Goal: Task Accomplishment & Management: Manage account settings

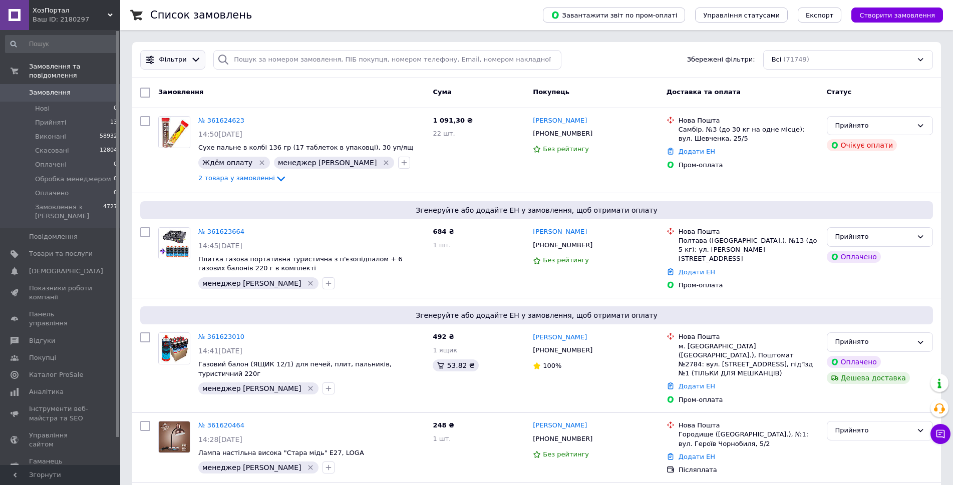
click at [191, 58] on icon at bounding box center [196, 60] width 11 height 11
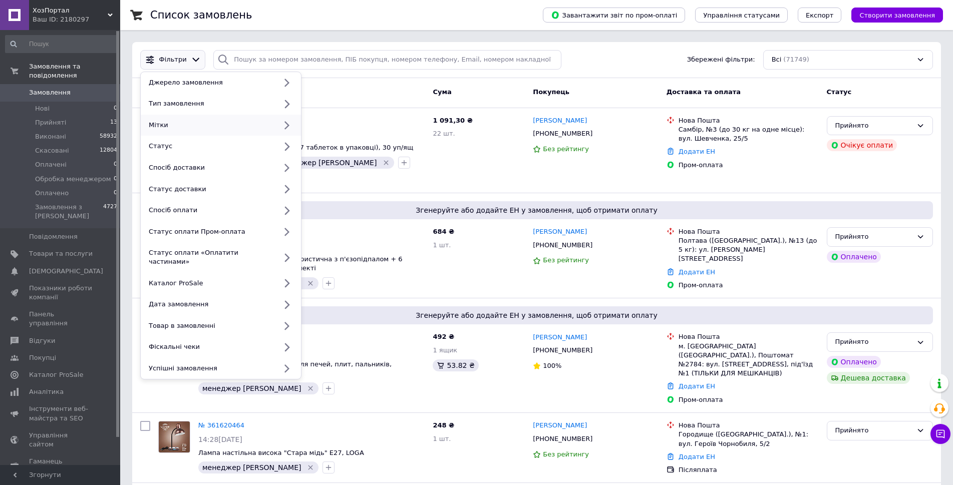
click at [245, 131] on div "Мітки" at bounding box center [221, 126] width 160 height 22
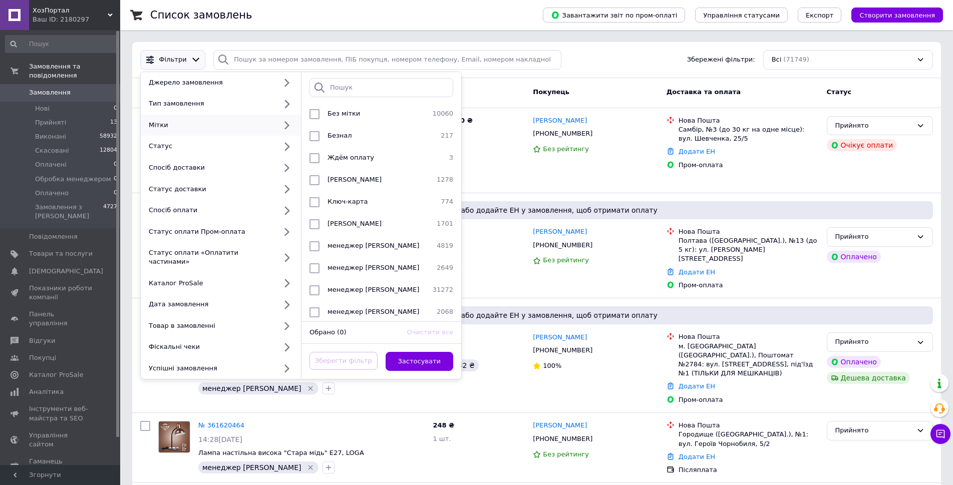
scroll to position [200, 0]
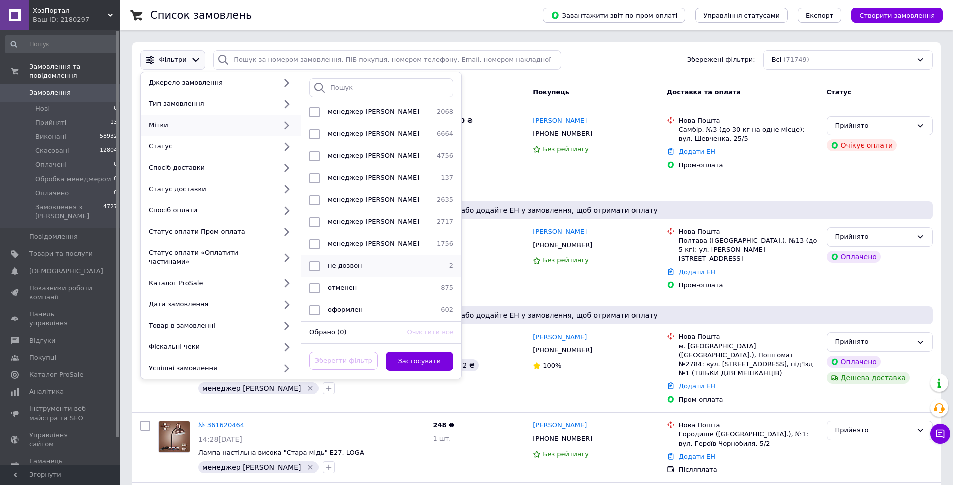
click at [384, 264] on div "не дозвон" at bounding box center [379, 266] width 113 height 10
checkbox input "true"
click at [428, 352] on button "Застосувати" at bounding box center [419, 362] width 68 height 20
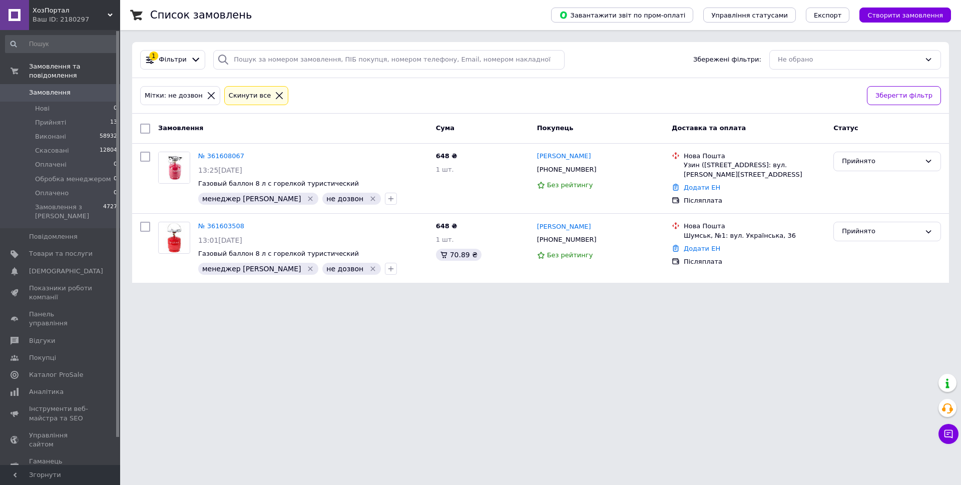
click at [87, 84] on link "Замовлення 0" at bounding box center [61, 92] width 123 height 17
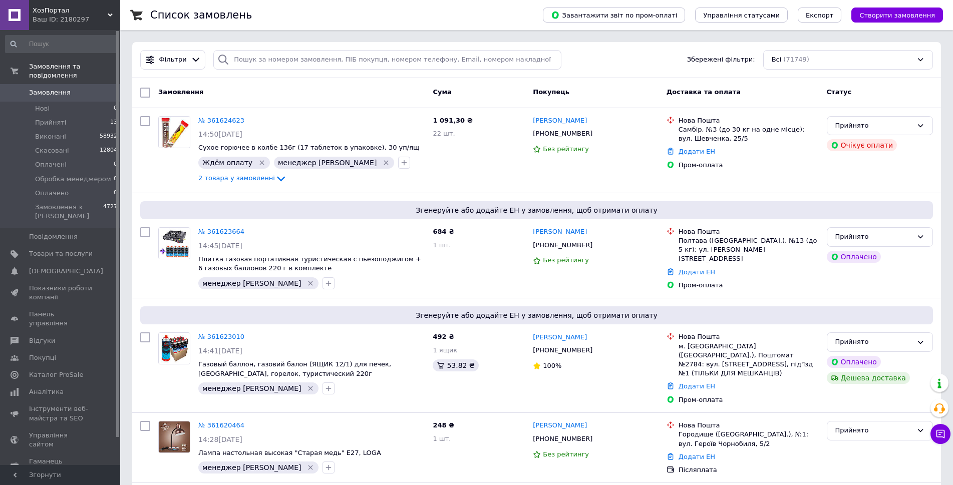
click at [386, 100] on div "Замовлення" at bounding box center [291, 93] width 274 height 18
click at [411, 87] on div "Замовлення" at bounding box center [291, 93] width 274 height 18
click at [419, 62] on input "search" at bounding box center [387, 60] width 348 height 20
click at [425, 95] on div "Замовлення" at bounding box center [291, 93] width 274 height 18
drag, startPoint x: 429, startPoint y: 88, endPoint x: 460, endPoint y: 96, distance: 31.6
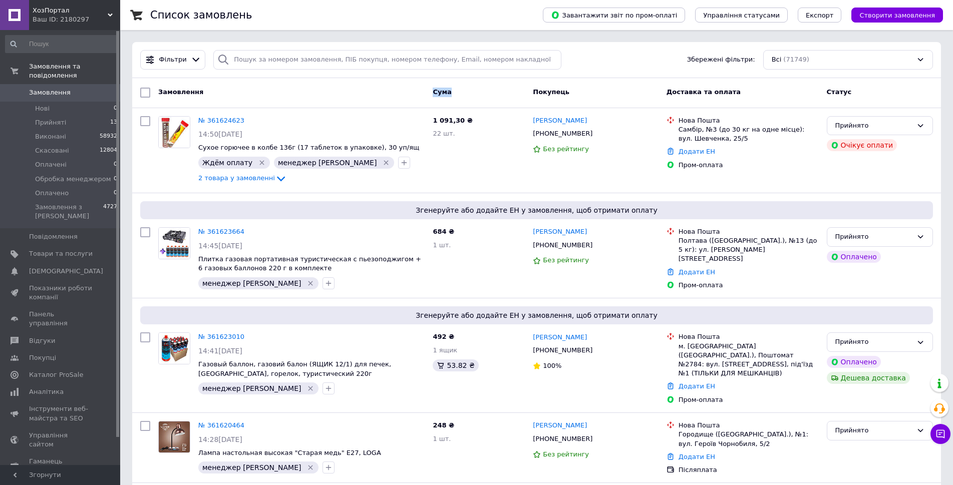
click at [459, 96] on div "Cума" at bounding box center [478, 93] width 100 height 18
click at [462, 95] on div "Cума" at bounding box center [478, 93] width 100 height 18
click at [466, 93] on div "Cума" at bounding box center [478, 93] width 100 height 18
click at [481, 87] on div "Cума" at bounding box center [478, 93] width 100 height 18
click at [467, 56] on input "search" at bounding box center [387, 60] width 348 height 20
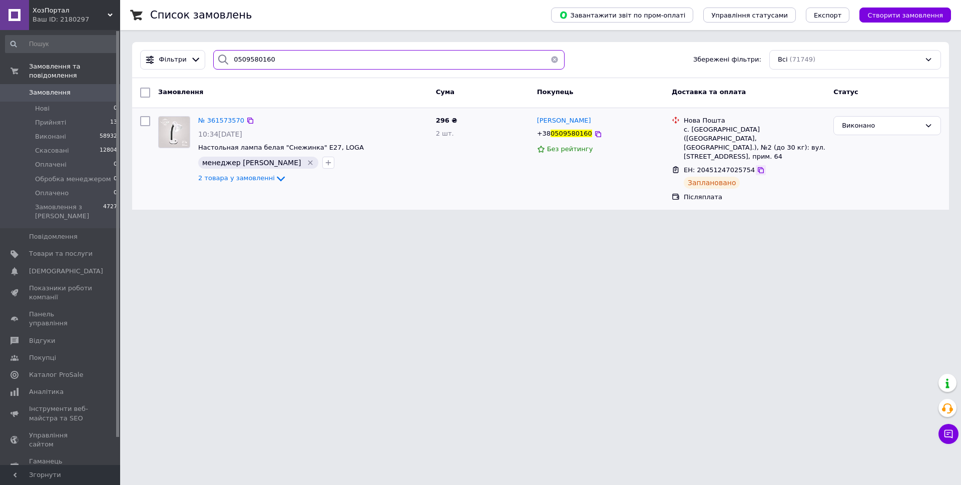
type input "0509580160"
click at [757, 166] on icon at bounding box center [761, 170] width 8 height 8
drag, startPoint x: 603, startPoint y: 133, endPoint x: 549, endPoint y: 135, distance: 54.1
click at [549, 135] on div "+38 0509580160" at bounding box center [600, 134] width 129 height 12
copy div "0509580160"
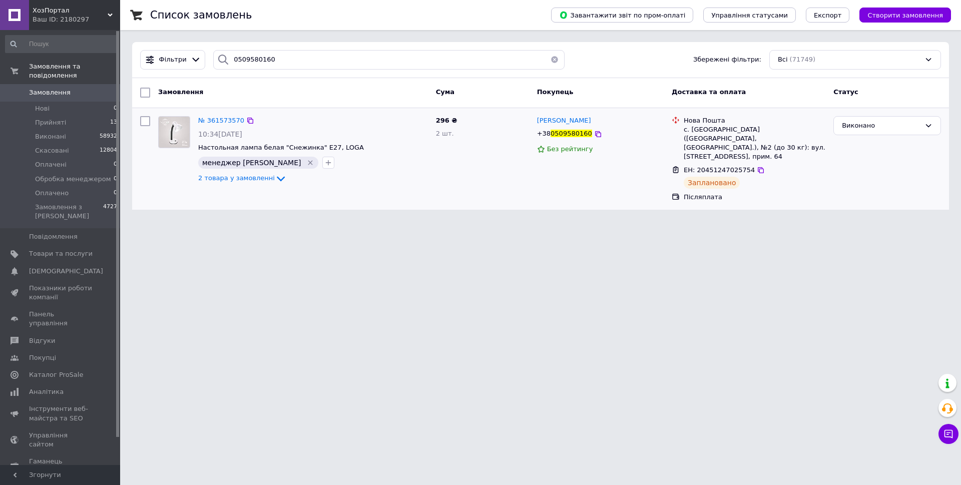
click at [508, 200] on div "№ 361573570 10:34, 12.09.2025 Настольная лампа белая "Снежинка" Е27, LOGA менед…" at bounding box center [540, 159] width 817 height 102
click at [84, 88] on span "Замовлення" at bounding box center [61, 92] width 64 height 9
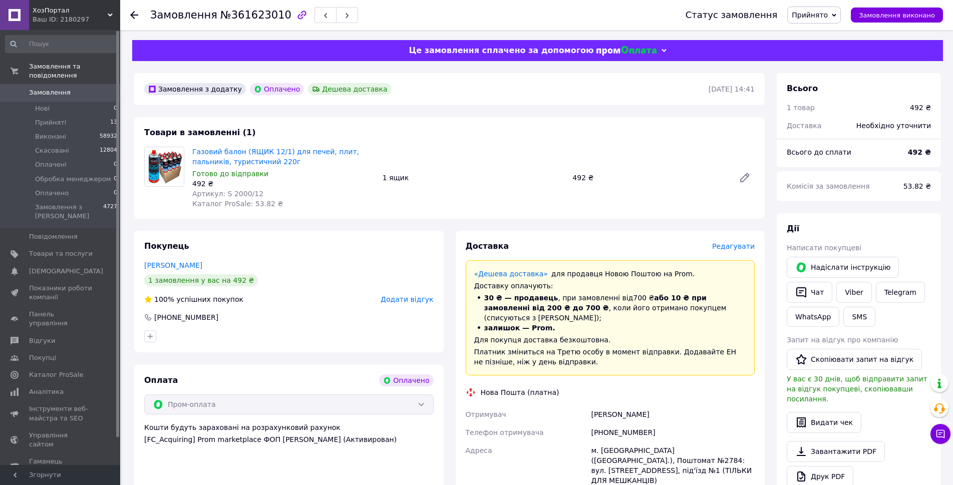
click at [245, 18] on span "№361623010" at bounding box center [255, 15] width 71 height 12
copy span "361623010"
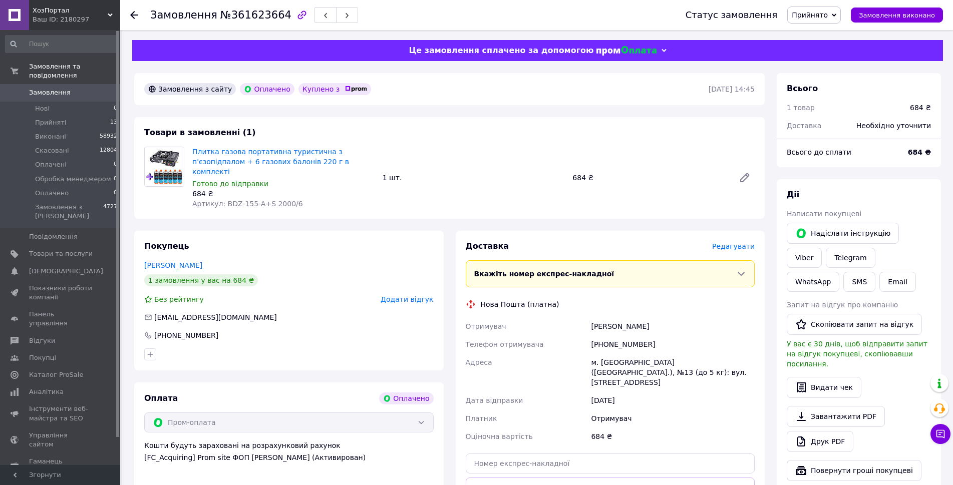
click at [254, 12] on span "№361623664" at bounding box center [255, 15] width 71 height 12
copy span "361623664"
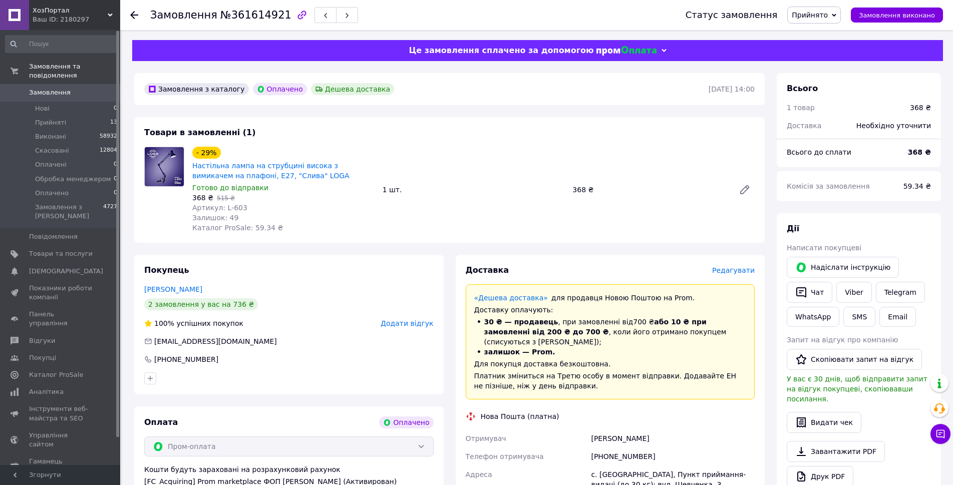
click at [248, 19] on span "№361614921" at bounding box center [255, 15] width 71 height 12
copy span "361614921"
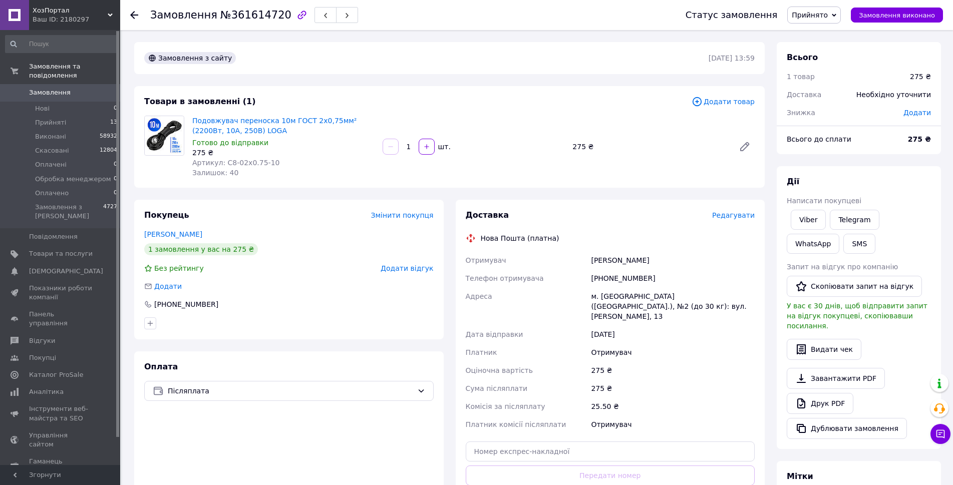
scroll to position [200, 0]
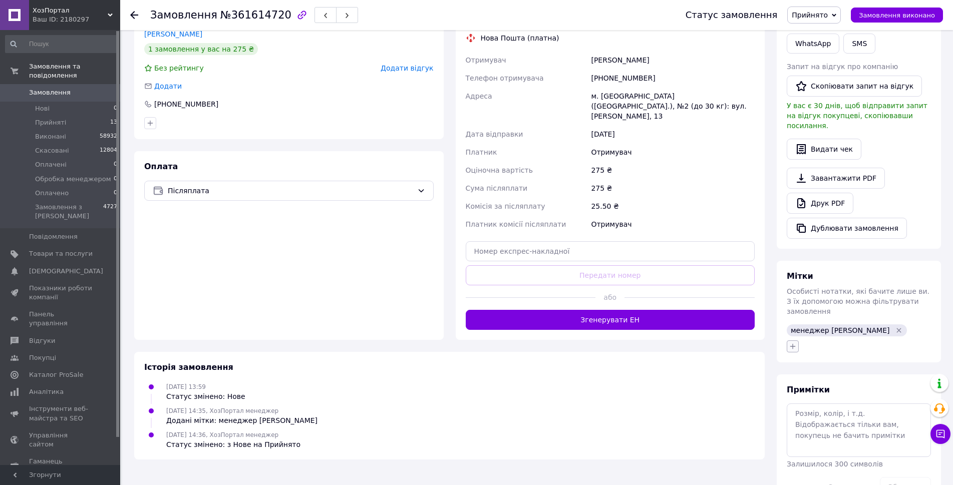
click at [791, 342] on icon "button" at bounding box center [792, 346] width 8 height 8
type input "не д"
click at [825, 391] on label "не дозвон" at bounding box center [820, 395] width 35 height 8
checkbox input "true"
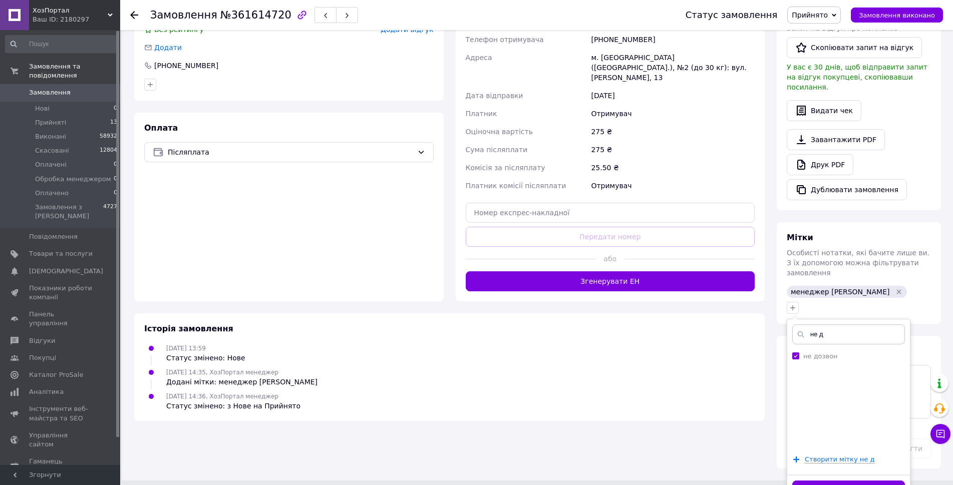
click at [847, 481] on button "Додати мітку" at bounding box center [848, 491] width 113 height 20
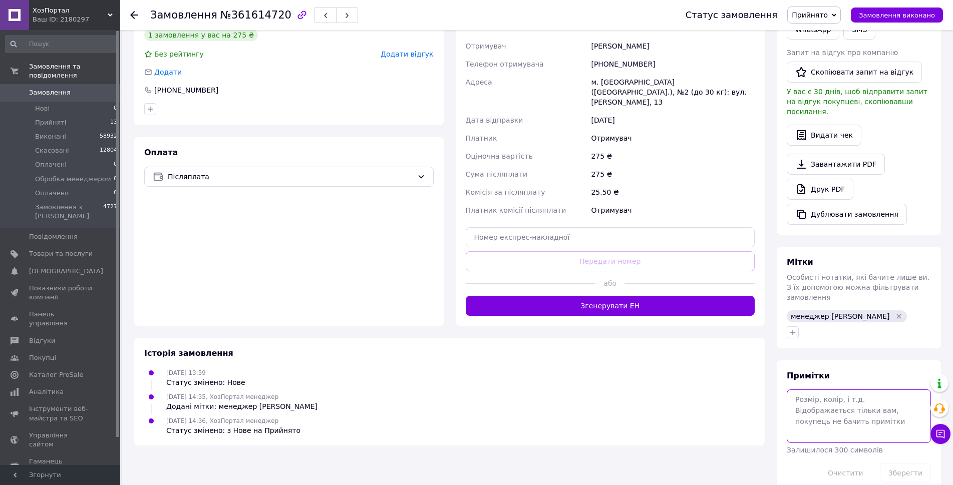
click at [817, 410] on textarea at bounding box center [858, 415] width 144 height 53
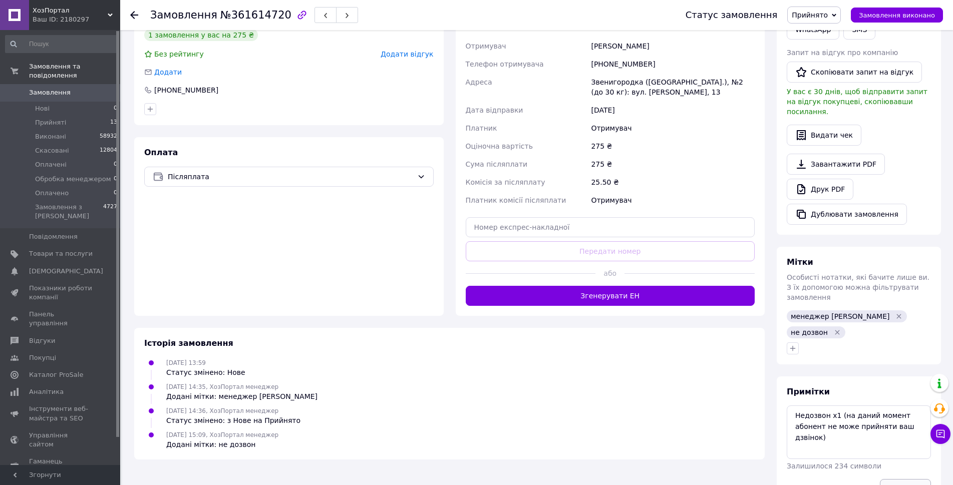
click at [900, 479] on button "Зберегти" at bounding box center [905, 489] width 51 height 20
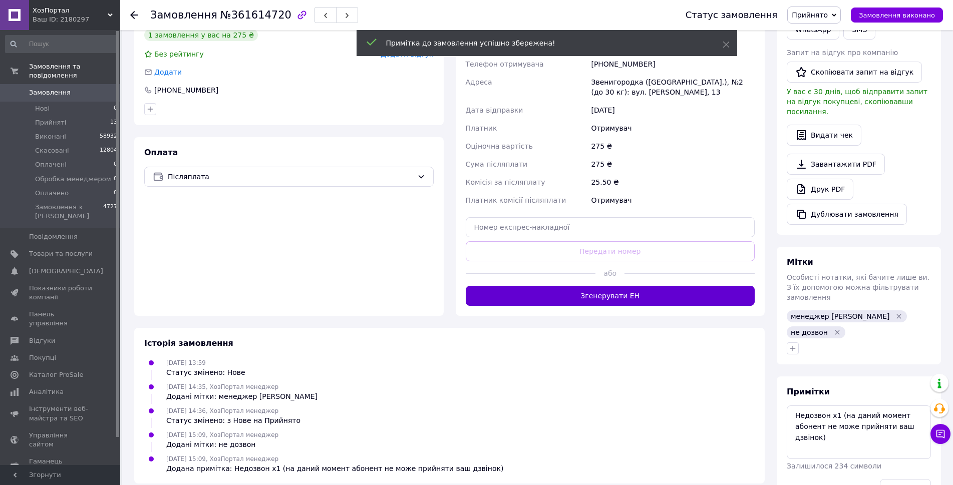
scroll to position [225, 0]
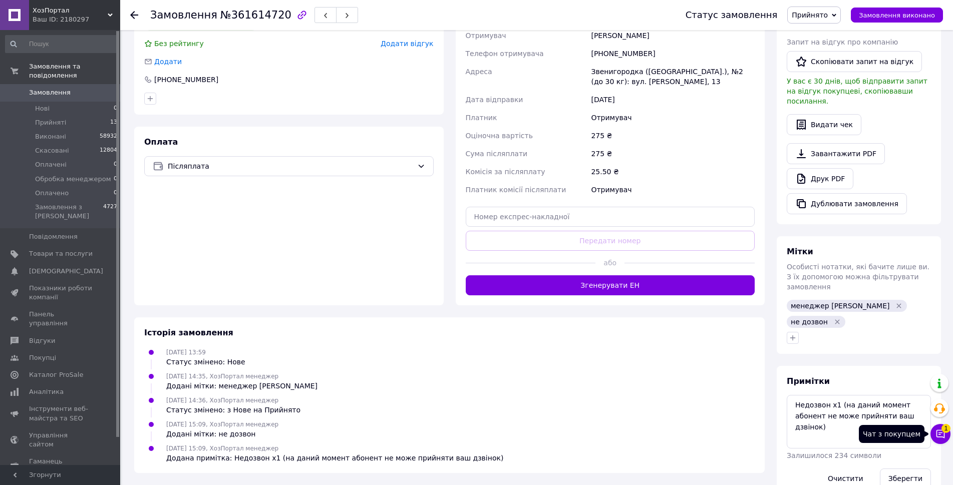
click at [939, 436] on icon at bounding box center [940, 434] width 10 height 10
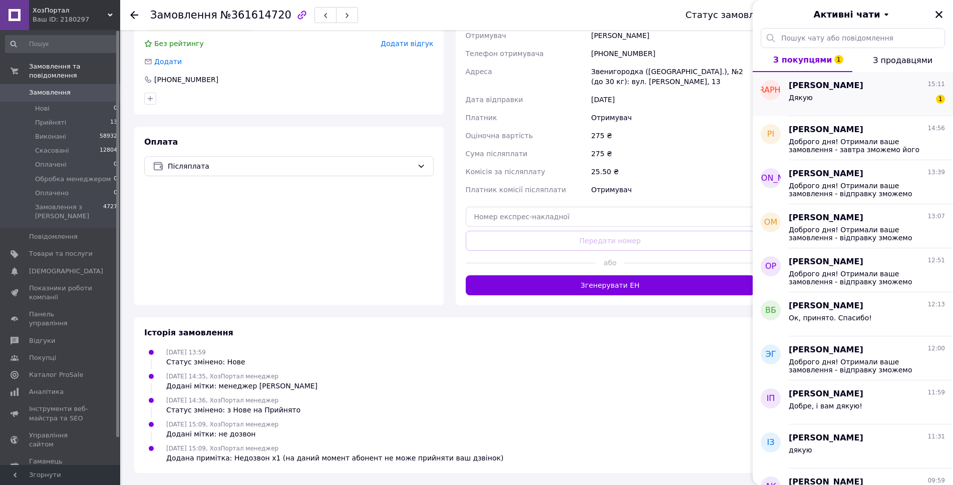
click at [846, 83] on div "Артур Шпак 15:11" at bounding box center [866, 86] width 156 height 12
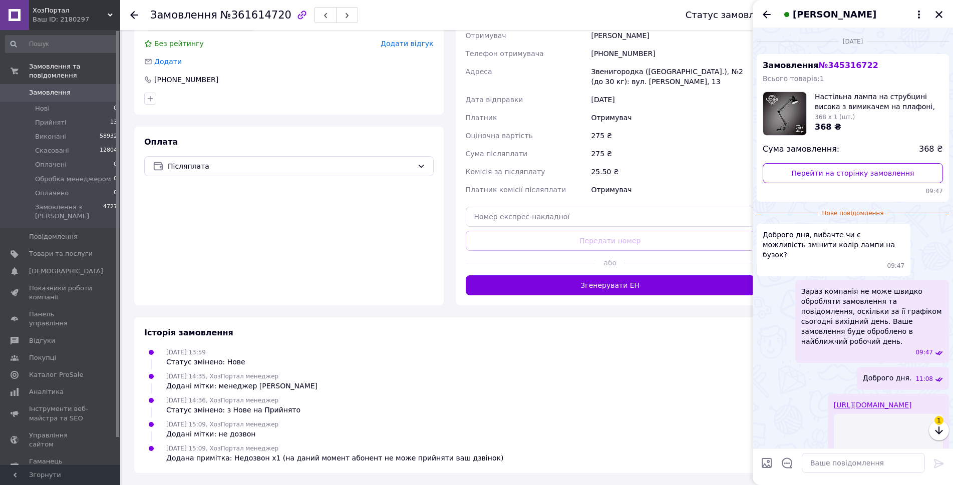
scroll to position [123, 0]
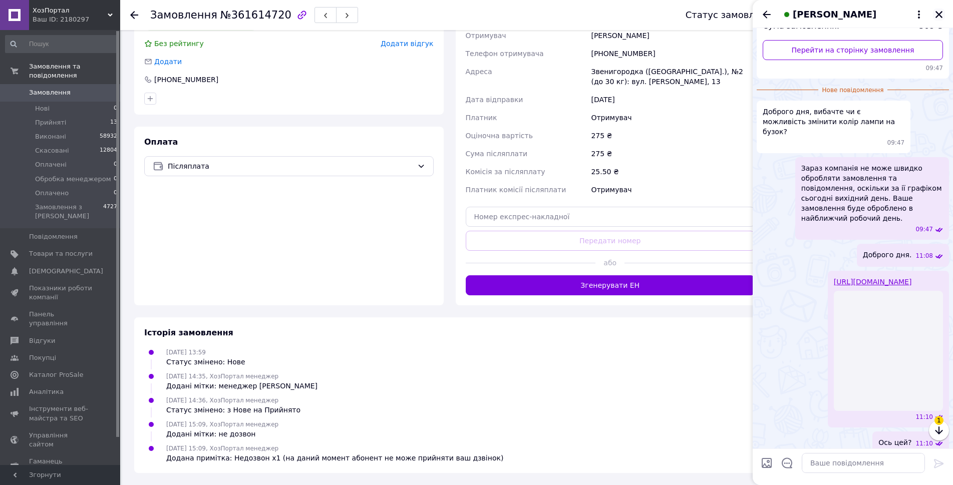
click at [937, 18] on icon "Закрити" at bounding box center [938, 14] width 9 height 9
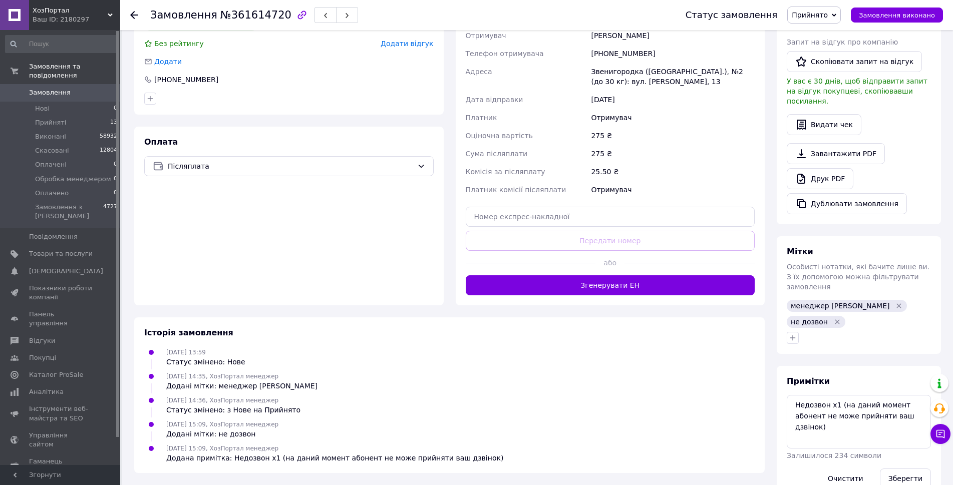
scroll to position [0, 0]
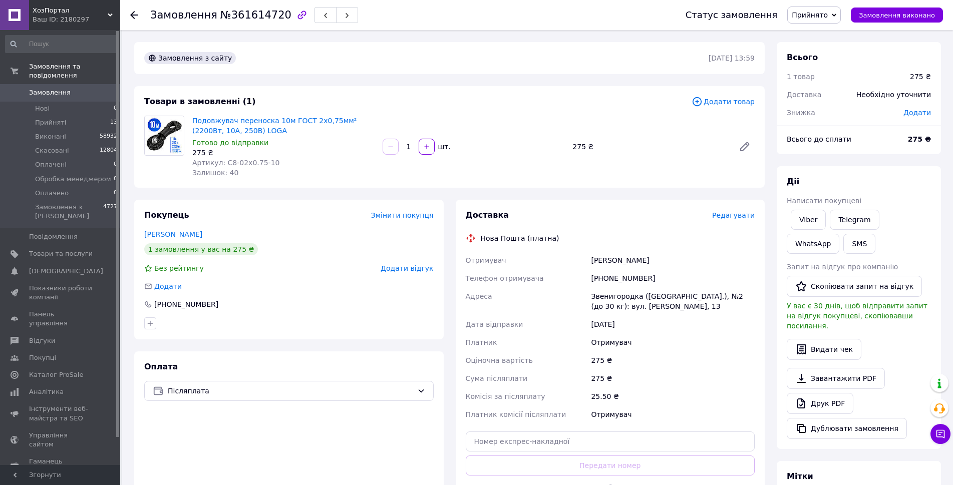
click at [726, 159] on div "Подовжувач переноска 10м ГОСТ 2х0,75мм² (2200Вт, 10А, 250В) LOGA Готово до відп…" at bounding box center [473, 147] width 570 height 66
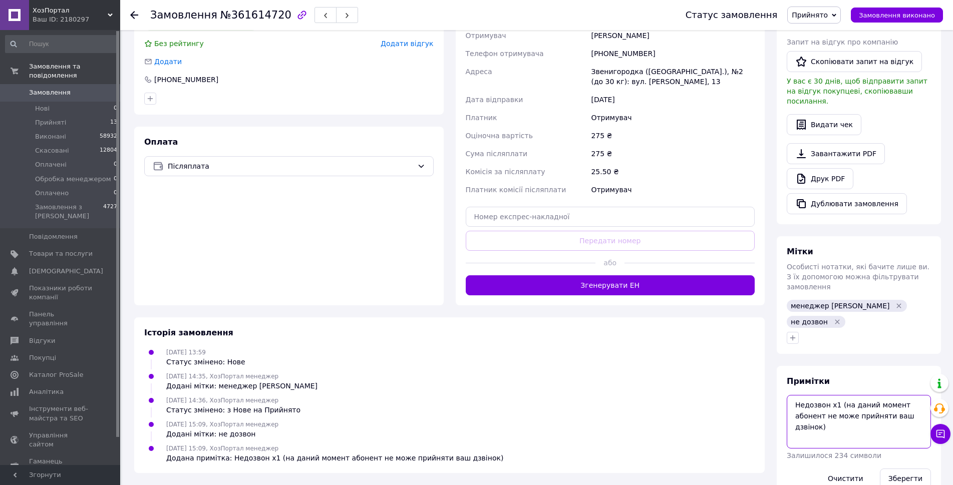
click at [833, 395] on textarea "Недозвон х1 (на даний момент абонент не може прийняти ваш дзвінок)" at bounding box center [858, 421] width 144 height 53
type textarea "Недозвон х2 (на даний момент абонент не може прийняти ваш дзвінок)"
click at [902, 469] on button "Зберегти" at bounding box center [905, 479] width 51 height 20
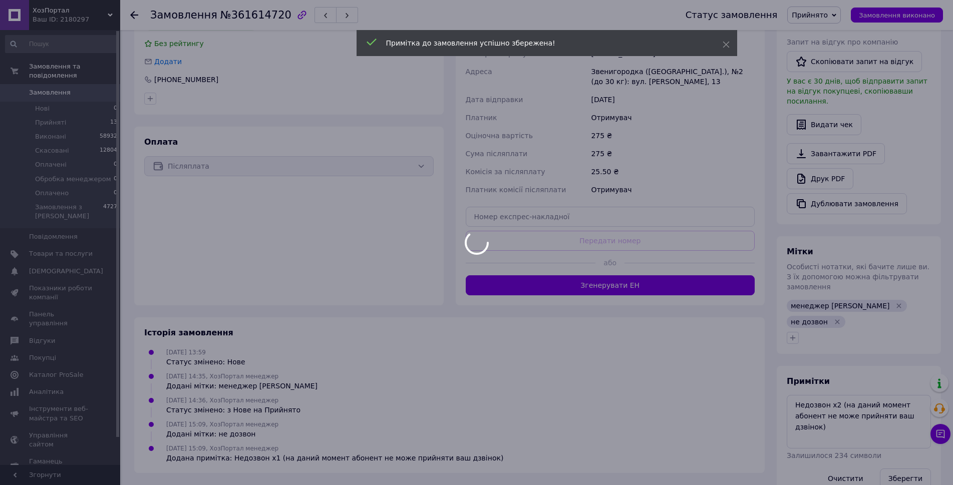
scroll to position [0, 0]
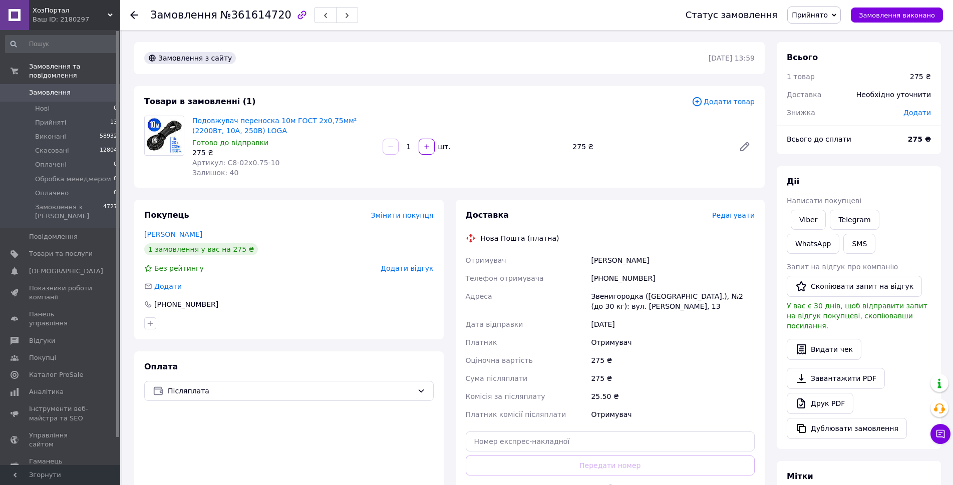
click at [240, 20] on span "№361614720" at bounding box center [255, 15] width 71 height 12
click at [239, 20] on span "№361614720" at bounding box center [255, 15] width 71 height 12
copy span "361614720"
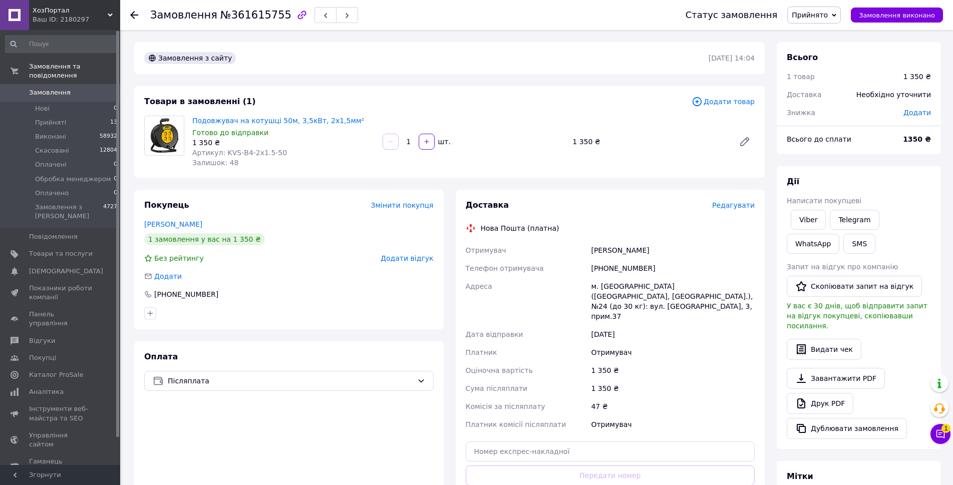
click at [554, 136] on div "1   шт." at bounding box center [473, 142] width 184 height 16
click at [935, 439] on button "Чат з покупцем 1" at bounding box center [940, 434] width 20 height 20
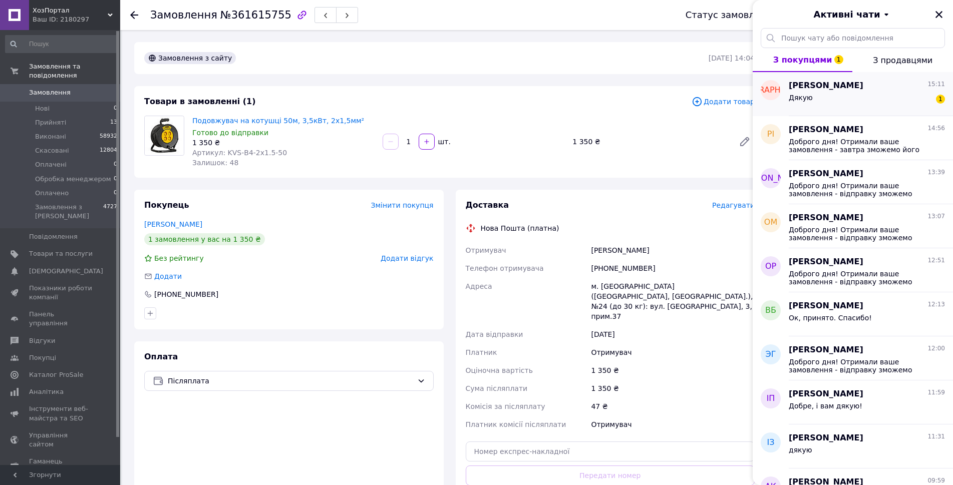
click at [874, 93] on div "Дякую 1" at bounding box center [866, 100] width 156 height 16
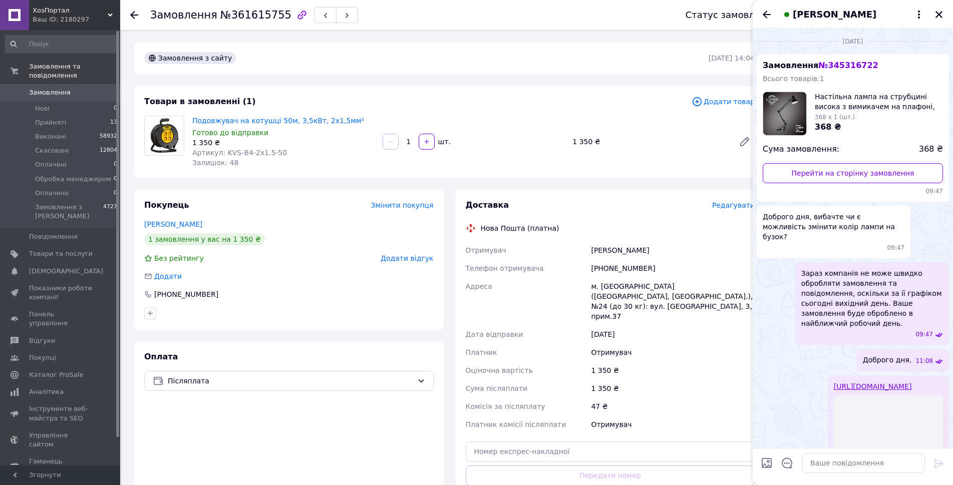
scroll to position [543, 0]
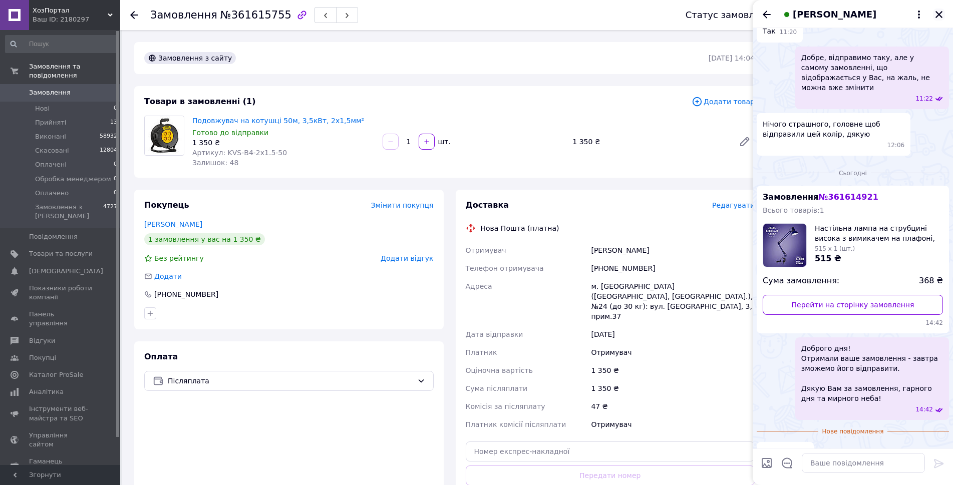
click at [941, 12] on icon "Закрити" at bounding box center [938, 14] width 7 height 7
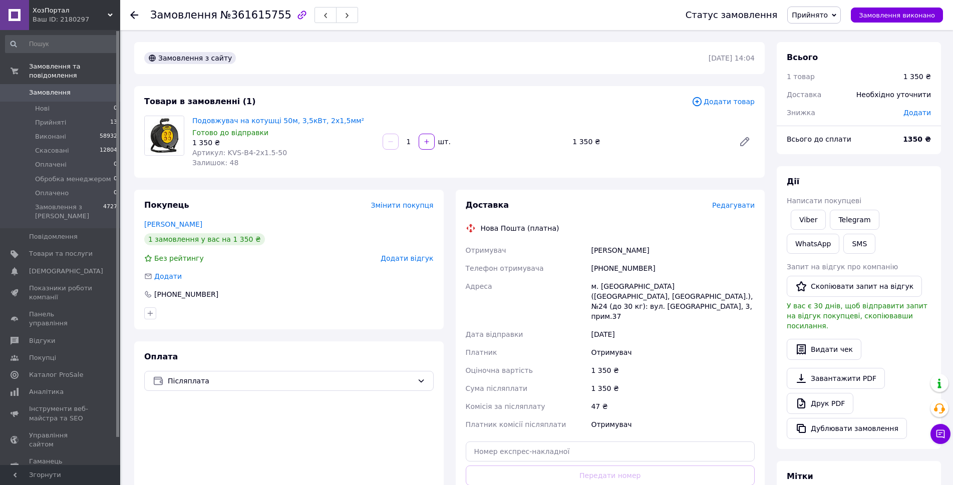
click at [556, 107] on div "Товари в замовленні (1) Додати товар Подовжувач на котушці 50м, 3,5кВт, 2х1,5мм…" at bounding box center [449, 132] width 630 height 92
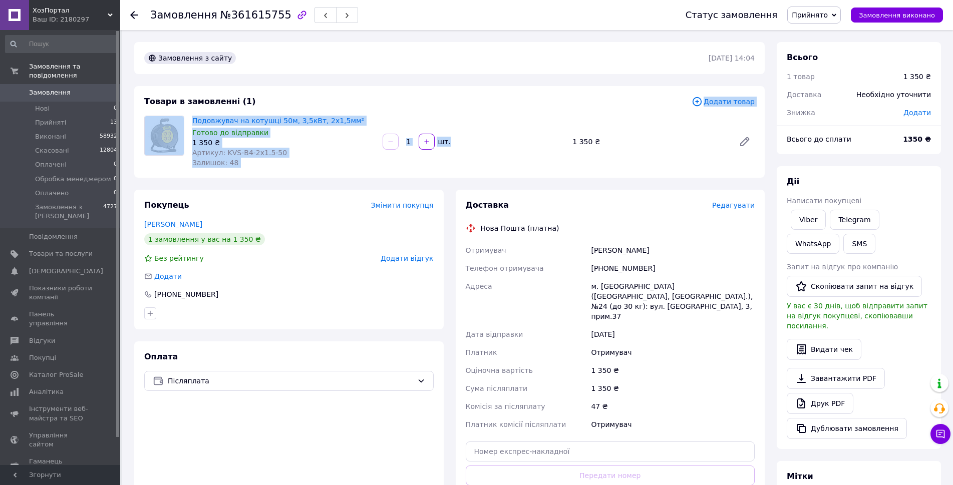
click at [552, 107] on div "Товари в замовленні (1)" at bounding box center [417, 102] width 547 height 12
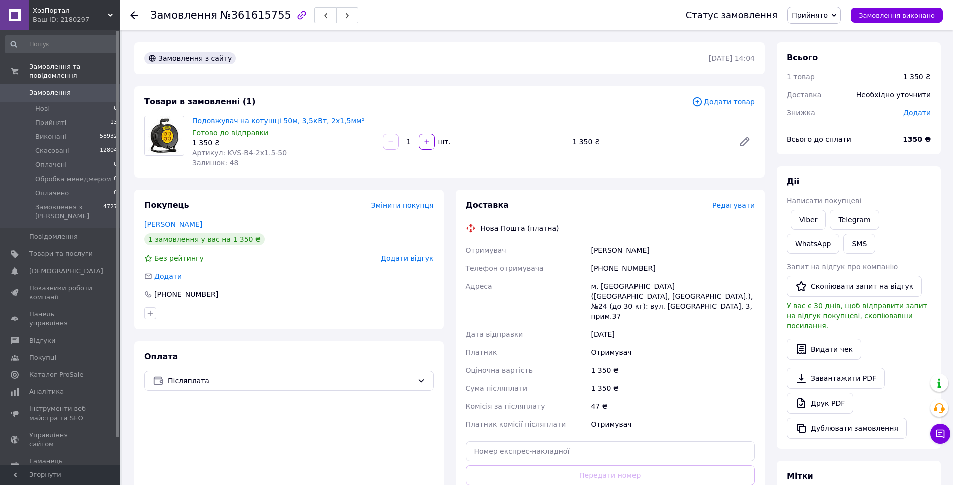
click at [260, 13] on span "№361615755" at bounding box center [255, 15] width 71 height 12
copy span "361615755"
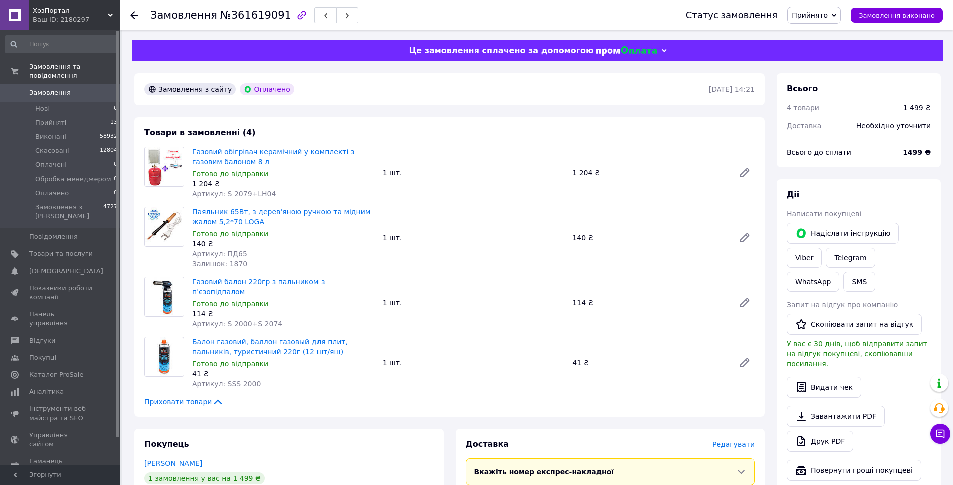
click at [262, 12] on span "№361619091" at bounding box center [255, 15] width 71 height 12
copy span "361619091"
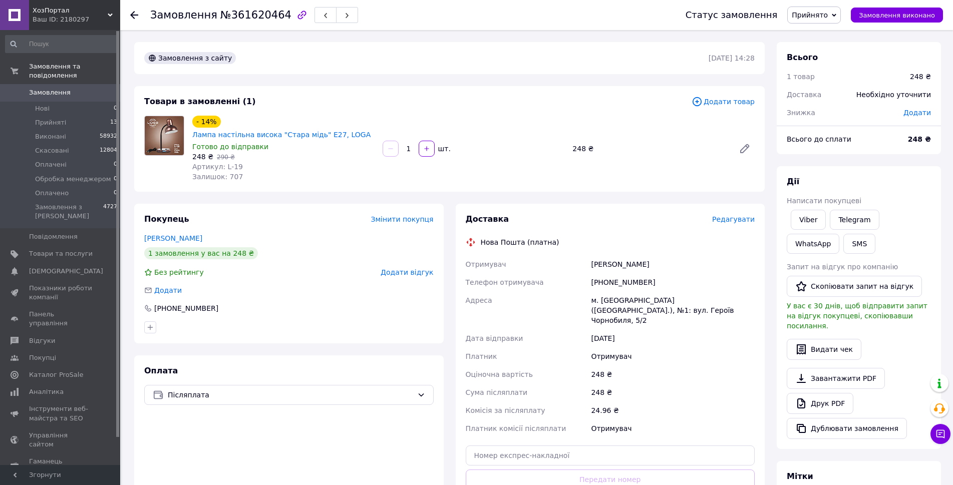
scroll to position [214, 0]
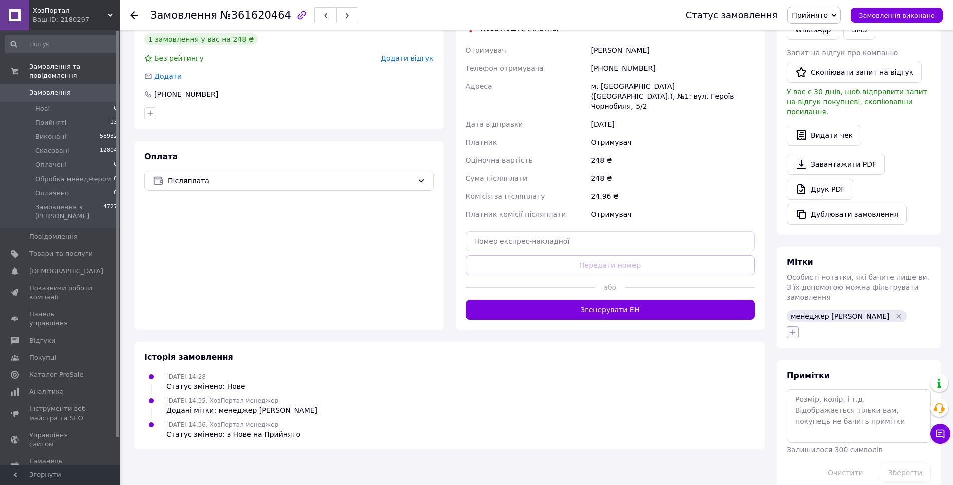
click at [791, 328] on icon "button" at bounding box center [792, 332] width 8 height 8
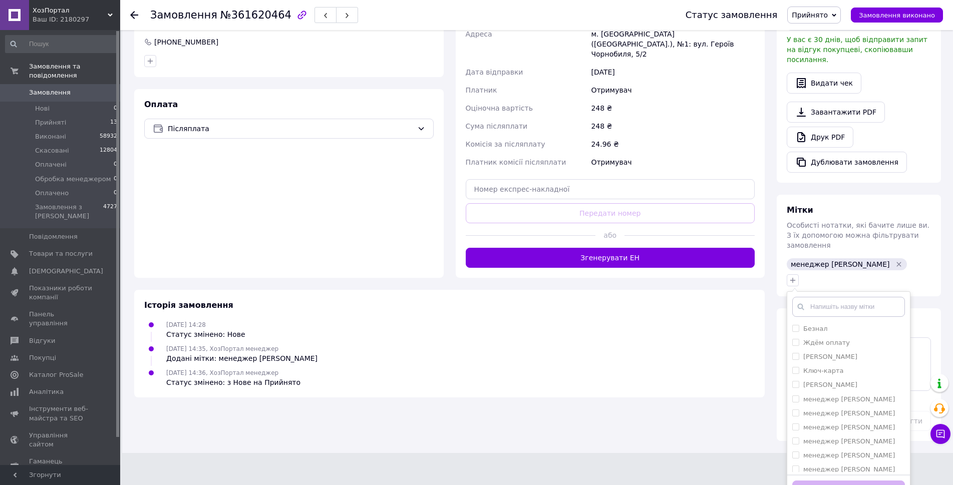
scroll to position [118, 0]
click at [845, 404] on div "не дозвон" at bounding box center [848, 408] width 113 height 9
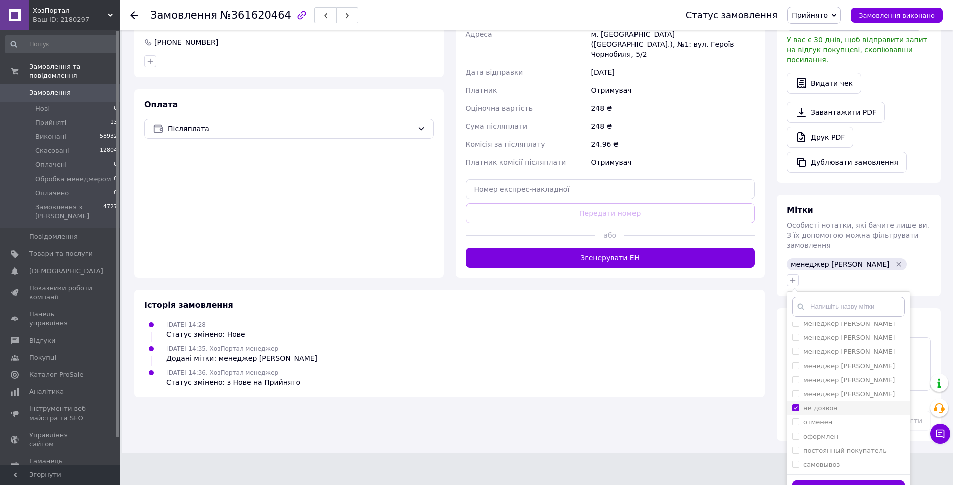
checkbox input "true"
click at [860, 481] on button "Додати мітку" at bounding box center [848, 491] width 113 height 20
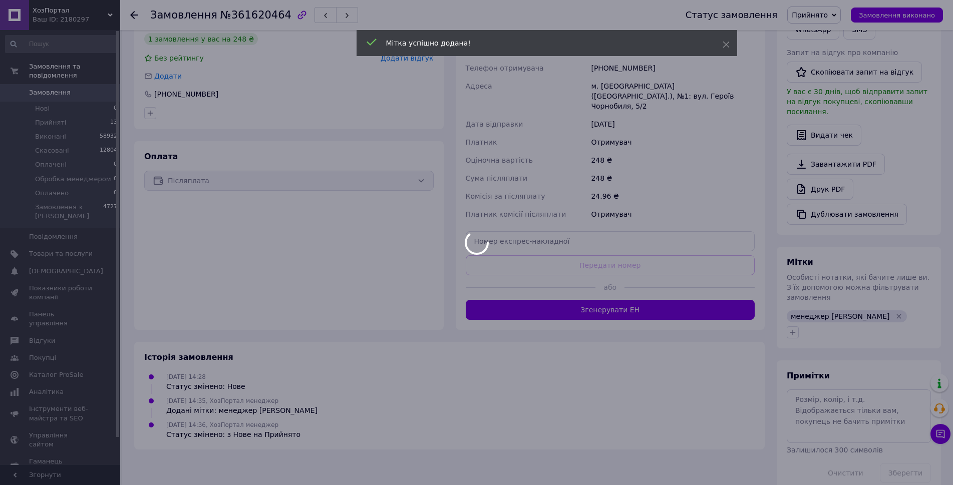
click at [832, 399] on div at bounding box center [476, 242] width 953 height 485
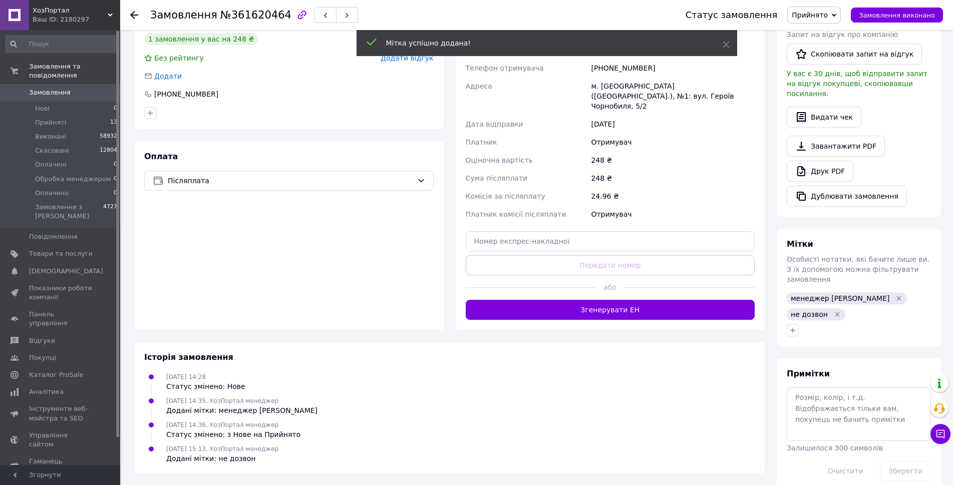
scroll to position [196, 0]
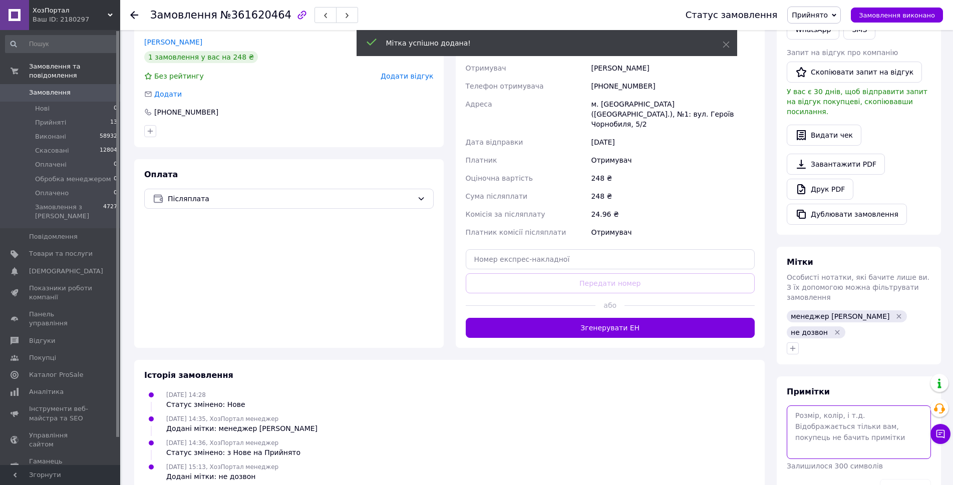
click at [836, 405] on textarea at bounding box center [858, 431] width 144 height 53
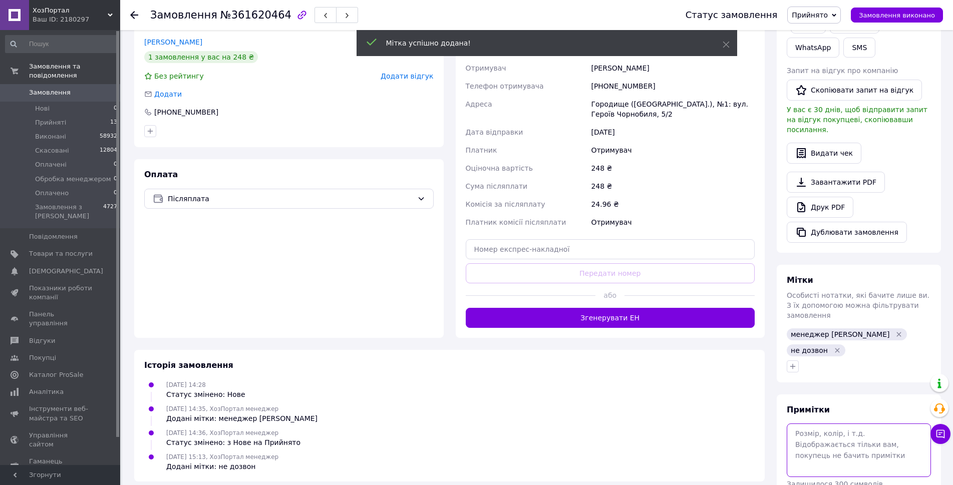
paste textarea "Недозвон х2 (не берут трубку)"
click at [830, 423] on textarea "Недозвон х2 (не берут трубку)" at bounding box center [858, 449] width 144 height 53
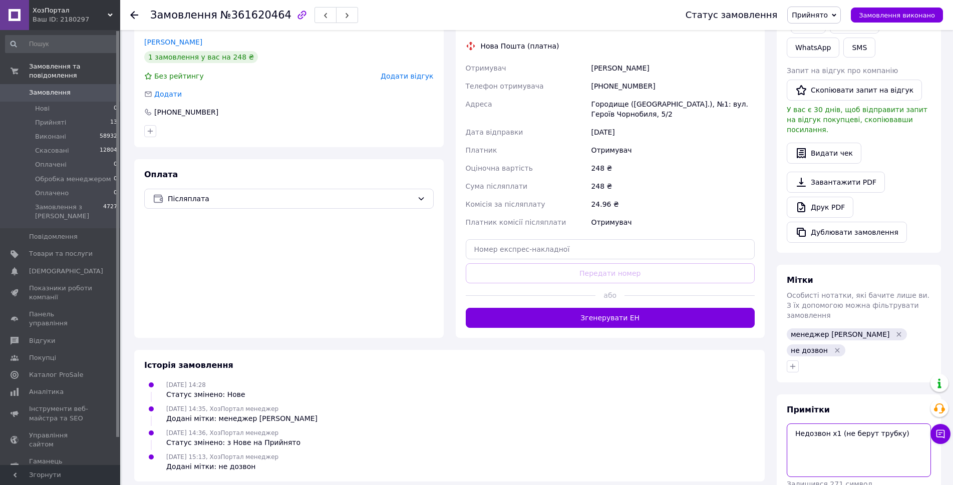
type textarea "Недозвон х1 (не берут трубку)"
click at [886, 426] on textarea "Недозвон х1 (не берут трубку)" at bounding box center [858, 449] width 144 height 53
drag, startPoint x: 915, startPoint y: 410, endPoint x: 790, endPoint y: 400, distance: 125.5
click at [790, 423] on textarea "Недозвон х1 (не берут трубку)" at bounding box center [858, 449] width 144 height 53
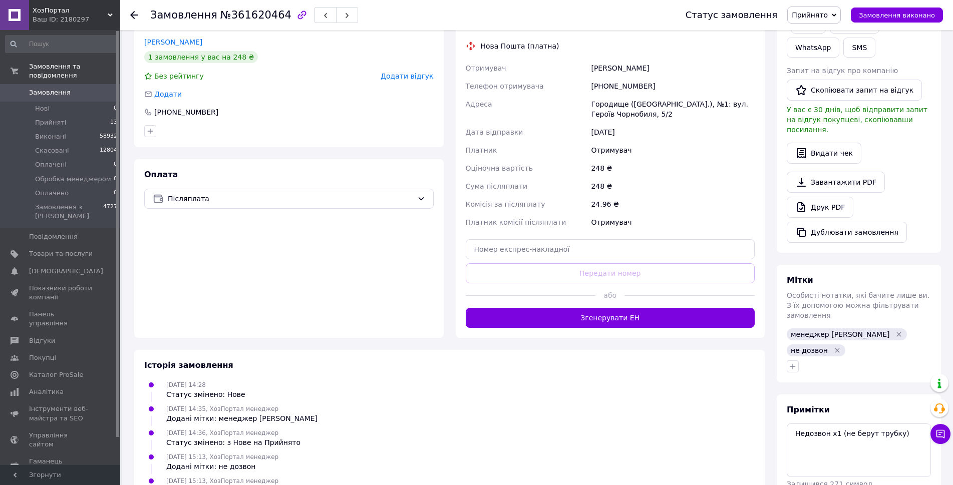
click at [700, 379] on div "12.09.2025 14:28 Статус змінено: Нове" at bounding box center [449, 389] width 618 height 20
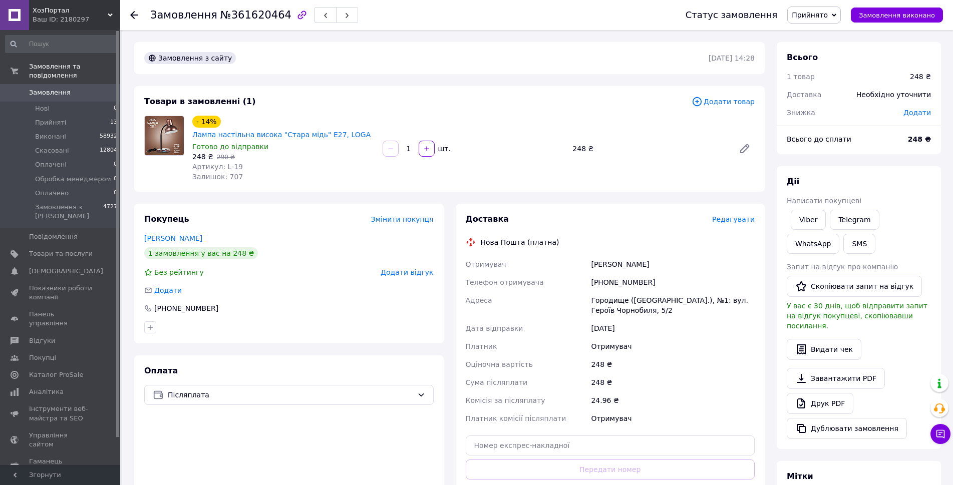
click at [228, 12] on span "№361620464" at bounding box center [255, 15] width 71 height 12
copy span "361620464"
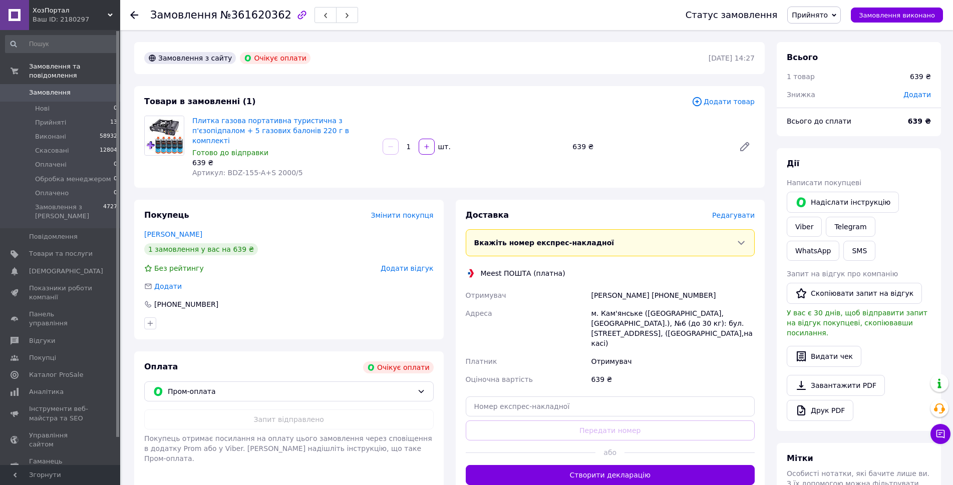
click at [540, 103] on div "Товари в замовленні (1)" at bounding box center [417, 102] width 547 height 12
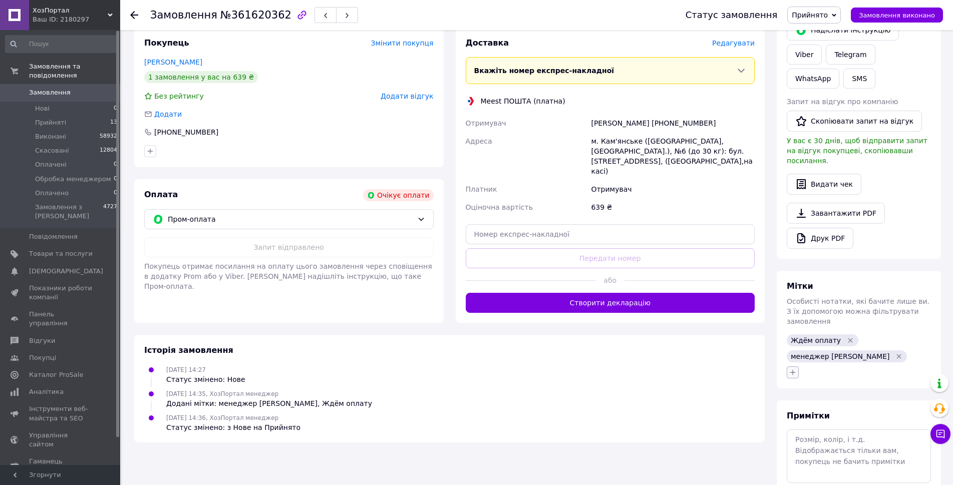
click at [791, 368] on icon "button" at bounding box center [792, 372] width 8 height 8
click at [863, 364] on div "Безнал Ирина Ключ-карта лиг пей менеджер Александр менеджер Анна менеджер Вита …" at bounding box center [858, 372] width 148 height 16
click at [832, 429] on textarea at bounding box center [858, 455] width 144 height 53
type textarea "Грубит. Сказала что оплатит позже. Отправлять заказ в последнюю очередь."
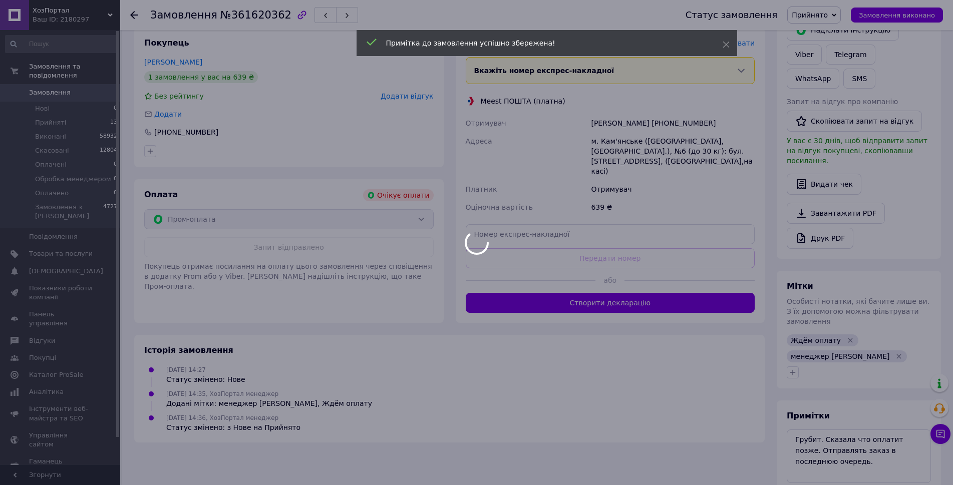
scroll to position [0, 0]
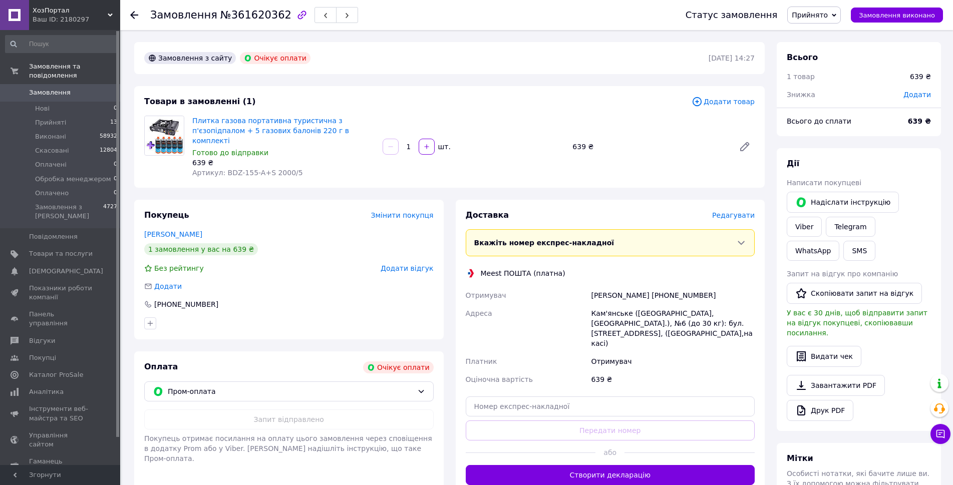
click at [252, 16] on span "№361620362" at bounding box center [255, 15] width 71 height 12
copy span "361620362"
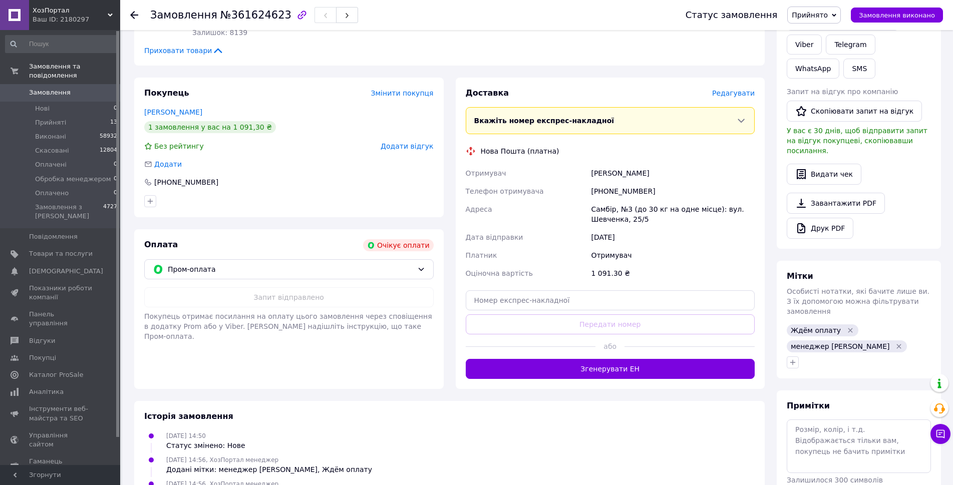
scroll to position [236, 0]
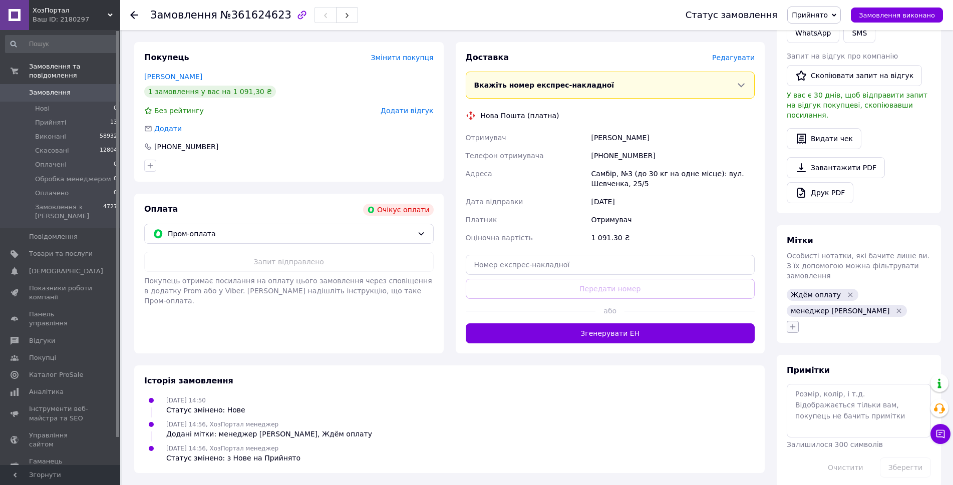
click at [791, 323] on icon "button" at bounding box center [792, 327] width 8 height 8
click at [835, 451] on div "не дозвон" at bounding box center [848, 455] width 113 height 9
checkbox input "true"
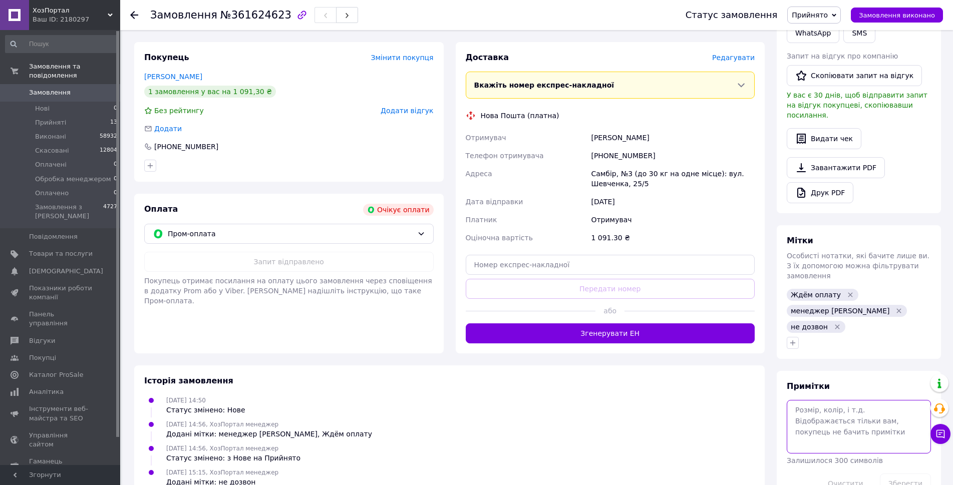
click at [826, 400] on textarea at bounding box center [858, 426] width 144 height 53
paste textarea "Недозвон х1 (не берут трубку)"
type textarea "Недозвон х1 (не берут трубку)"
click at [904, 474] on button "Зберегти" at bounding box center [905, 484] width 51 height 20
click at [248, 19] on span "№361624623" at bounding box center [255, 15] width 71 height 12
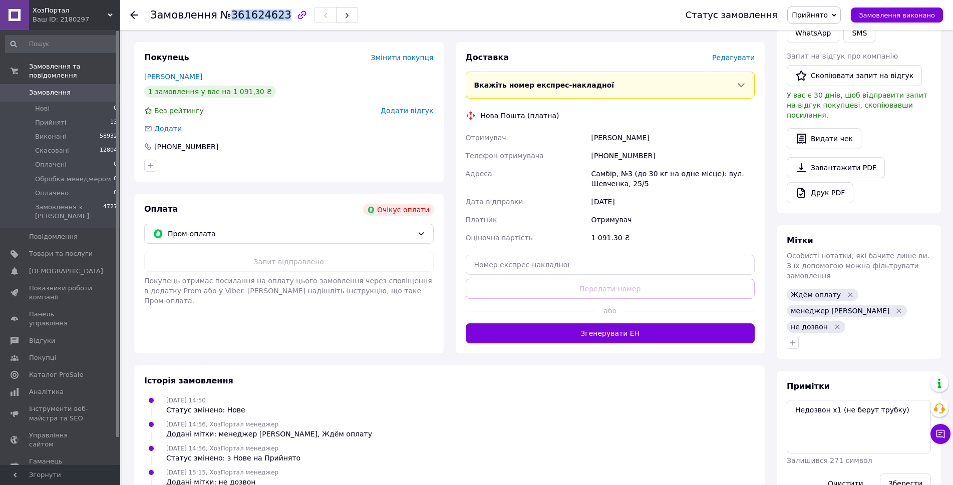
click at [248, 19] on span "№361624623" at bounding box center [255, 15] width 71 height 12
copy span "361624623"
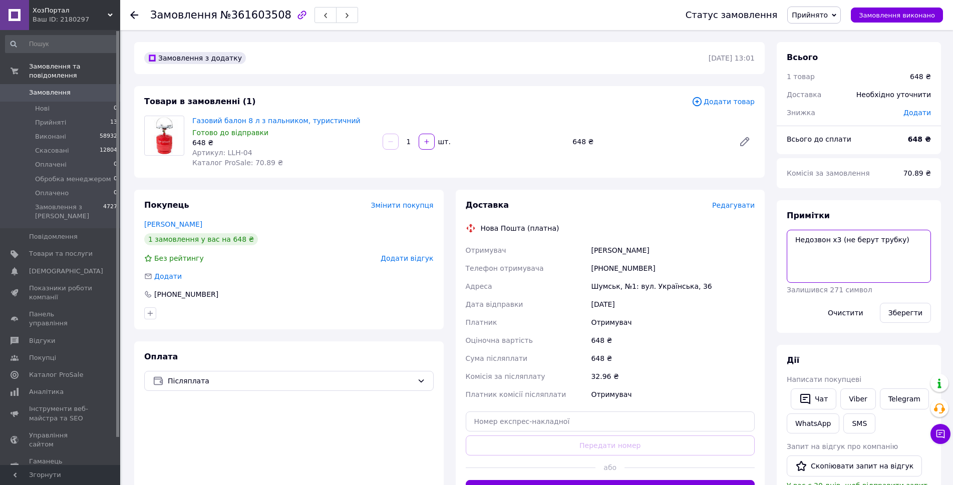
click at [832, 237] on textarea "Недозвон х3 (не берут трубку)" at bounding box center [858, 256] width 144 height 53
type textarea "Недозвон х4 (не берут трубку)"
click at [897, 316] on button "Зберегти" at bounding box center [905, 313] width 51 height 20
click at [262, 16] on span "№361603508" at bounding box center [255, 15] width 71 height 12
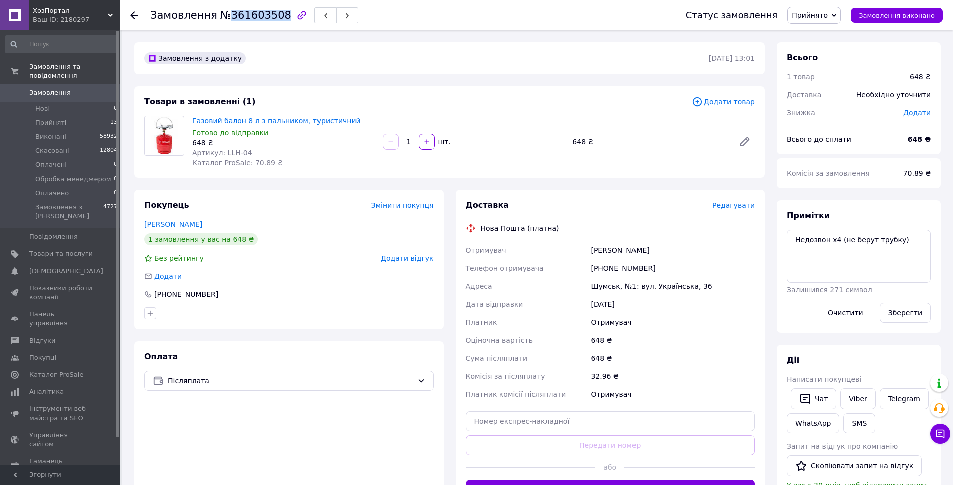
copy span "361603508"
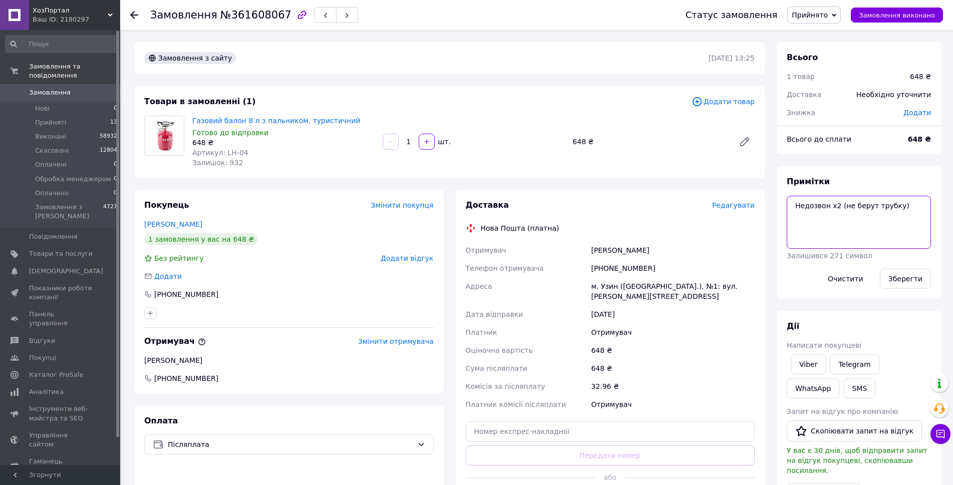
click at [860, 231] on textarea "Недозвон х2 (не берут трубку)" at bounding box center [858, 222] width 144 height 53
drag, startPoint x: 918, startPoint y: 226, endPoint x: 760, endPoint y: 216, distance: 157.5
click at [760, 216] on div "Замовлення з сайту [DATE] 13:25 Товари в замовленні (1) Додати товар Газовий ба…" at bounding box center [537, 382] width 818 height 681
click at [556, 106] on div "Товари в замовленні (1)" at bounding box center [417, 102] width 547 height 12
click at [830, 204] on textarea "Недозвон х2 (не берут трубку)" at bounding box center [858, 222] width 144 height 53
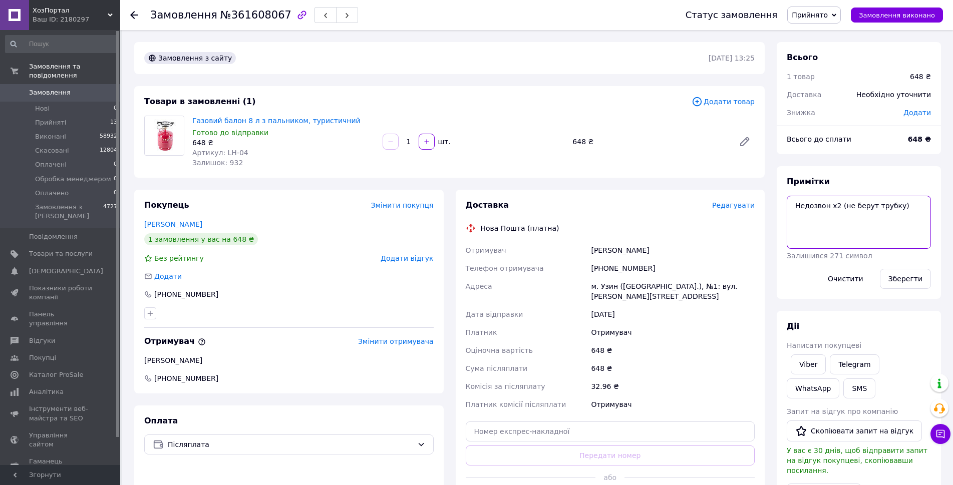
click at [832, 204] on textarea "Недозвон х2 (не берут трубку)" at bounding box center [858, 222] width 144 height 53
type textarea "Недозвон х3 (не берут трубку)"
click at [909, 280] on button "Зберегти" at bounding box center [905, 279] width 51 height 20
click at [240, 18] on span "№361608067" at bounding box center [255, 15] width 71 height 12
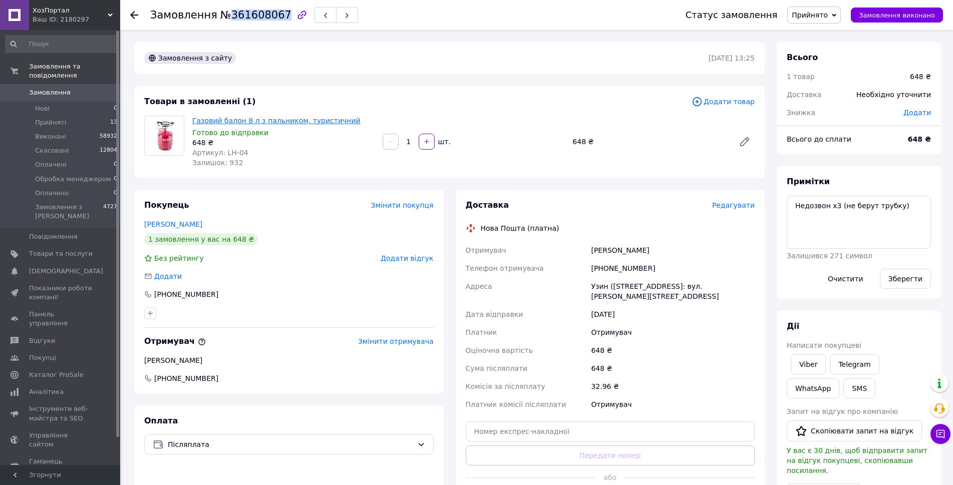
copy span "361608067"
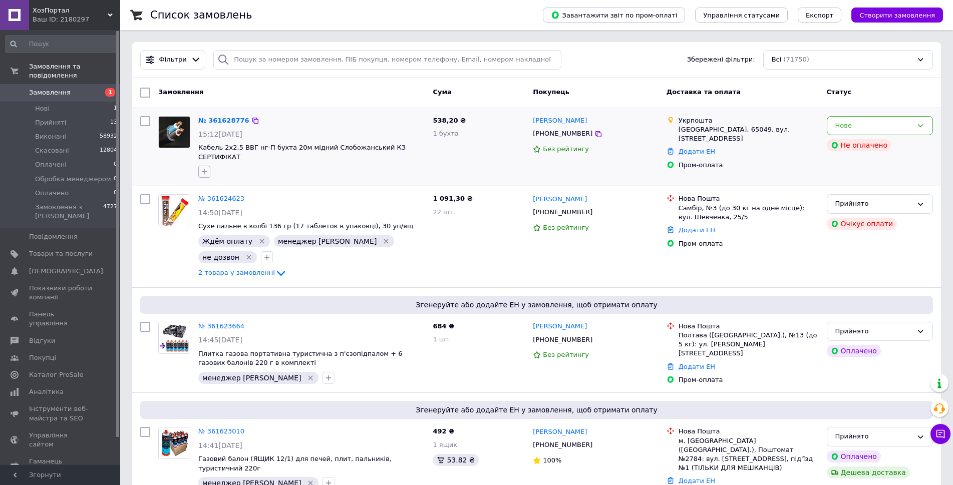
click at [205, 168] on icon "button" at bounding box center [204, 172] width 8 height 8
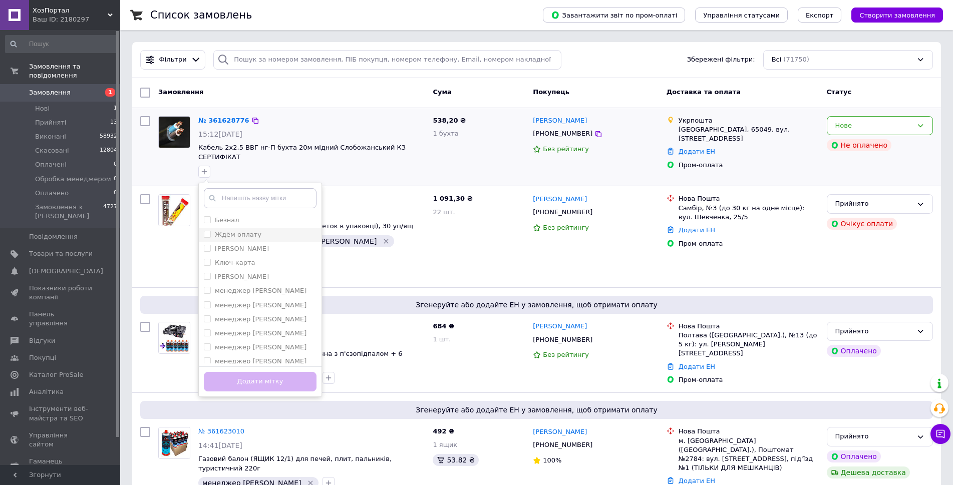
click at [252, 228] on li "Ждём оплату" at bounding box center [260, 235] width 123 height 14
checkbox input "true"
click at [277, 315] on div "менеджер [PERSON_NAME]" at bounding box center [260, 319] width 113 height 9
checkbox input "true"
click at [294, 374] on button "Додати мітку" at bounding box center [260, 382] width 113 height 20
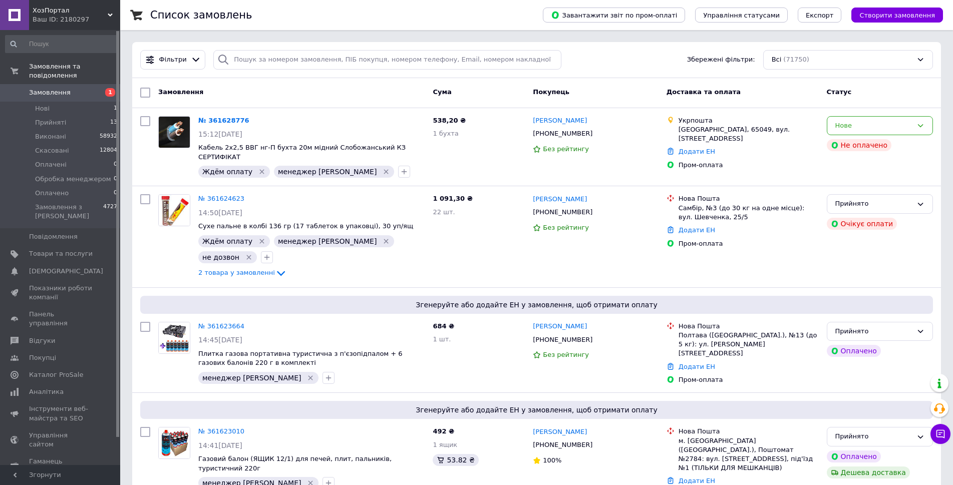
click at [491, 96] on div "Cума" at bounding box center [478, 93] width 100 height 18
click at [494, 97] on div "Cума" at bounding box center [478, 93] width 100 height 18
click at [496, 95] on div "Cума" at bounding box center [478, 93] width 100 height 18
click at [491, 89] on div "Cума" at bounding box center [478, 93] width 100 height 18
drag, startPoint x: 432, startPoint y: 90, endPoint x: 492, endPoint y: 88, distance: 59.6
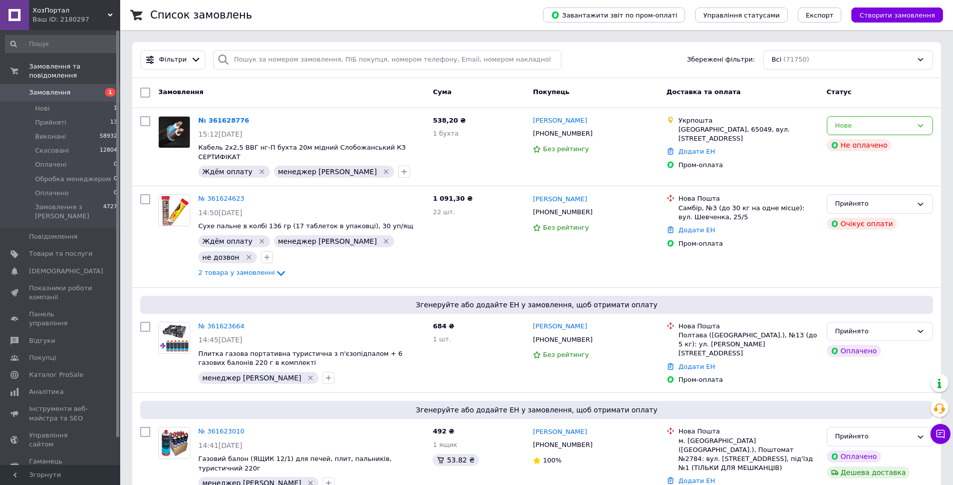
click at [478, 89] on div "Cума" at bounding box center [478, 93] width 100 height 18
click at [501, 88] on div "Cума" at bounding box center [478, 93] width 100 height 18
click at [494, 90] on div "Cума" at bounding box center [478, 93] width 100 height 18
click at [487, 90] on div "Cума" at bounding box center [478, 93] width 100 height 18
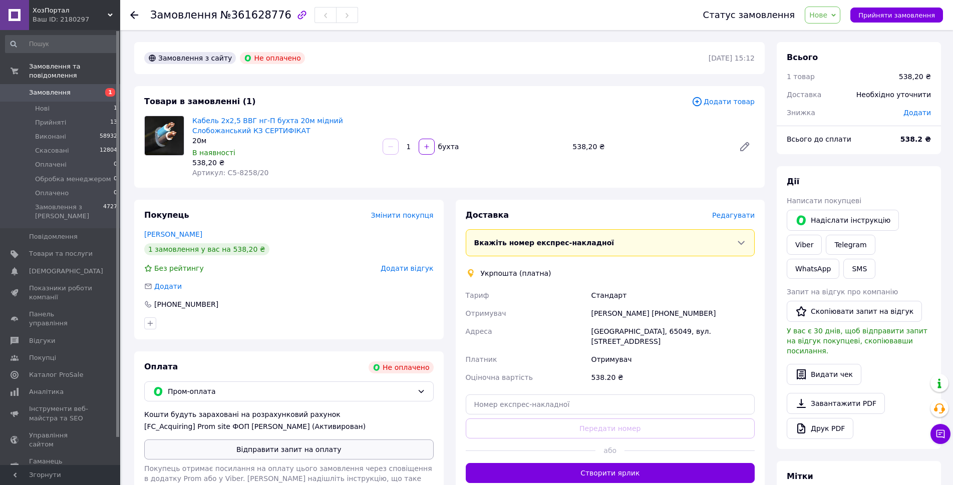
click at [352, 446] on button "Відправити запит на оплату" at bounding box center [288, 450] width 289 height 20
click at [822, 219] on button "Надіслати інструкцію" at bounding box center [842, 220] width 112 height 21
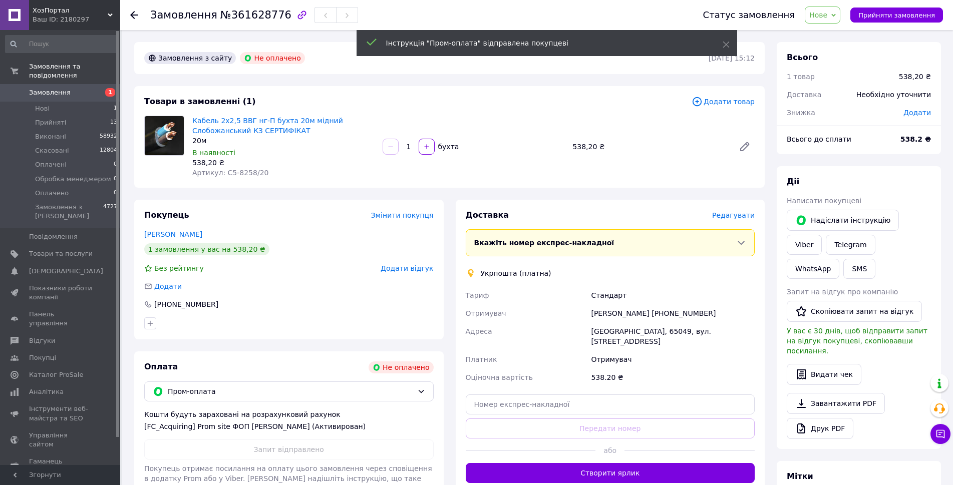
click at [838, 18] on span "Нове" at bounding box center [822, 15] width 36 height 17
click at [837, 39] on li "Прийнято" at bounding box center [848, 35] width 86 height 15
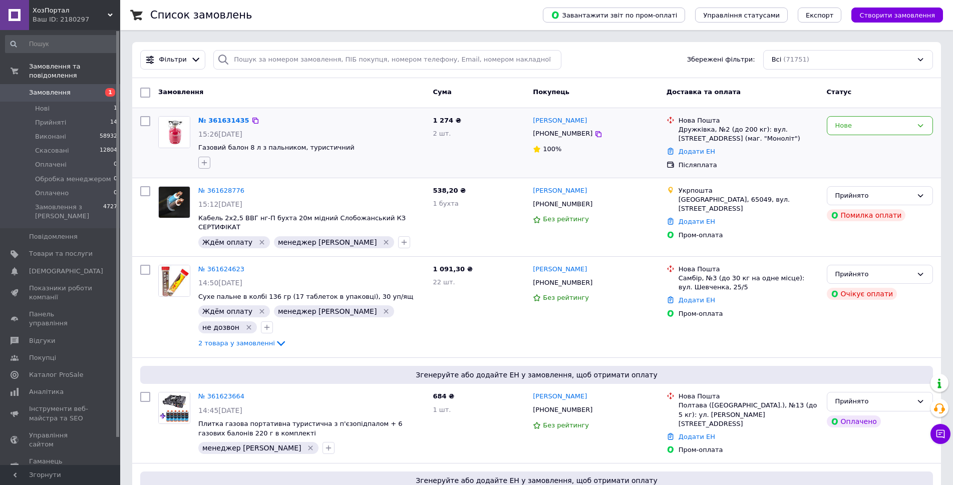
click at [204, 162] on icon "button" at bounding box center [205, 163] width 6 height 6
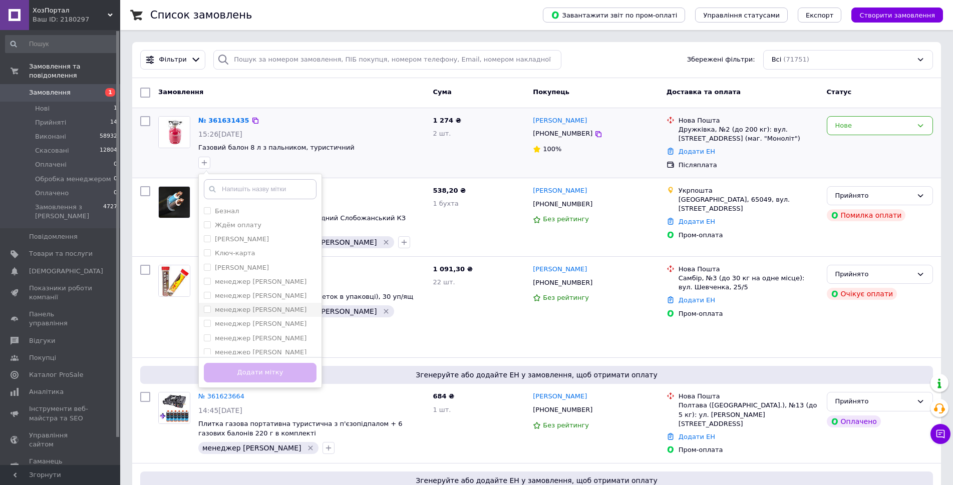
click at [265, 306] on div "менеджер [PERSON_NAME]" at bounding box center [260, 309] width 113 height 9
checkbox input "true"
click at [278, 371] on button "Додати мітку" at bounding box center [260, 373] width 113 height 20
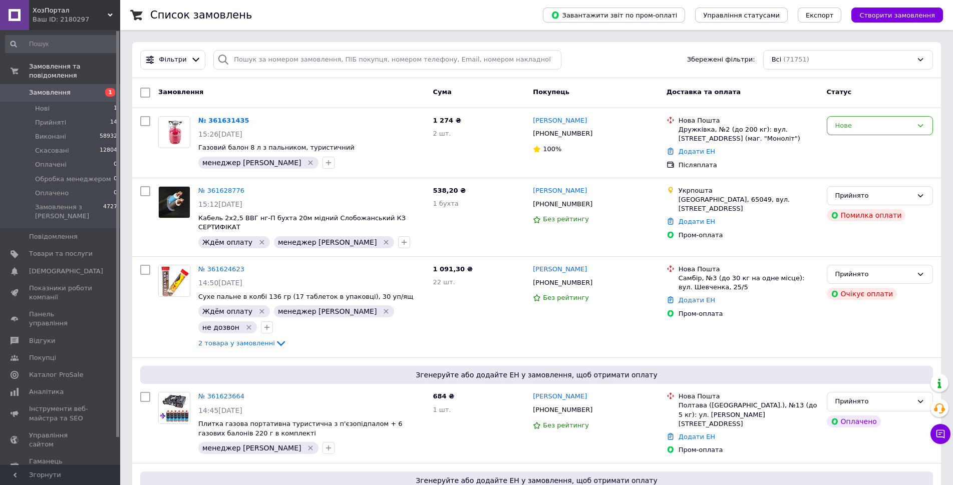
click at [499, 91] on div "Cума" at bounding box center [478, 93] width 100 height 18
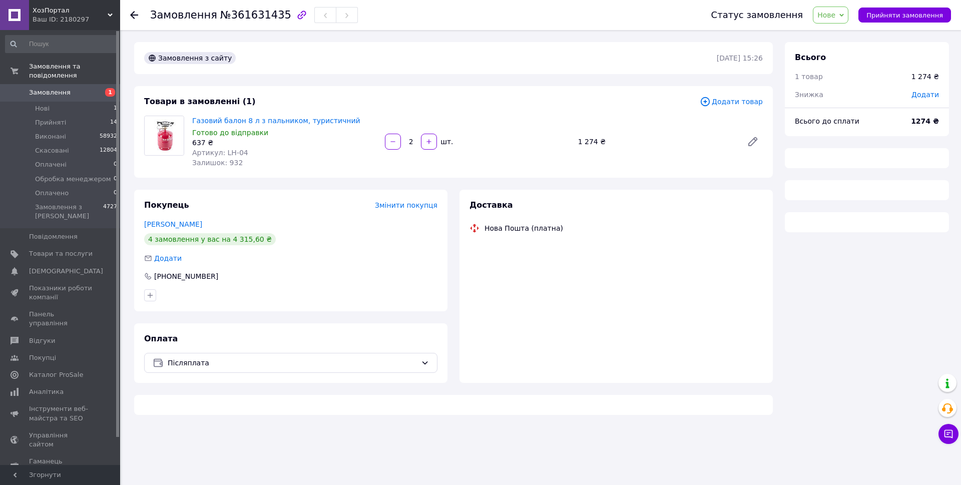
click at [835, 17] on span "Нове" at bounding box center [826, 15] width 18 height 8
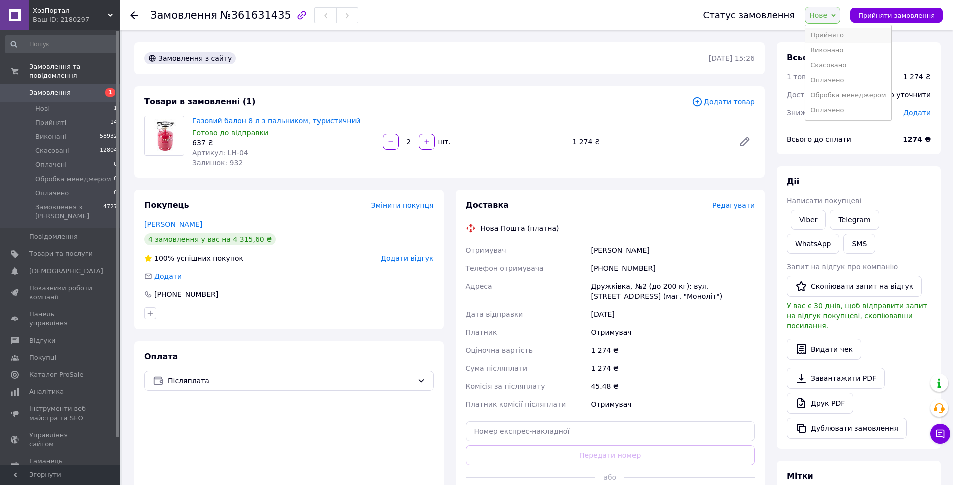
click at [837, 32] on li "Прийнято" at bounding box center [848, 35] width 86 height 15
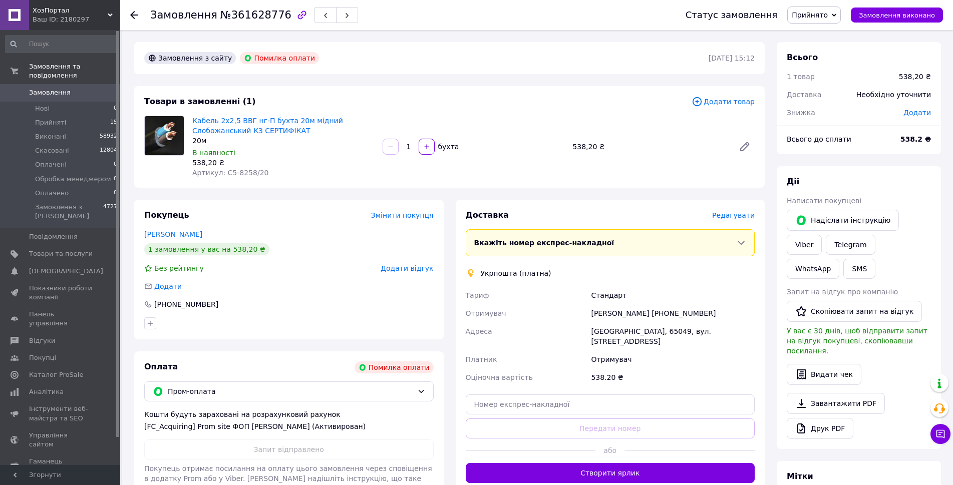
scroll to position [190, 0]
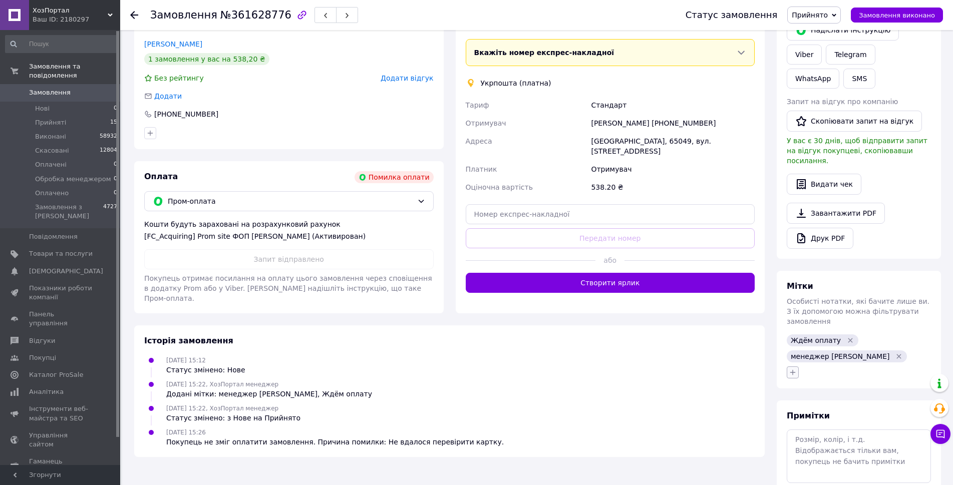
click at [795, 368] on icon "button" at bounding box center [792, 372] width 8 height 8
type input "не д"
click at [825, 417] on label "не дозвон" at bounding box center [820, 421] width 35 height 8
checkbox input "true"
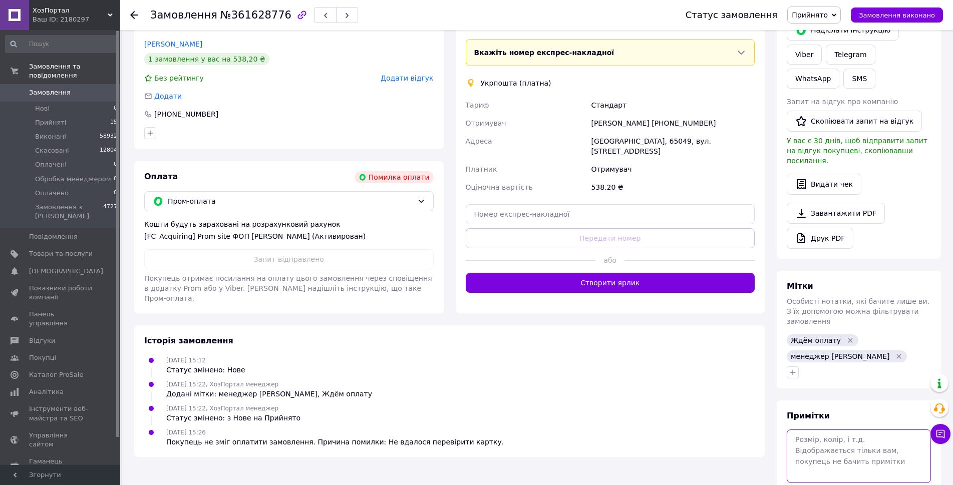
click at [813, 429] on textarea at bounding box center [858, 455] width 144 height 53
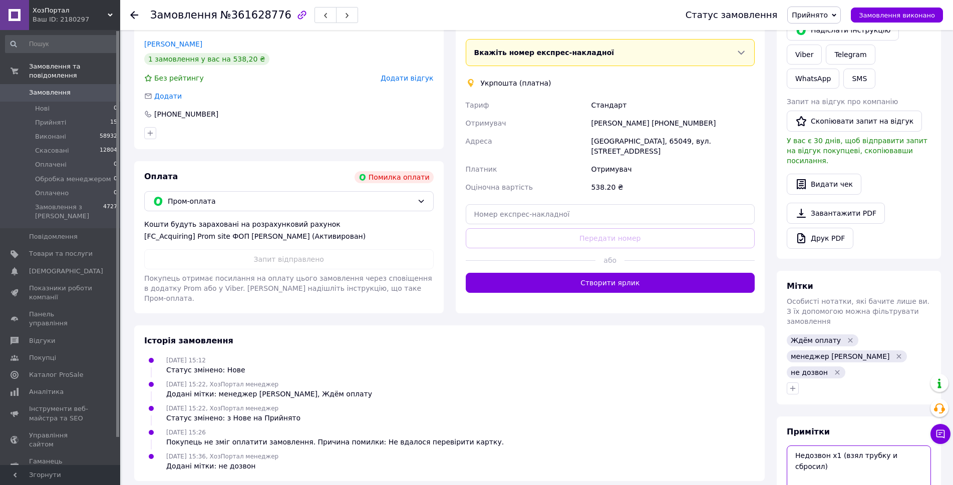
type textarea "Недозвон х1 (взял трубку и сбросил)"
click at [254, 18] on span "№361628776" at bounding box center [255, 15] width 71 height 12
copy span "361628776"
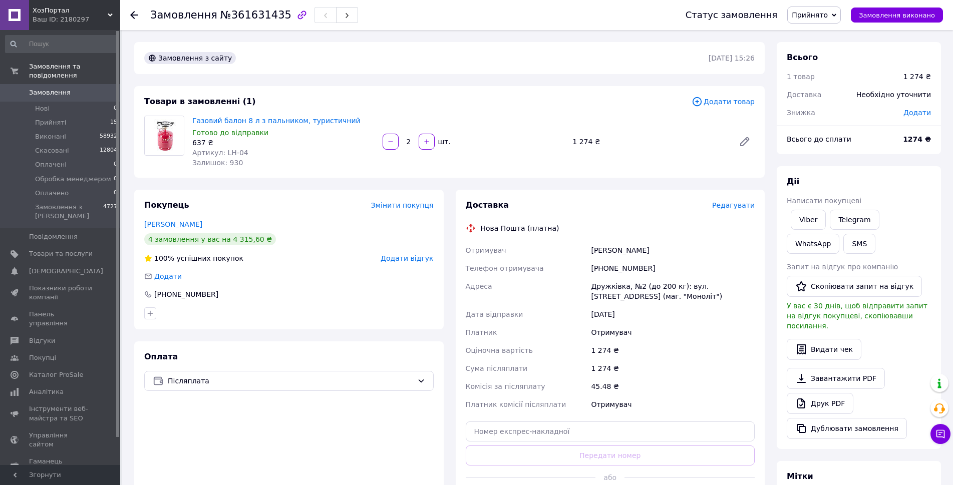
click at [260, 14] on span "№361631435" at bounding box center [255, 15] width 71 height 12
copy span "361631435"
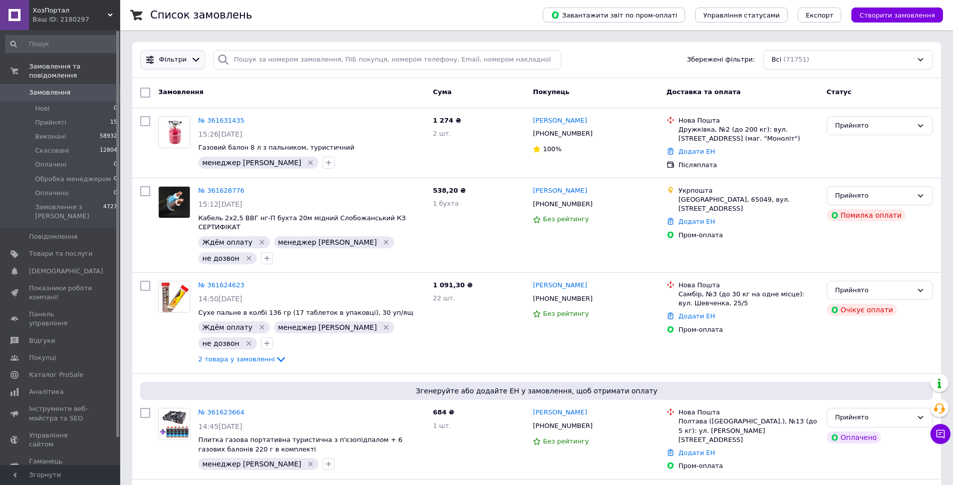
click at [183, 65] on div "Фільтри" at bounding box center [173, 60] width 60 height 11
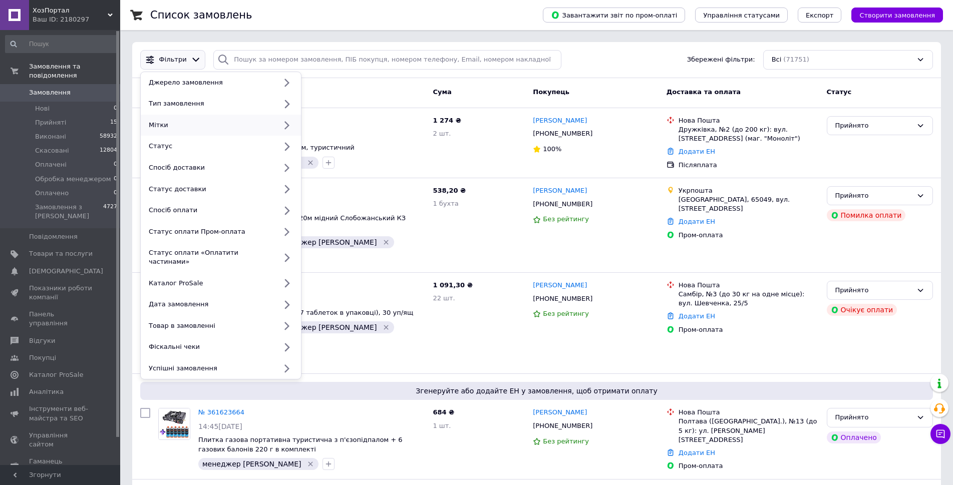
click at [191, 126] on div "Мітки" at bounding box center [211, 125] width 132 height 9
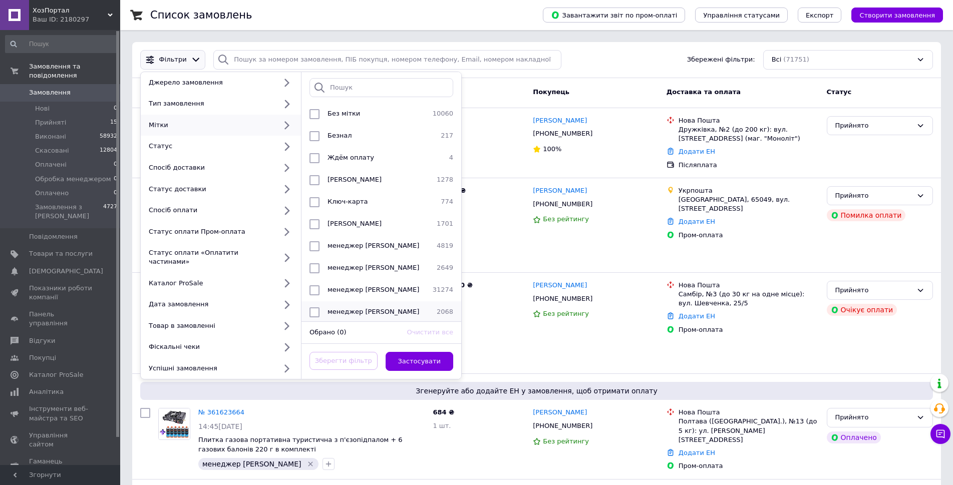
scroll to position [200, 0]
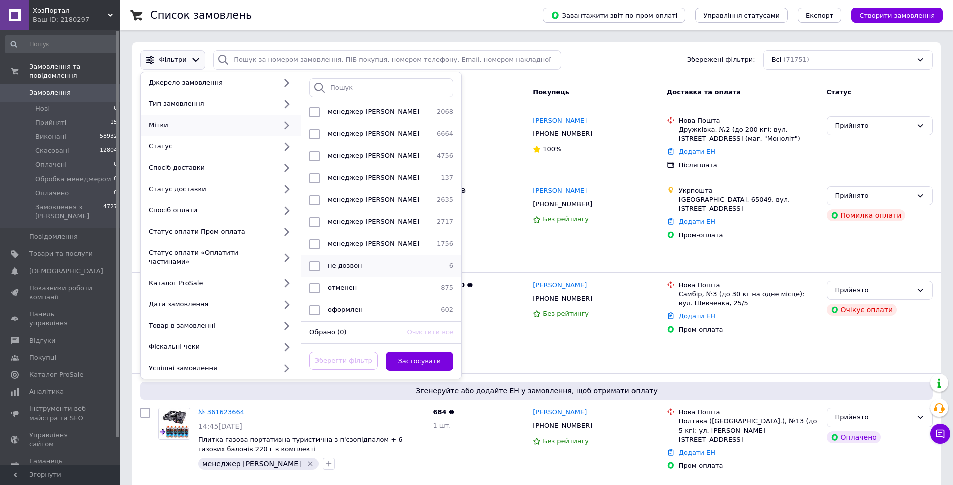
click at [383, 261] on div "не дозвон" at bounding box center [379, 266] width 113 height 10
checkbox input "true"
click at [422, 352] on button "Застосувати" at bounding box center [419, 362] width 68 height 20
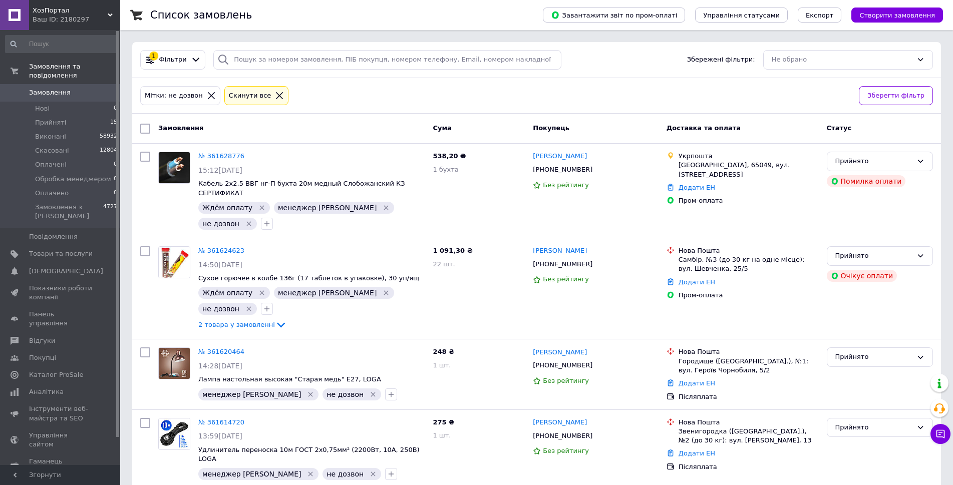
scroll to position [103, 0]
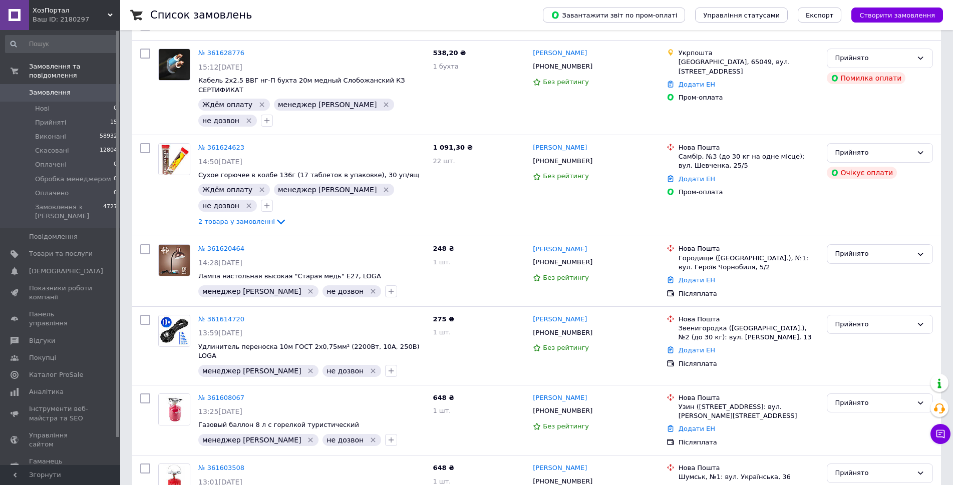
click at [89, 88] on span "Замовлення" at bounding box center [61, 92] width 64 height 9
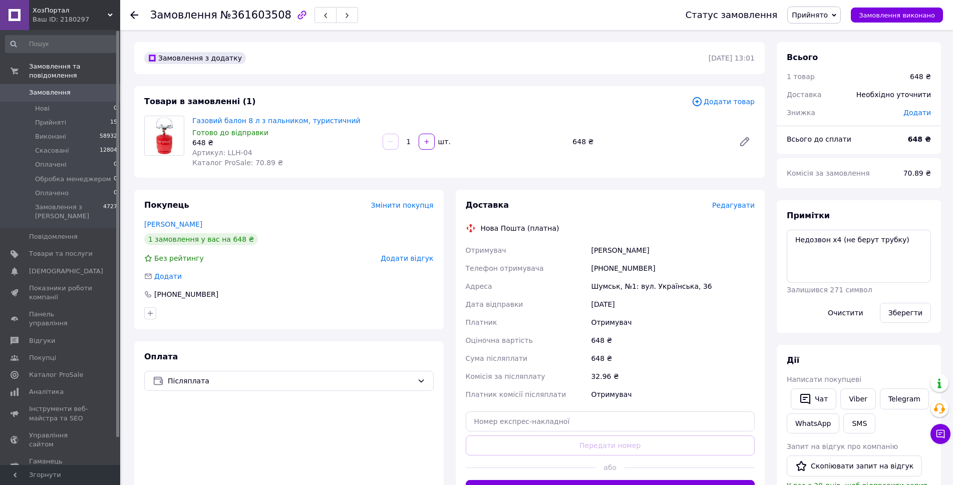
scroll to position [277, 0]
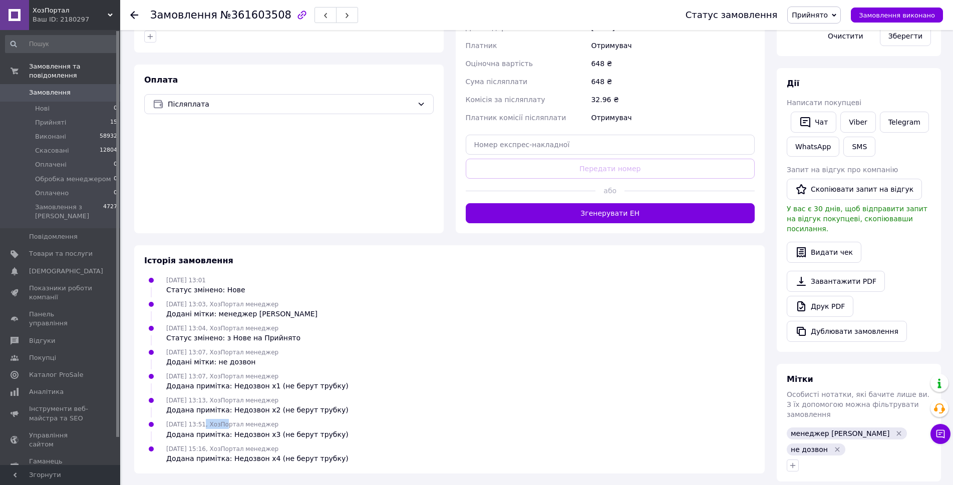
drag, startPoint x: 200, startPoint y: 424, endPoint x: 225, endPoint y: 430, distance: 25.6
click at [225, 430] on div "[DATE] 13:51, ХозПортал менеджер Додана примітка: Недозвон х3 (не берут трубку)" at bounding box center [257, 429] width 190 height 20
click at [207, 444] on div "[DATE] 15:16, ХозПортал менеджер Додана примітка: Недозвон х4 (не берут трубку)" at bounding box center [257, 454] width 190 height 20
click at [371, 436] on div "[DATE] 13:51, ХозПортал менеджер Додана примітка: Недозвон х3 (не берут трубку)" at bounding box center [449, 429] width 618 height 20
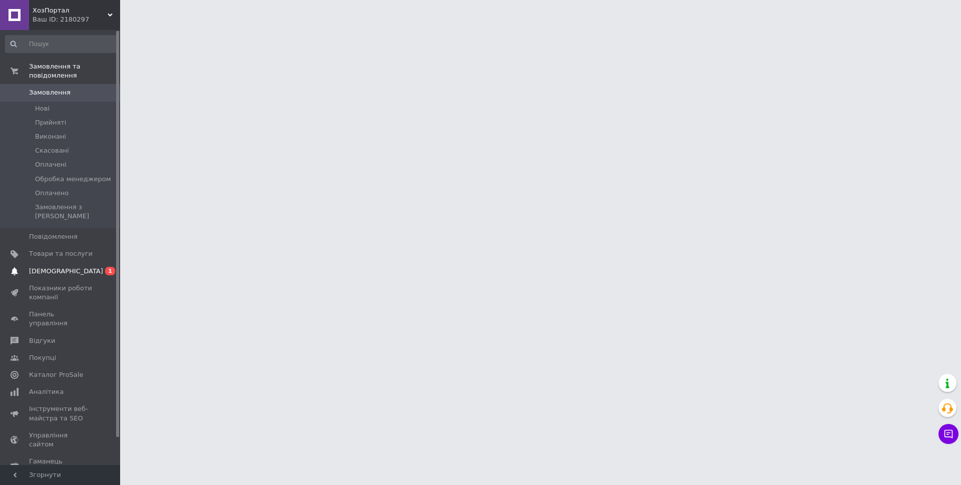
click at [70, 267] on span "[DEMOGRAPHIC_DATA]" at bounding box center [61, 271] width 64 height 9
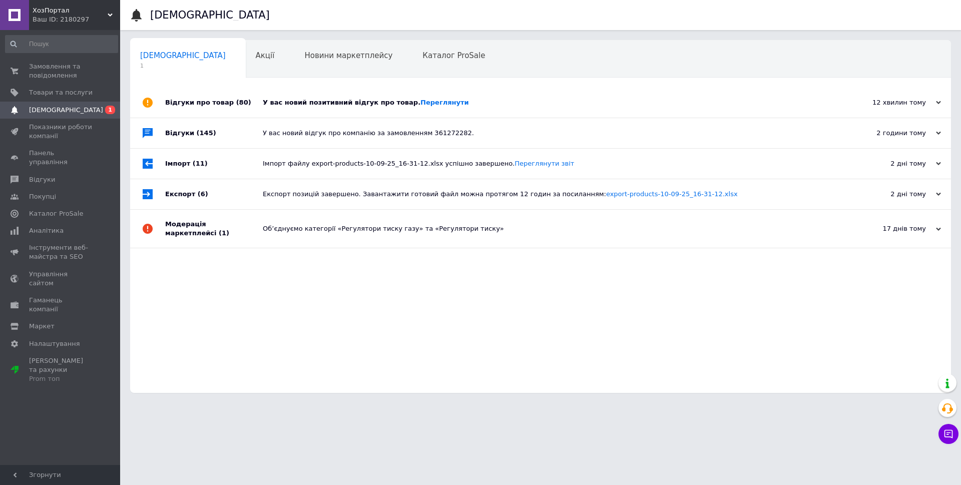
click at [506, 107] on div "У вас новий позитивний відгук про товар. Переглянути" at bounding box center [552, 102] width 578 height 9
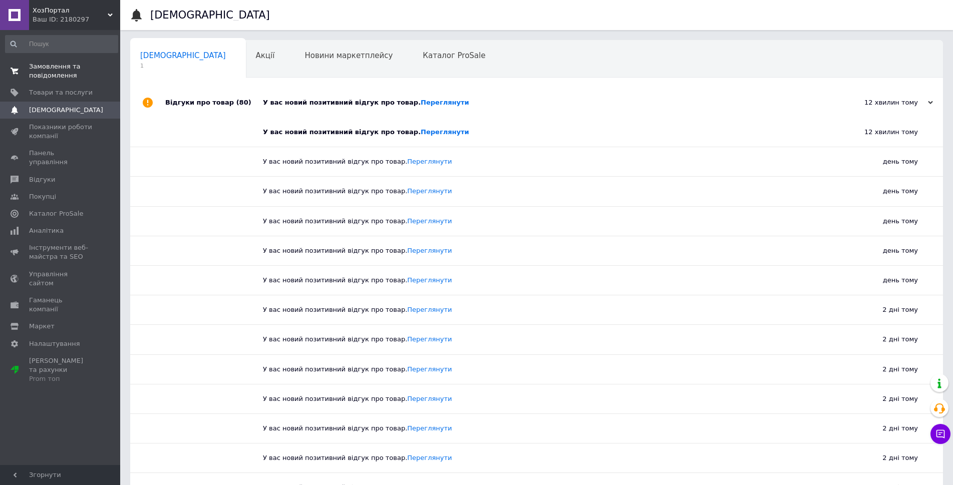
click at [86, 74] on span "Замовлення та повідомлення" at bounding box center [61, 71] width 64 height 18
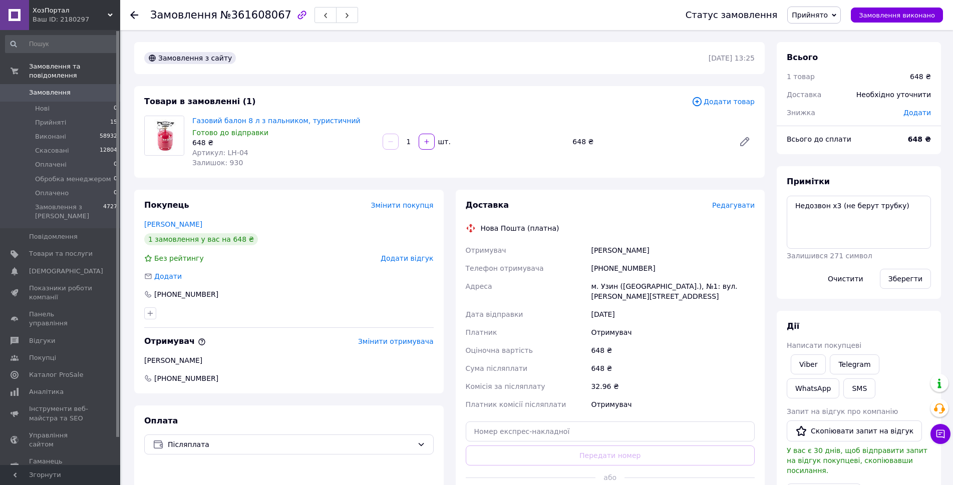
click at [549, 156] on div "Газовий балон 8 л з пальником, туристичний Готово до відправки 648 ₴ Артикул: L…" at bounding box center [473, 142] width 570 height 56
click at [835, 207] on textarea "Недозвон х3 (не берут трубку)" at bounding box center [858, 222] width 144 height 53
type textarea "Недозвон х4 (не берут трубку)"
click at [901, 278] on button "Зберегти" at bounding box center [905, 279] width 51 height 20
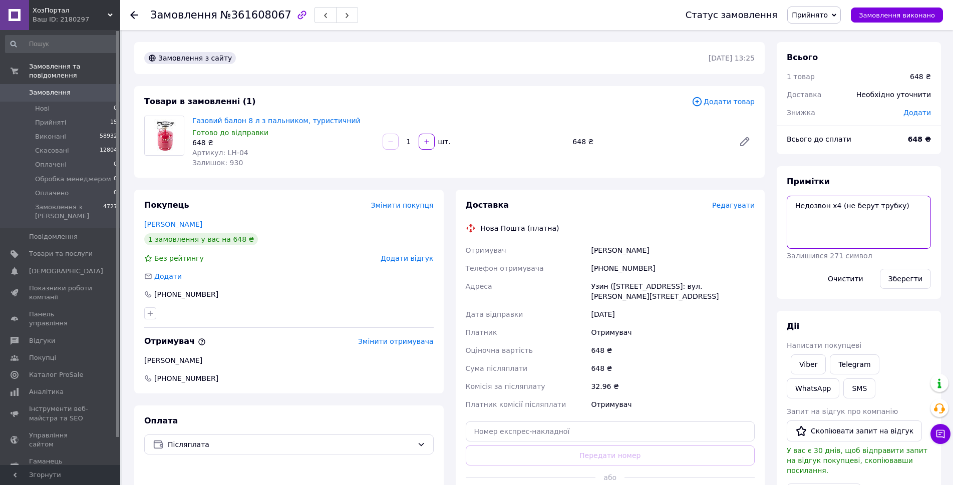
drag, startPoint x: 899, startPoint y: 217, endPoint x: 782, endPoint y: 208, distance: 117.4
click at [782, 208] on div "Примітки Недозвон х4 (не берут трубку) Залишився 271 символ Очистити Зберегти" at bounding box center [858, 232] width 164 height 133
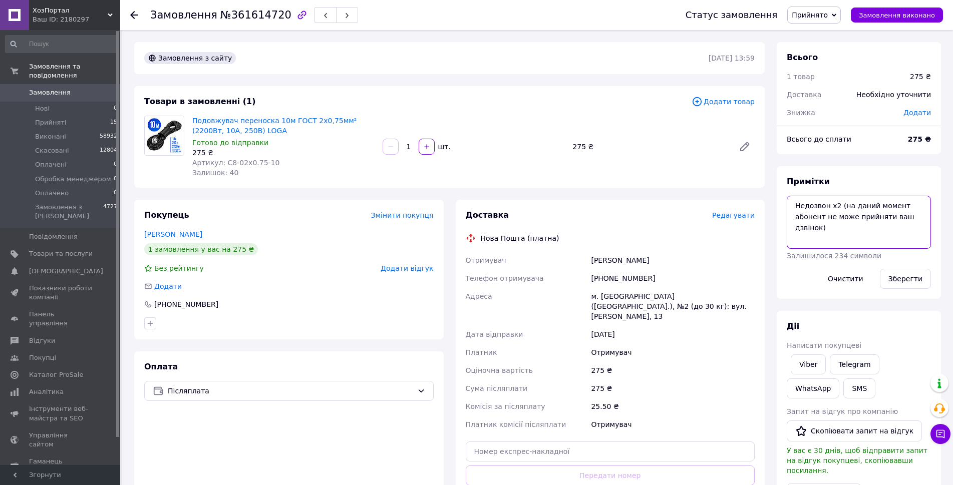
drag, startPoint x: 836, startPoint y: 204, endPoint x: 857, endPoint y: 255, distance: 54.8
click at [857, 255] on div "Примітки Недозвон х2 (на даний момент абонент не може прийняти ваш дзвінок) Зал…" at bounding box center [858, 232] width 144 height 113
click at [590, 152] on div "275 ₴" at bounding box center [649, 147] width 162 height 14
click at [834, 205] on textarea "Недозвон х2 (на даний момент абонент не може прийняти ваш дзвінок)" at bounding box center [858, 222] width 144 height 53
drag, startPoint x: 841, startPoint y: 235, endPoint x: 786, endPoint y: 194, distance: 69.4
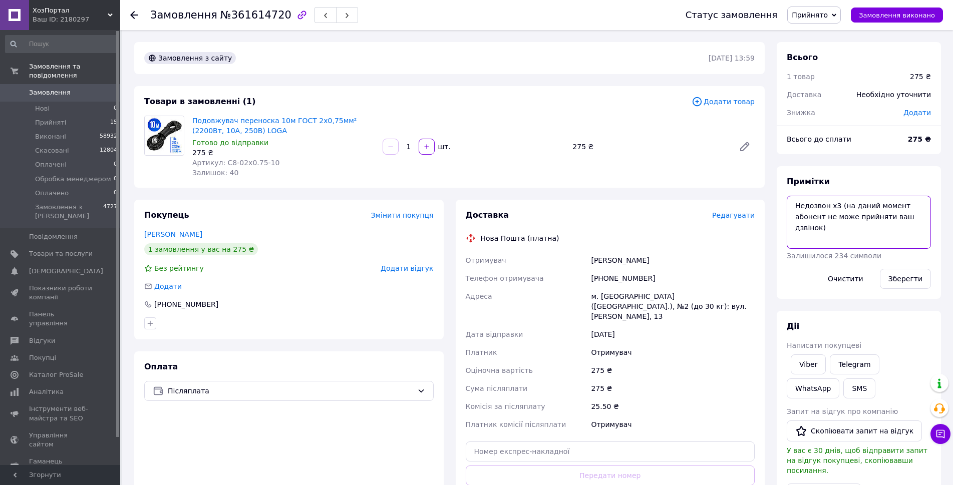
click at [786, 194] on div "Примітки Недозвон х3 (на даний момент абонент не може прийняти ваш дзвінок) Зал…" at bounding box center [858, 232] width 164 height 133
paste textarea "4 (не берут трубку"
click at [834, 202] on textarea "Недозвон х4 (не берут трубку)" at bounding box center [858, 222] width 144 height 53
type textarea "Недозвон х3 (не берут трубку)"
click at [895, 277] on button "Зберегти" at bounding box center [905, 279] width 51 height 20
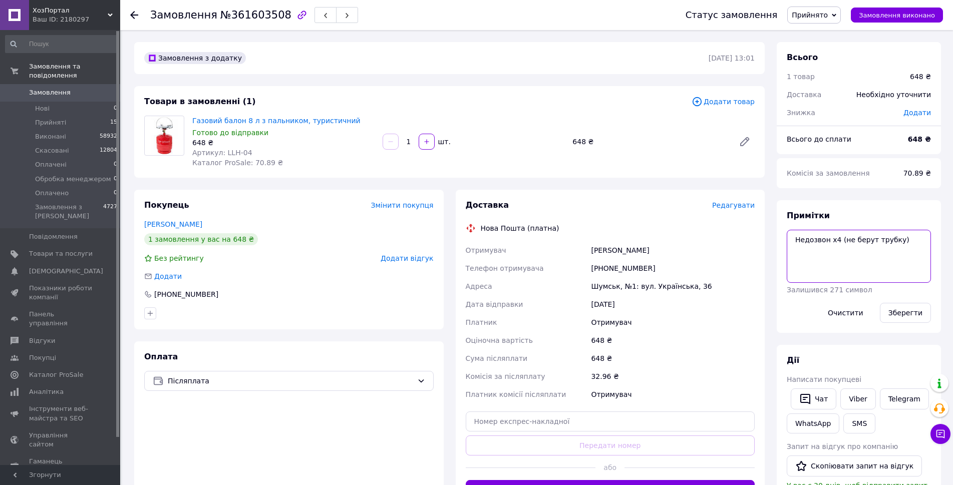
click at [834, 240] on textarea "Недозвон х4 (не берут трубку)" at bounding box center [858, 256] width 144 height 53
drag, startPoint x: 837, startPoint y: 239, endPoint x: 924, endPoint y: 245, distance: 86.8
click at [924, 245] on textarea "Недозвон х5 (не берут трубку)" at bounding box center [858, 256] width 144 height 53
paste textarea "даний момент абонент не може прийняти ваш дзвінок"
type textarea "Недозвон х5 (на даний момент абонент не може прийняти ваш дзвінок)"
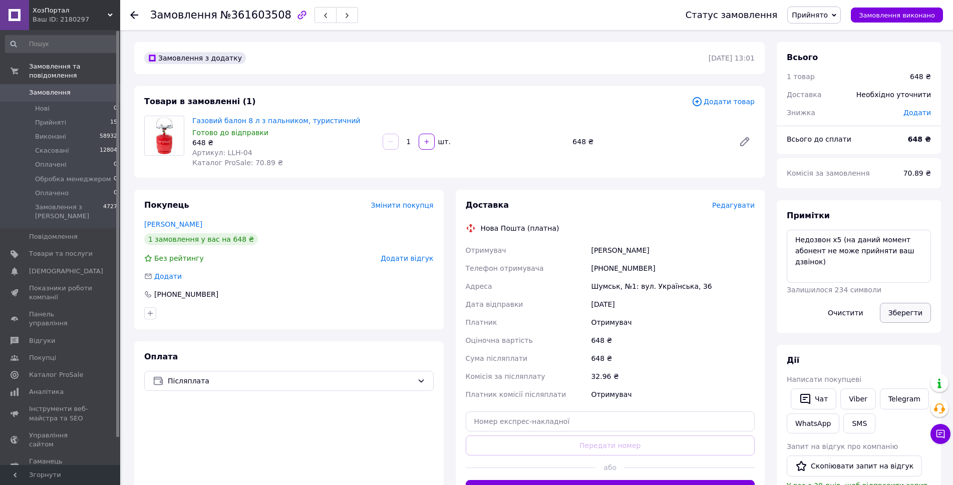
click at [906, 312] on button "Зберегти" at bounding box center [905, 313] width 51 height 20
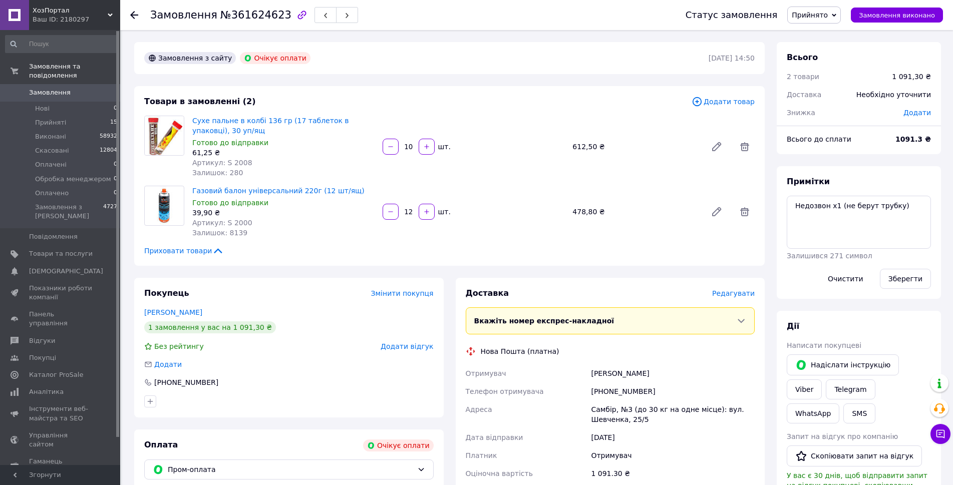
click at [559, 172] on div "Сухе пальне в колбі 136 гр (17 таблеток в упаковці), 30 уп/ящ Готово до відправ…" at bounding box center [473, 147] width 570 height 66
click at [832, 205] on textarea "Недозвон х1 (не берут трубку)" at bounding box center [858, 222] width 144 height 53
type textarea "Недозвон х2 (не берут трубку)"
click at [895, 276] on button "Зберегти" at bounding box center [905, 279] width 51 height 20
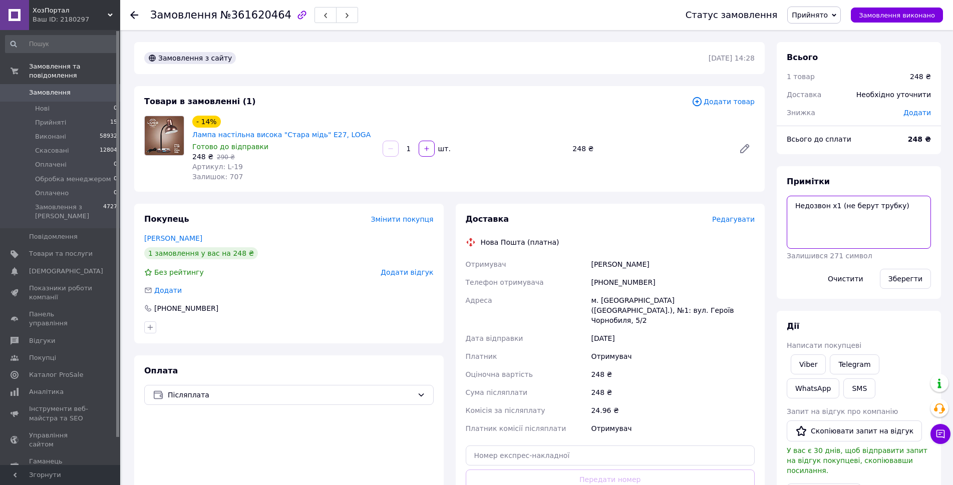
click at [832, 206] on textarea "Недозвон х1 (не берут трубку)" at bounding box center [858, 222] width 144 height 53
type textarea "Недозвон х2 (не берут трубку)"
click at [900, 277] on button "Зберегти" at bounding box center [905, 279] width 51 height 20
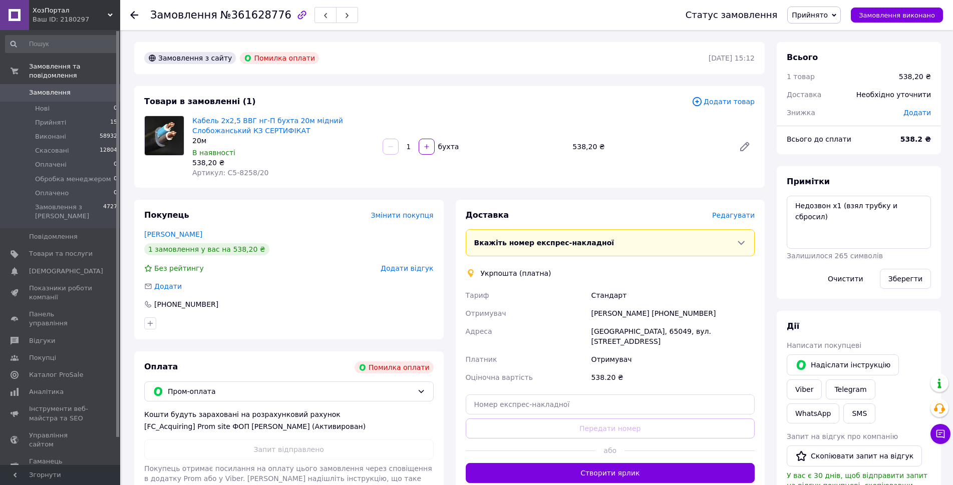
click at [621, 110] on div "Товари в замовленні (1) Додати товар Кабель 2х2,5 ВВГ нг-П бухта 20м мідний Сло…" at bounding box center [449, 137] width 630 height 102
drag, startPoint x: 574, startPoint y: 145, endPoint x: 615, endPoint y: 149, distance: 41.7
click at [615, 149] on div "538,20 ₴" at bounding box center [649, 147] width 162 height 14
drag, startPoint x: 660, startPoint y: 311, endPoint x: 722, endPoint y: 310, distance: 62.1
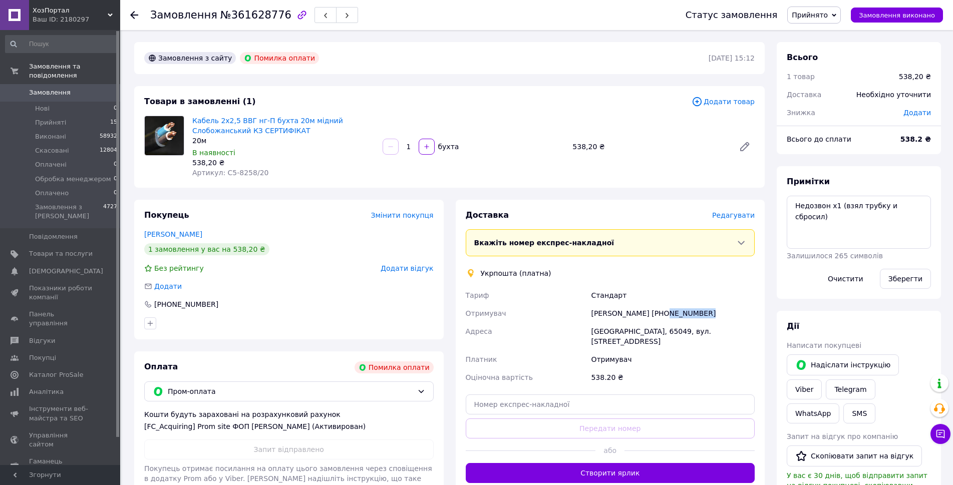
click at [722, 310] on div "Георгий АРИКОВ +380958768367" at bounding box center [673, 313] width 168 height 18
copy div "0958768367"
click at [701, 295] on div "Стандарт" at bounding box center [673, 295] width 168 height 18
click at [831, 278] on button "Очистити" at bounding box center [845, 279] width 53 height 20
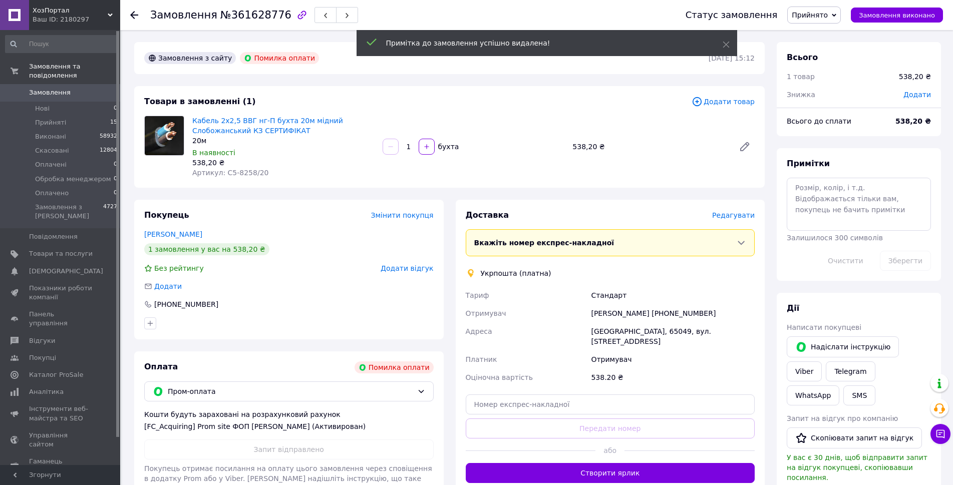
scroll to position [236, 0]
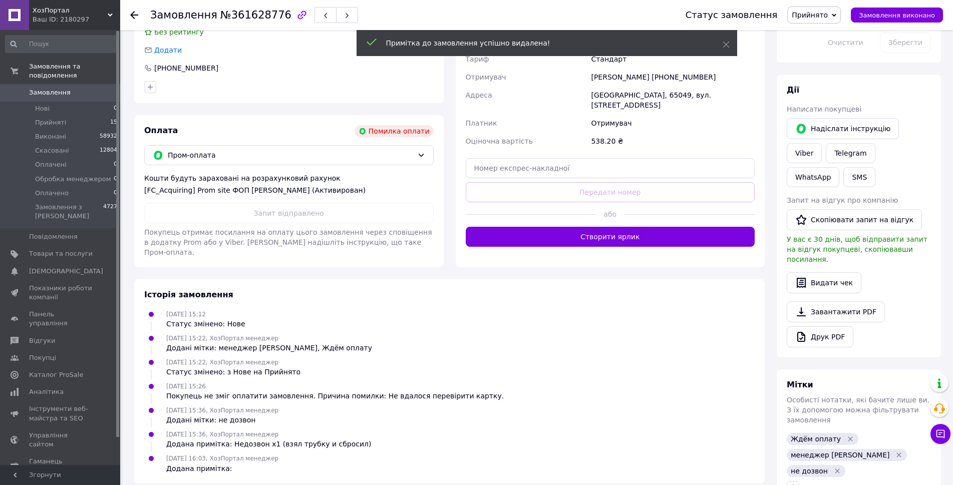
click at [834, 469] on icon "Видалити мітку" at bounding box center [836, 471] width 5 height 5
click at [407, 156] on span "Пром-оплата" at bounding box center [290, 155] width 245 height 11
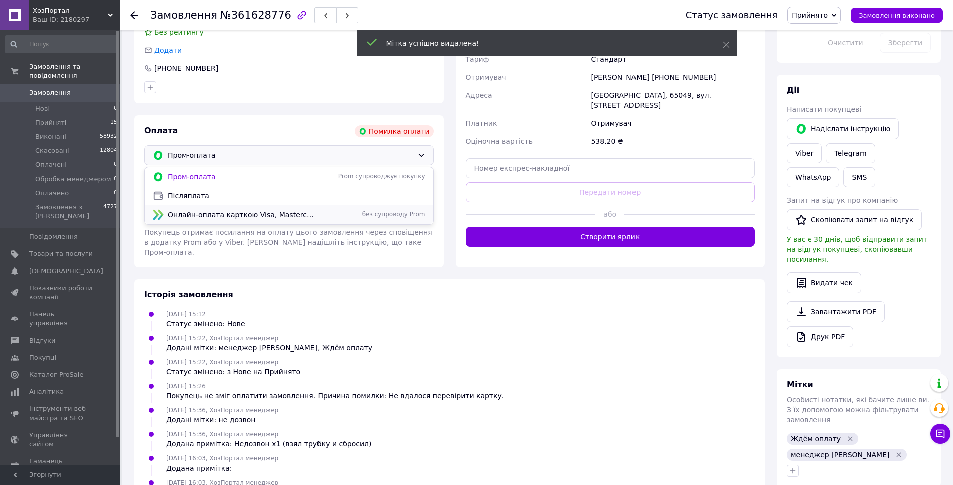
click at [343, 209] on div "Онлайн-оплата карткою Visa, Mastercard - LiqPay без супроводу Prom" at bounding box center [289, 214] width 276 height 11
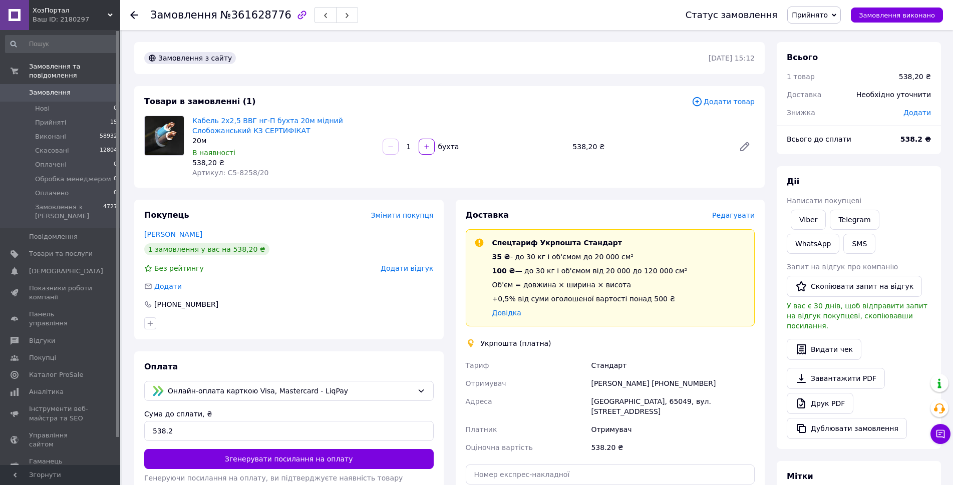
click at [251, 12] on span "№361628776" at bounding box center [255, 15] width 71 height 12
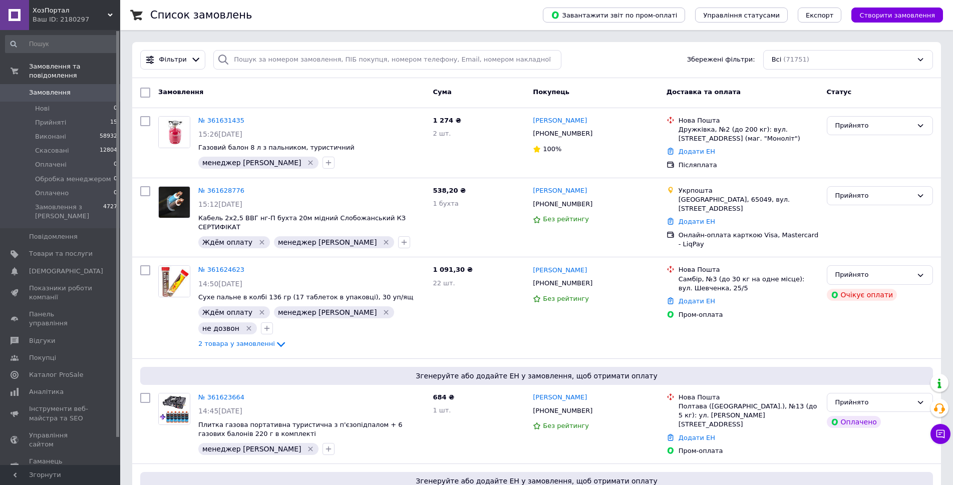
click at [500, 97] on div "Cума" at bounding box center [478, 93] width 100 height 18
click at [513, 95] on div "Cума" at bounding box center [478, 93] width 100 height 18
click at [509, 94] on div "Cума" at bounding box center [478, 93] width 100 height 18
click at [355, 54] on input "search" at bounding box center [387, 60] width 348 height 20
paste input "361590079"
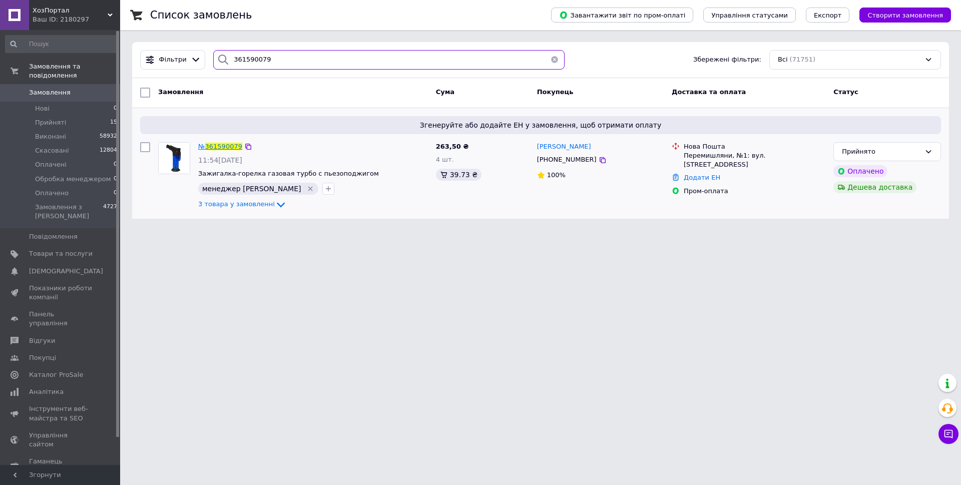
type input "361590079"
click at [224, 146] on span "361590079" at bounding box center [223, 147] width 37 height 8
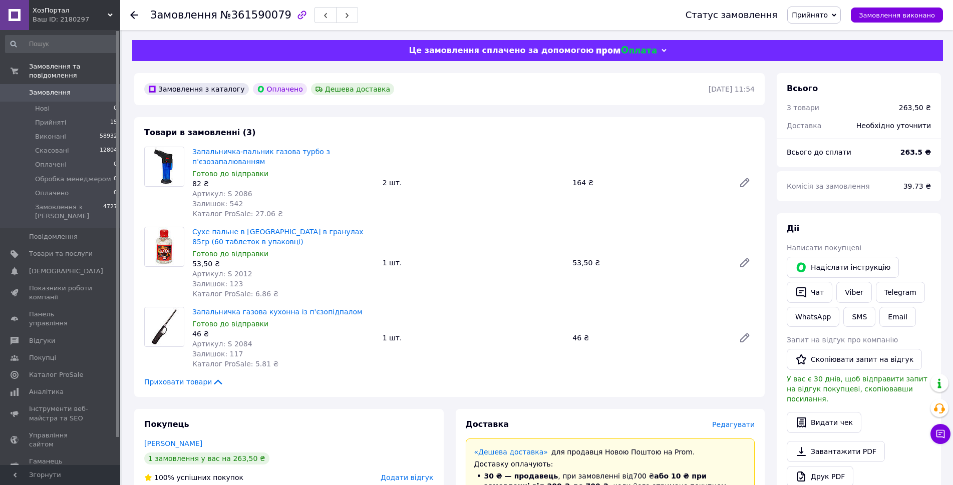
click at [593, 285] on div "Сухе пальне в банці в гранулах 85гр (60 таблеток в упаковці) Готово до відправк…" at bounding box center [473, 263] width 570 height 76
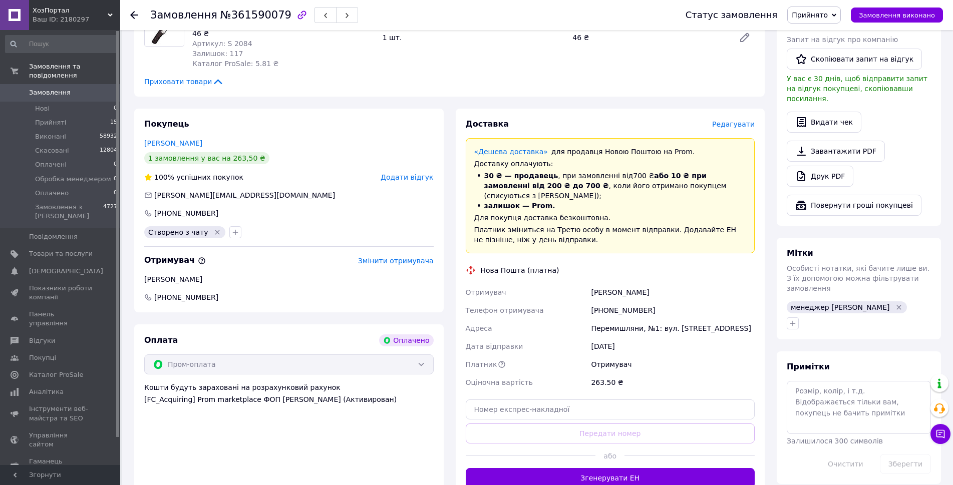
scroll to position [451, 0]
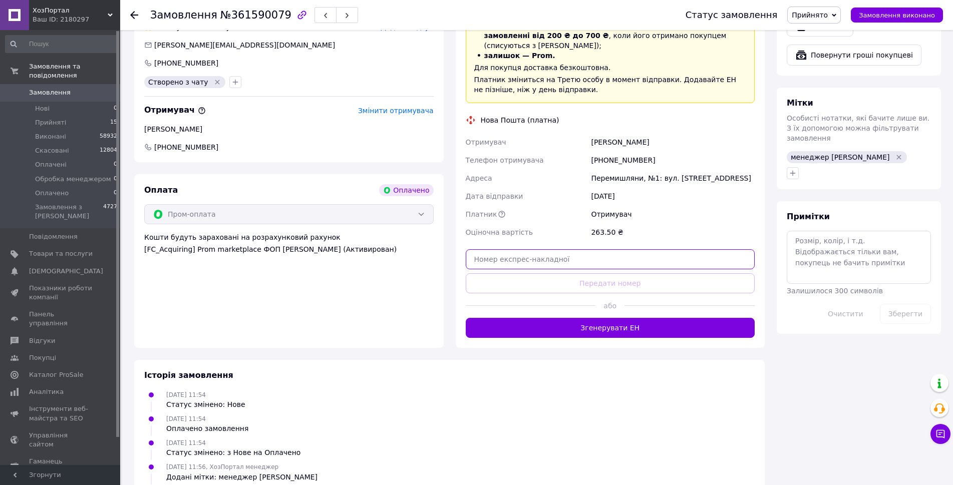
click at [622, 253] on input "text" at bounding box center [610, 259] width 289 height 20
paste input "20451247038872"
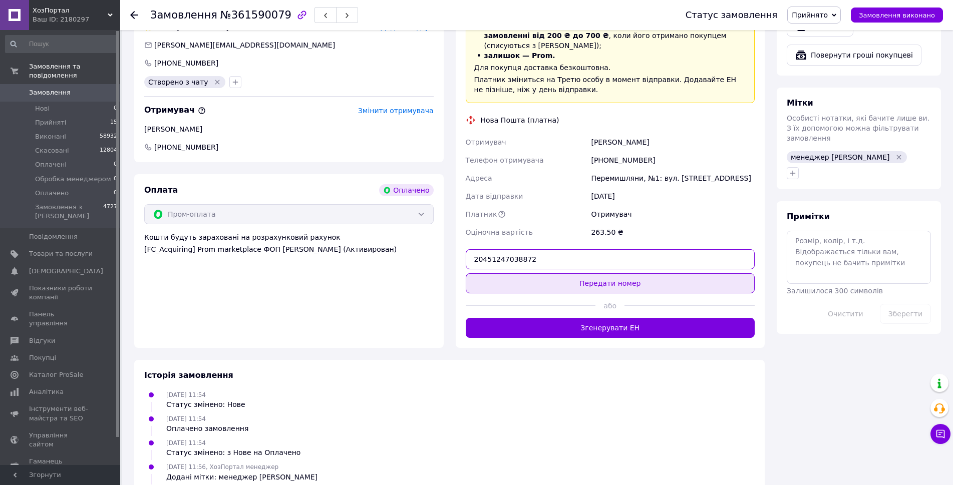
type input "20451247038872"
click at [625, 278] on button "Передати номер" at bounding box center [610, 283] width 289 height 20
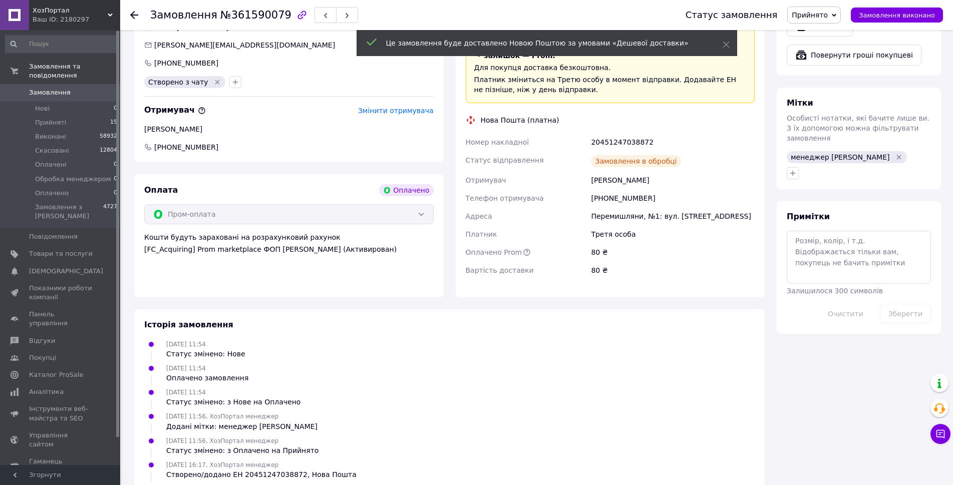
click at [888, 17] on span "Замовлення виконано" at bounding box center [896, 16] width 76 height 8
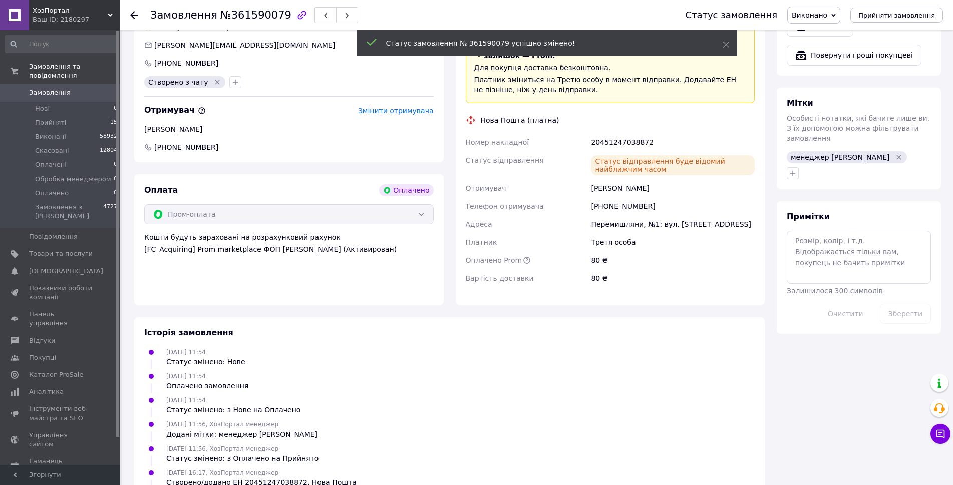
click at [97, 88] on span "0" at bounding box center [107, 92] width 28 height 9
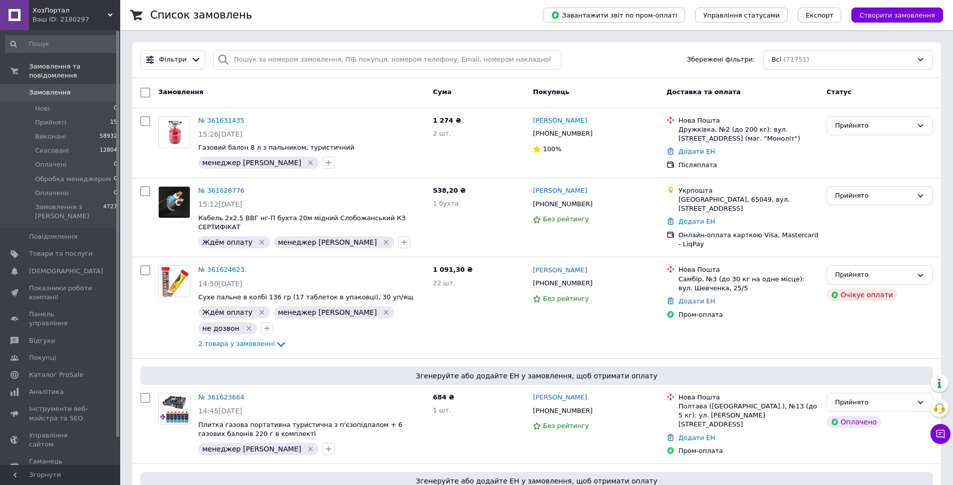
click at [602, 99] on div "Покупець" at bounding box center [595, 93] width 133 height 18
click at [617, 91] on div "Покупець" at bounding box center [595, 93] width 133 height 18
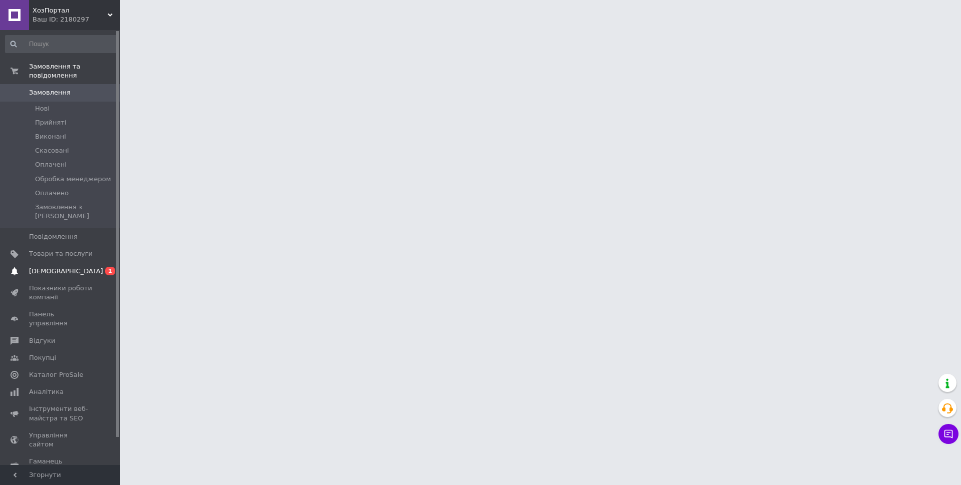
click at [80, 267] on span "[DEMOGRAPHIC_DATA]" at bounding box center [61, 271] width 64 height 9
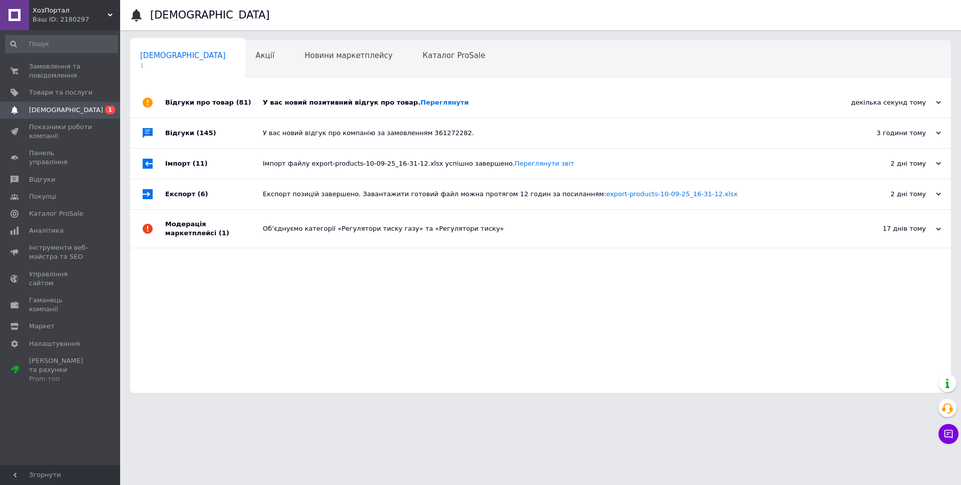
click at [488, 106] on div "У вас новий позитивний відгук про товар. [GEOGRAPHIC_DATA]" at bounding box center [552, 102] width 578 height 9
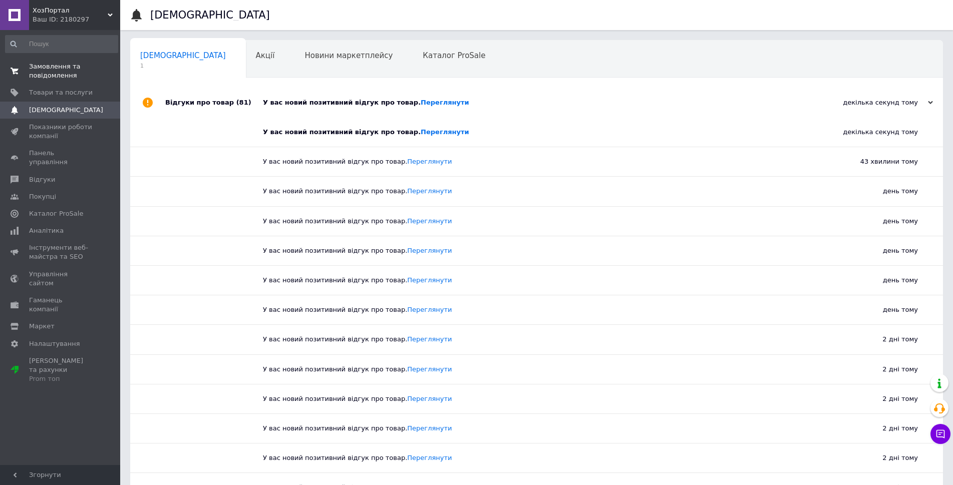
click at [92, 72] on span "Замовлення та повідомлення" at bounding box center [61, 71] width 64 height 18
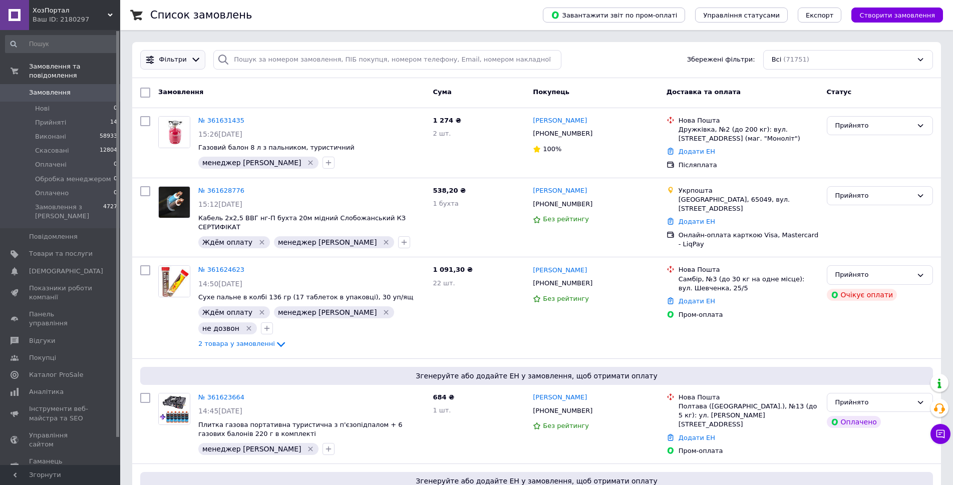
click at [169, 62] on span "Фільтри" at bounding box center [173, 60] width 28 height 10
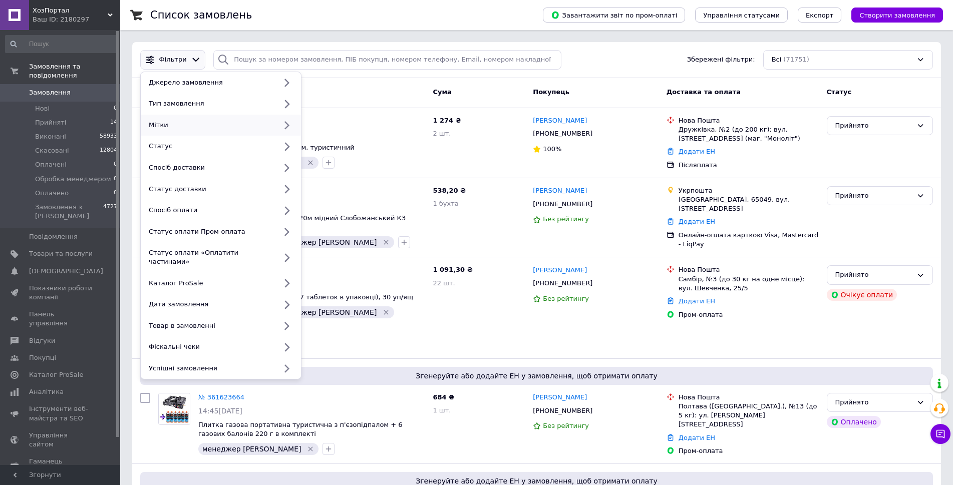
click at [202, 126] on div "Мітки" at bounding box center [211, 125] width 132 height 9
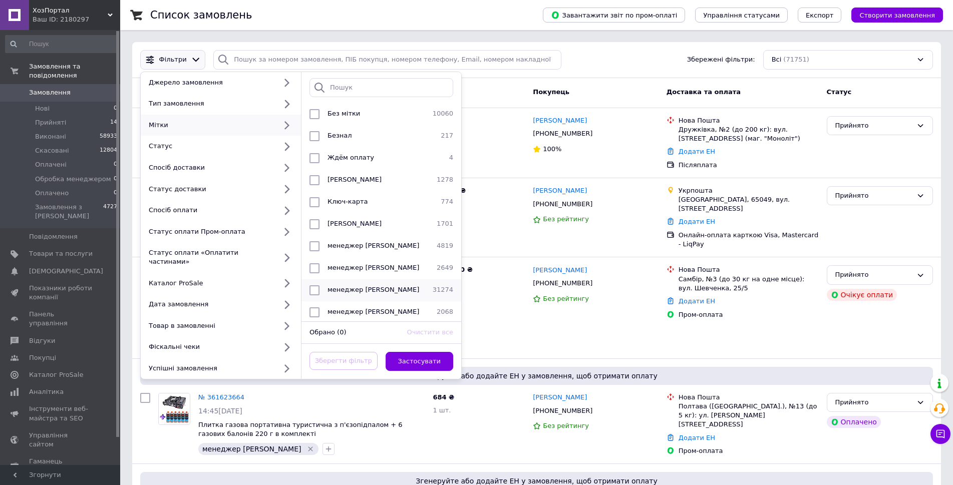
scroll to position [200, 0]
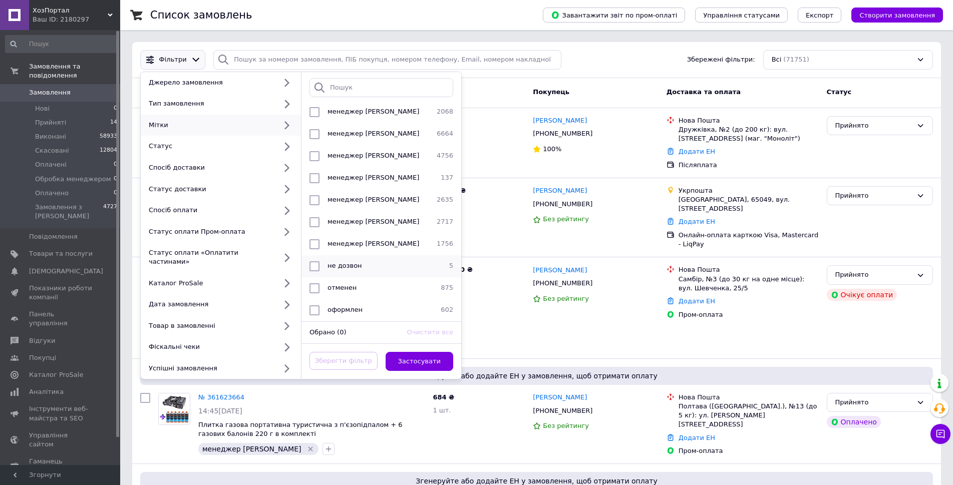
click at [391, 262] on div "не дозвон" at bounding box center [379, 266] width 113 height 10
checkbox input "true"
click at [429, 355] on button "Застосувати" at bounding box center [419, 362] width 68 height 20
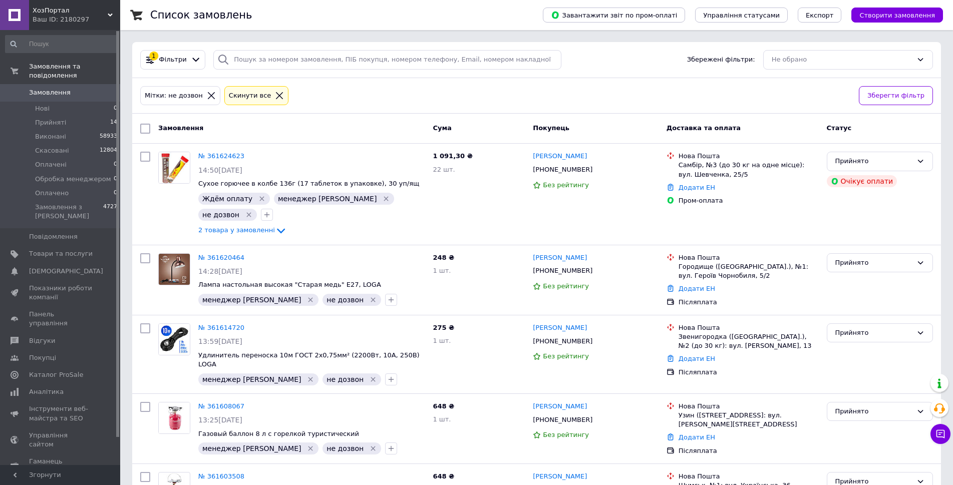
click at [89, 88] on span "Замовлення" at bounding box center [61, 92] width 64 height 9
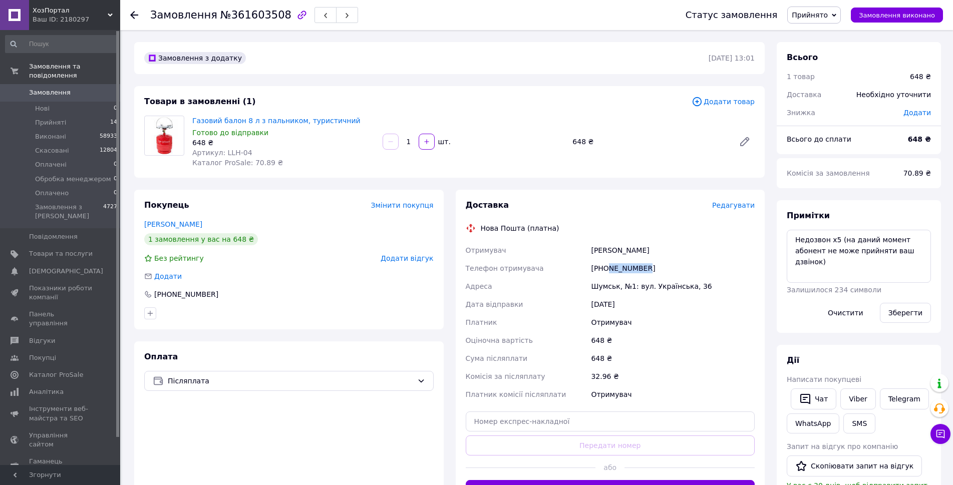
drag, startPoint x: 605, startPoint y: 267, endPoint x: 669, endPoint y: 266, distance: 64.1
click at [669, 266] on div "[PHONE_NUMBER]" at bounding box center [673, 268] width 168 height 18
drag, startPoint x: 604, startPoint y: 267, endPoint x: 678, endPoint y: 268, distance: 74.1
click at [678, 268] on div "[PHONE_NUMBER]" at bounding box center [673, 268] width 168 height 18
copy div "0976226353"
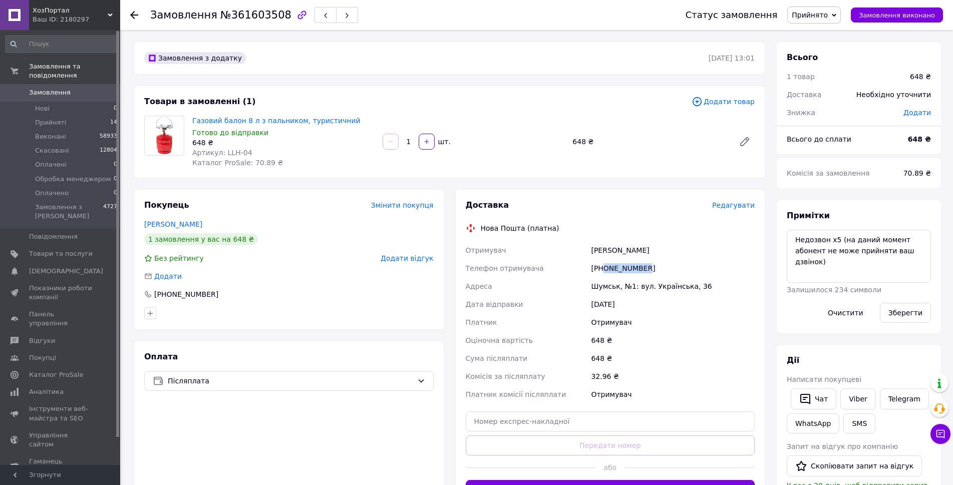
click at [252, 18] on span "№361603508" at bounding box center [255, 15] width 71 height 12
copy span "361603508"
click at [853, 265] on textarea "Недозвон х5 (на даний момент абонент не може прийняти ваш дзвінок)" at bounding box center [858, 256] width 144 height 53
type textarea "Недозвон х5 (на даний момент абонент не може прийняти ваш дзвінок) (написал ему…"
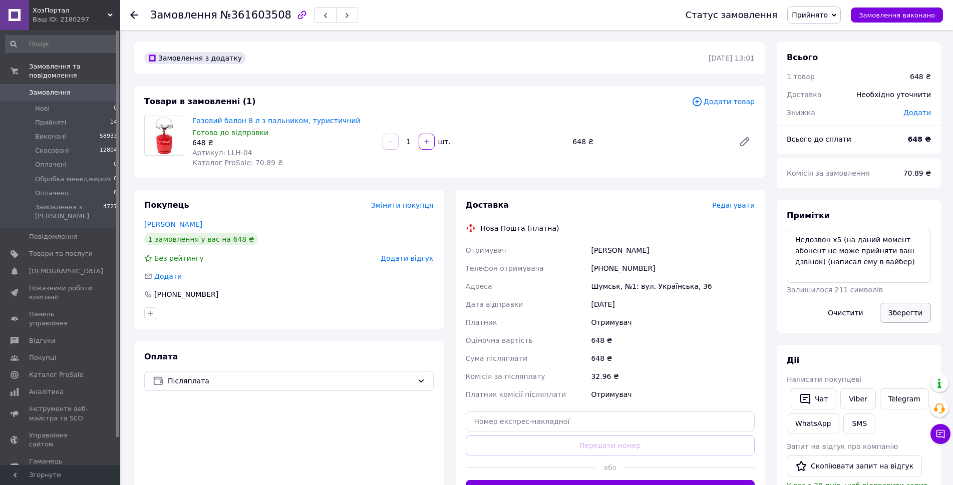
click at [908, 313] on button "Зберегти" at bounding box center [905, 313] width 51 height 20
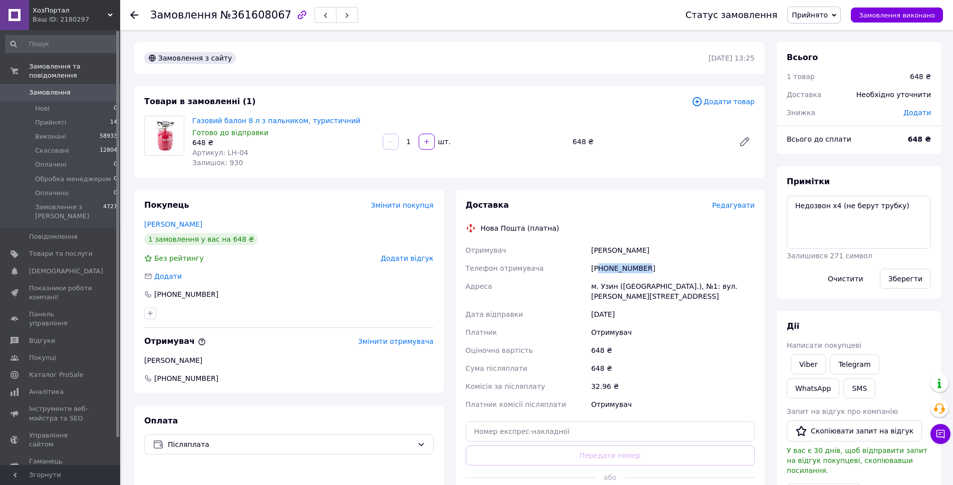
drag, startPoint x: 601, startPoint y: 269, endPoint x: 672, endPoint y: 268, distance: 70.6
click at [679, 268] on div "[PHONE_NUMBER]" at bounding box center [673, 268] width 168 height 18
click at [592, 277] on div "м. Узин ([GEOGRAPHIC_DATA].), №1: вул. [PERSON_NAME][STREET_ADDRESS]" at bounding box center [673, 291] width 168 height 28
drag, startPoint x: 603, startPoint y: 267, endPoint x: 695, endPoint y: 268, distance: 92.1
click at [687, 267] on div "+380662702118" at bounding box center [673, 268] width 168 height 18
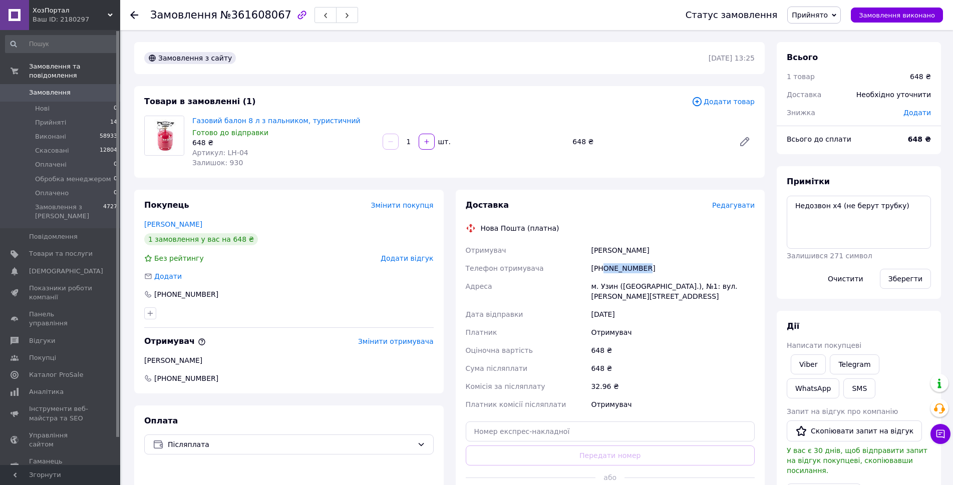
copy div "0662702118"
click at [249, 267] on div "Покупець Змінити покупця Венгловська Анна 1 замовлення у вас на 648 ₴ Без рейти…" at bounding box center [288, 292] width 309 height 204
drag, startPoint x: 228, startPoint y: 287, endPoint x: 165, endPoint y: 294, distance: 63.0
click at [165, 294] on div "Покупець Змінити покупця Венгловська Анна 1 замовлення у вас на 648 ₴ Без рейти…" at bounding box center [288, 292] width 309 height 204
copy div "0951409477"
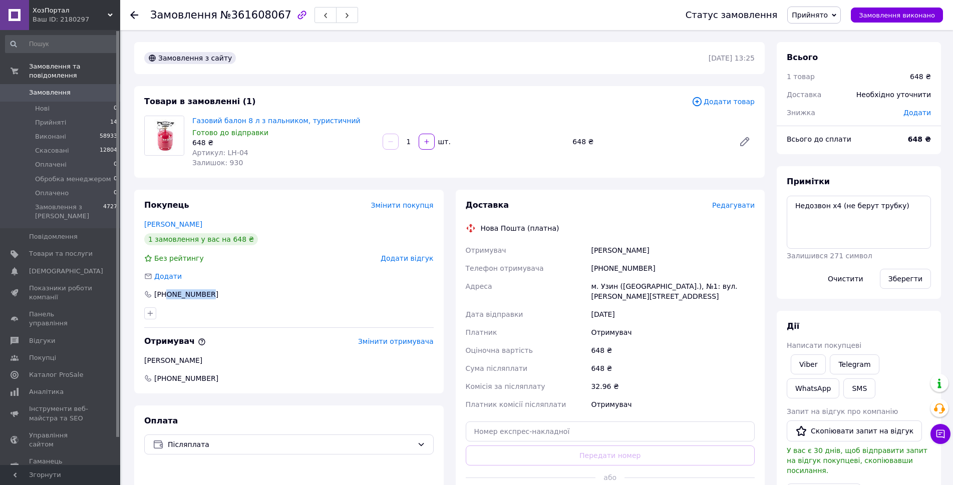
click at [258, 15] on span "№361608067" at bounding box center [255, 15] width 71 height 12
copy span "361608067"
click at [627, 323] on div "Отримувач" at bounding box center [673, 332] width 168 height 18
drag, startPoint x: 592, startPoint y: 246, endPoint x: 703, endPoint y: 252, distance: 111.8
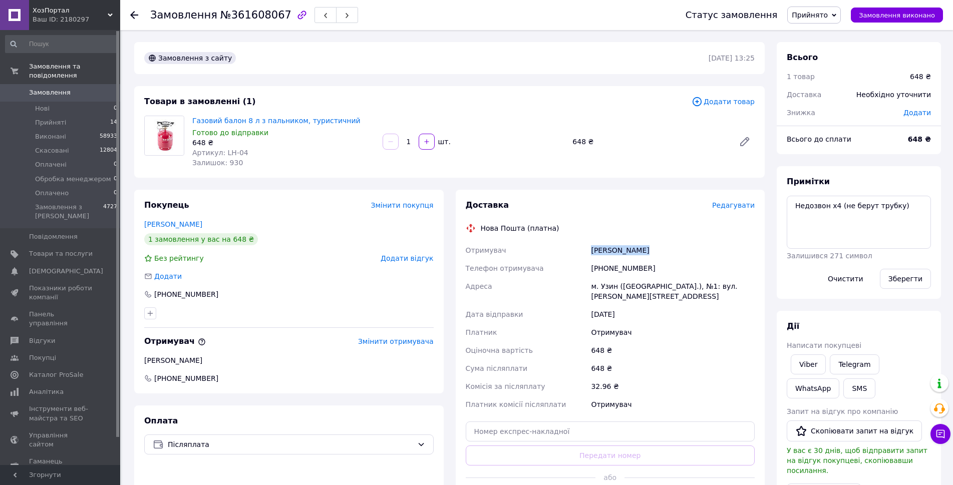
click at [698, 251] on div "Корпач Тетяна" at bounding box center [673, 250] width 168 height 18
copy div "Корпач Тетяна"
click at [911, 218] on textarea "Недозвон х4 (не берут трубку)" at bounding box center [858, 222] width 144 height 53
type textarea "Недозвон х4 (не берут трубку) (написал в вайбер заказчику)"
click at [905, 273] on button "Зберегти" at bounding box center [905, 279] width 51 height 20
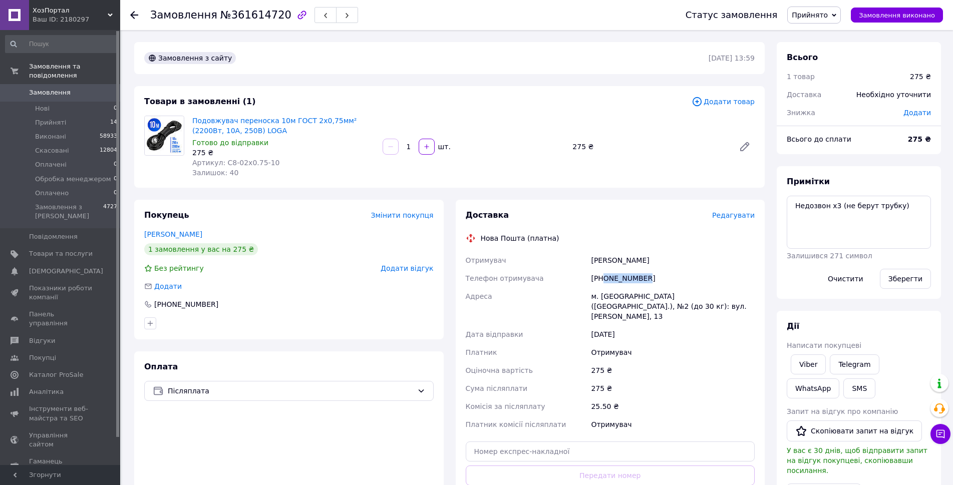
drag, startPoint x: 603, startPoint y: 275, endPoint x: 674, endPoint y: 279, distance: 71.2
click at [674, 279] on div "[PHONE_NUMBER]" at bounding box center [673, 278] width 168 height 18
copy div "0985372245"
click at [916, 212] on textarea "Недозвон х3 (не берут трубку)" at bounding box center [858, 222] width 144 height 53
type textarea "Недозвон х3 (не берут трубку) (написал ей в вайбер)"
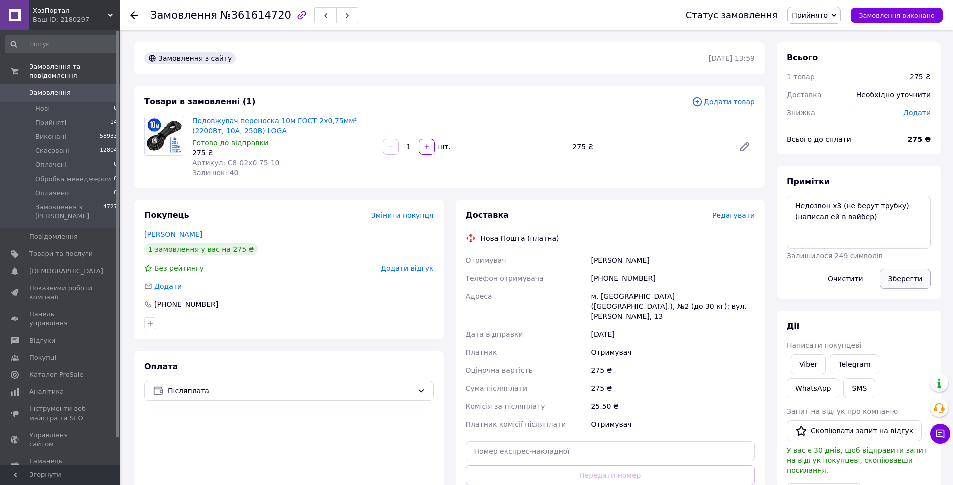
click at [898, 281] on button "Зберегти" at bounding box center [905, 279] width 51 height 20
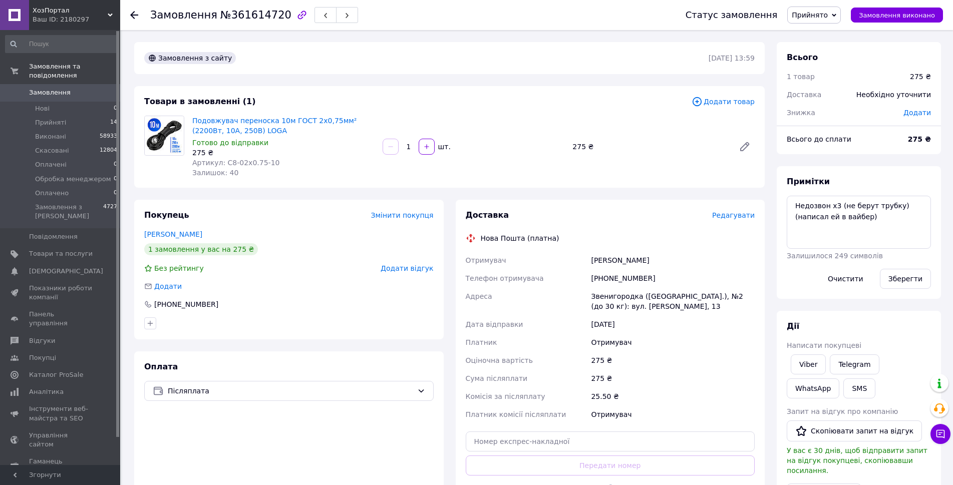
click at [251, 20] on span "№361614720" at bounding box center [255, 15] width 71 height 12
copy span "361614720"
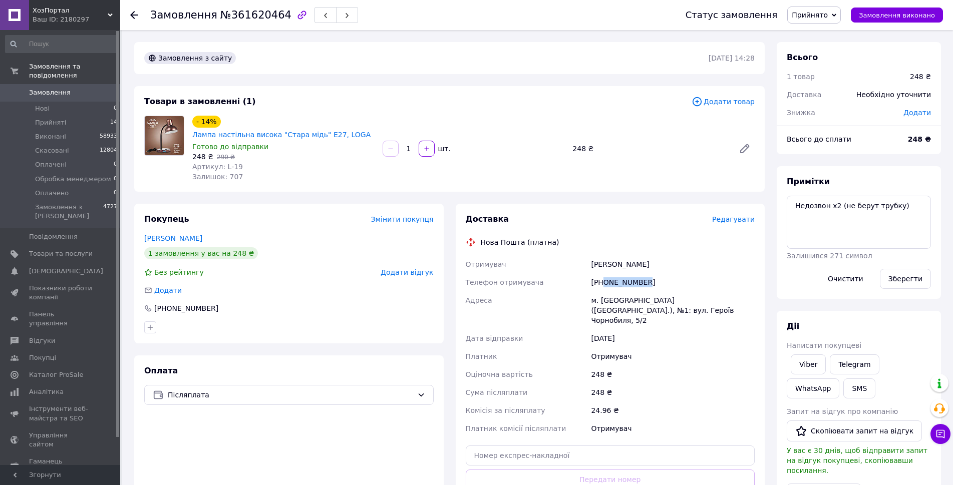
drag, startPoint x: 604, startPoint y: 268, endPoint x: 687, endPoint y: 266, distance: 83.1
click at [687, 273] on div "[PHONE_NUMBER]" at bounding box center [673, 282] width 168 height 18
copy div "0974854022"
click at [233, 15] on span "№361620464" at bounding box center [255, 15] width 71 height 12
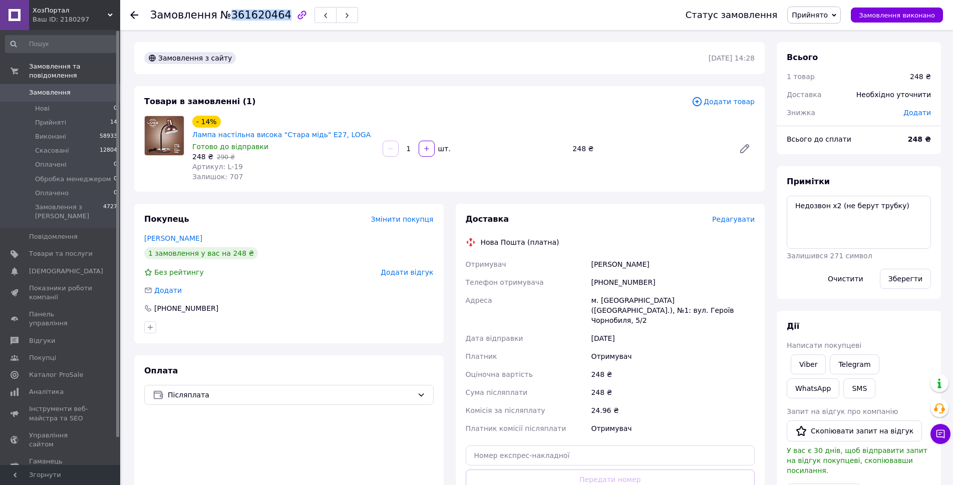
copy span "361620464"
click at [897, 216] on textarea "Недозвон х2 (не берут трубку)" at bounding box center [858, 222] width 144 height 53
type textarea "Недозвон х2 (не берут трубку) (написал ей в вайбер)"
click at [897, 281] on button "Зберегти" at bounding box center [905, 279] width 51 height 20
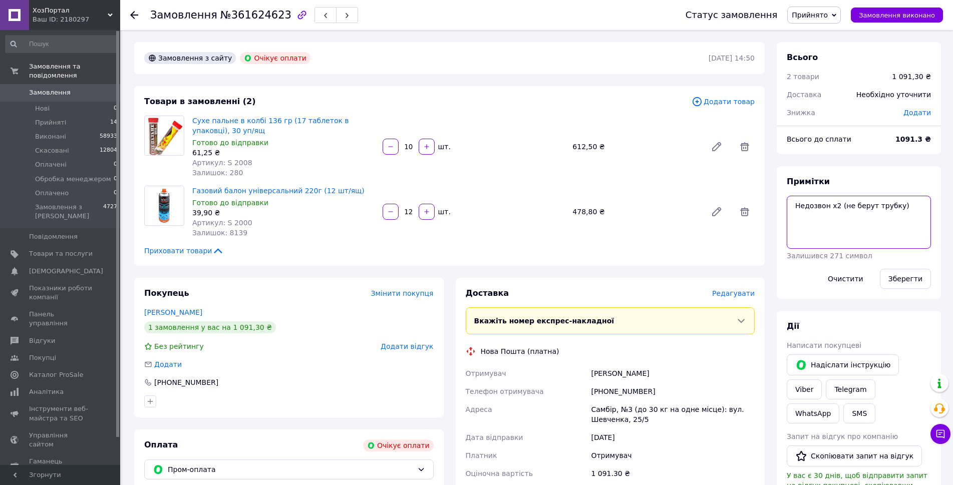
click at [832, 205] on textarea "Недозвон х2 (не берут трубку)" at bounding box center [858, 222] width 144 height 53
type textarea "Недозвон х3 (не берут трубку)"
click at [899, 272] on button "Зберегти" at bounding box center [905, 279] width 51 height 20
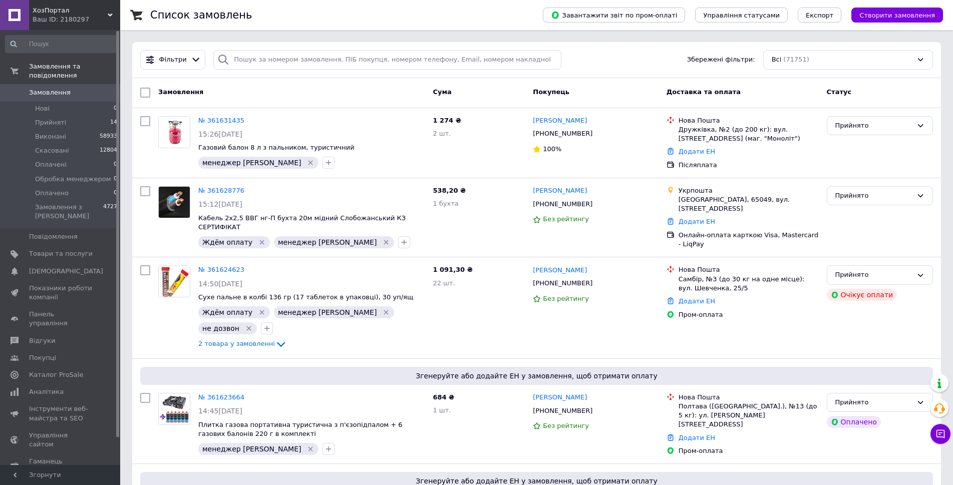
click at [480, 95] on div "Cума" at bounding box center [478, 93] width 100 height 18
drag, startPoint x: 432, startPoint y: 90, endPoint x: 475, endPoint y: 91, distance: 42.6
click at [475, 91] on div "Cума" at bounding box center [478, 93] width 100 height 18
click at [485, 91] on div "Cума" at bounding box center [478, 93] width 100 height 18
click at [499, 92] on div "Cума" at bounding box center [478, 93] width 100 height 18
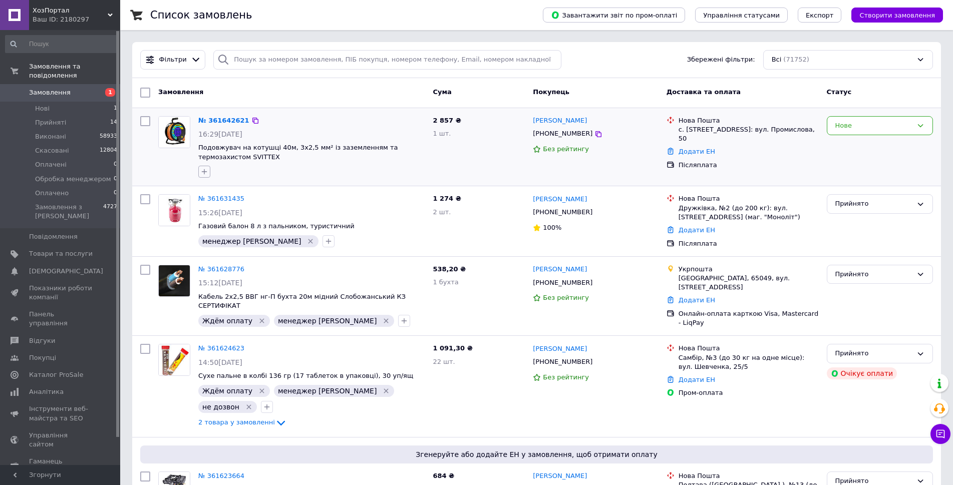
click at [205, 174] on icon "button" at bounding box center [204, 172] width 8 height 8
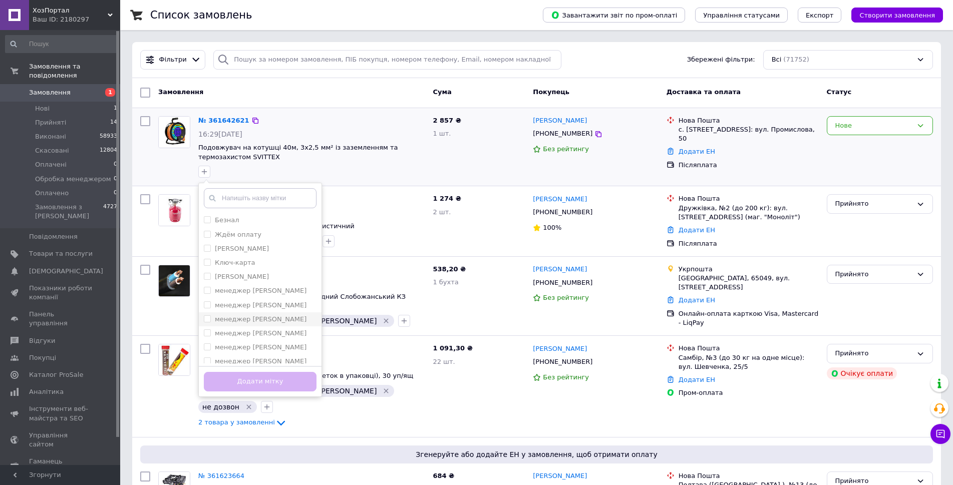
click at [262, 320] on label "менеджер [PERSON_NAME]" at bounding box center [261, 319] width 92 height 8
checkbox input "true"
click at [283, 383] on button "Додати мітку" at bounding box center [260, 382] width 113 height 20
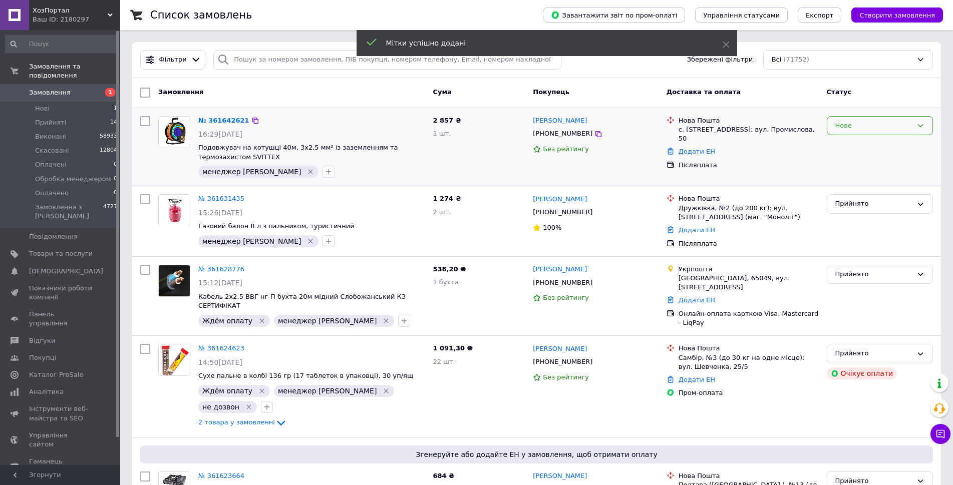
click at [895, 131] on div "Нове" at bounding box center [873, 126] width 77 height 11
click at [886, 150] on li "Прийнято" at bounding box center [879, 146] width 105 height 19
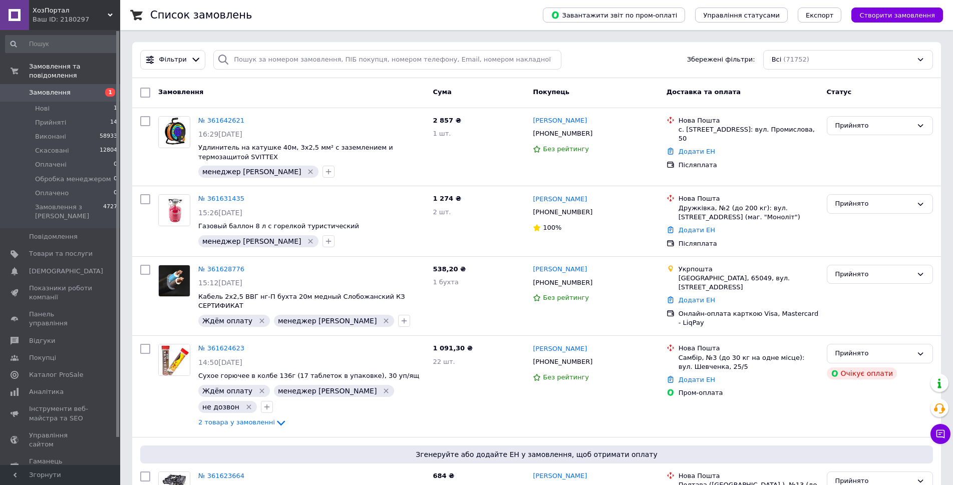
click at [498, 92] on div "Cума" at bounding box center [478, 93] width 100 height 18
click at [327, 65] on input "search" at bounding box center [387, 60] width 348 height 20
paste input "361614720"
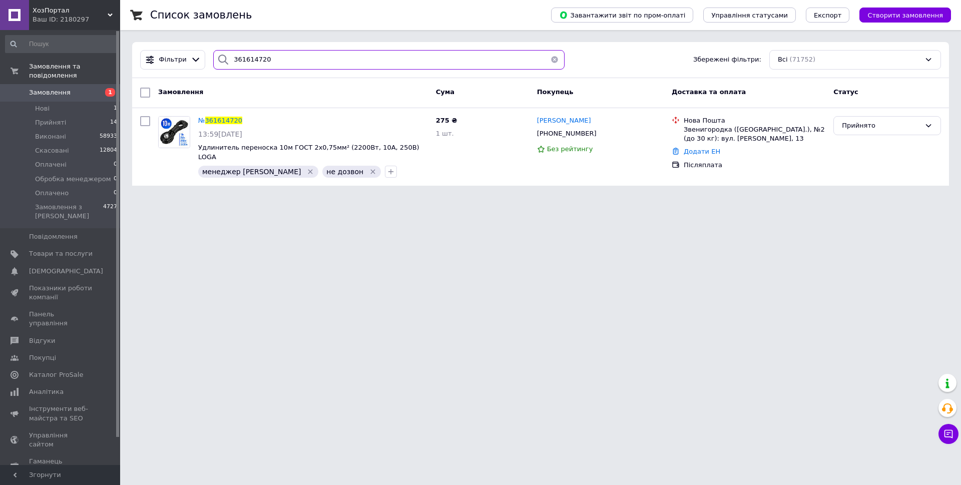
type input "361614720"
click at [83, 88] on span "Замовлення" at bounding box center [61, 92] width 64 height 9
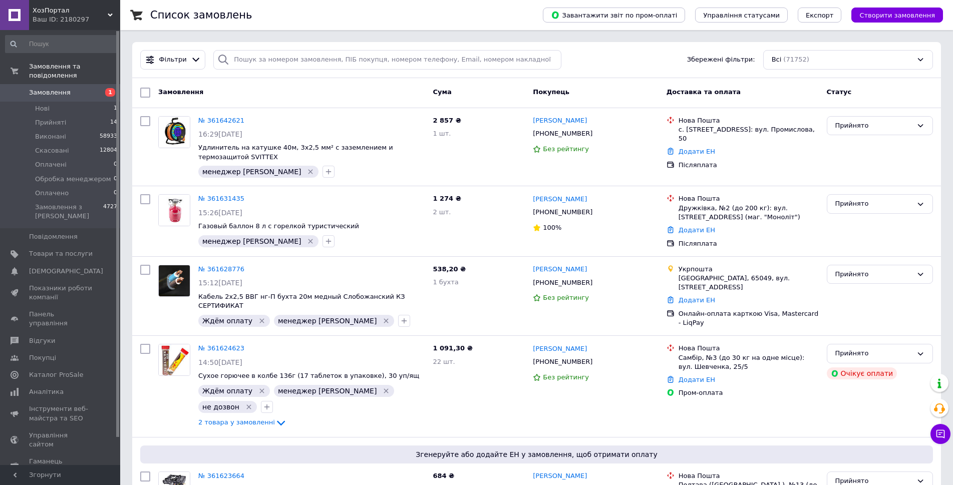
click at [496, 88] on div "Cума" at bounding box center [478, 93] width 100 height 18
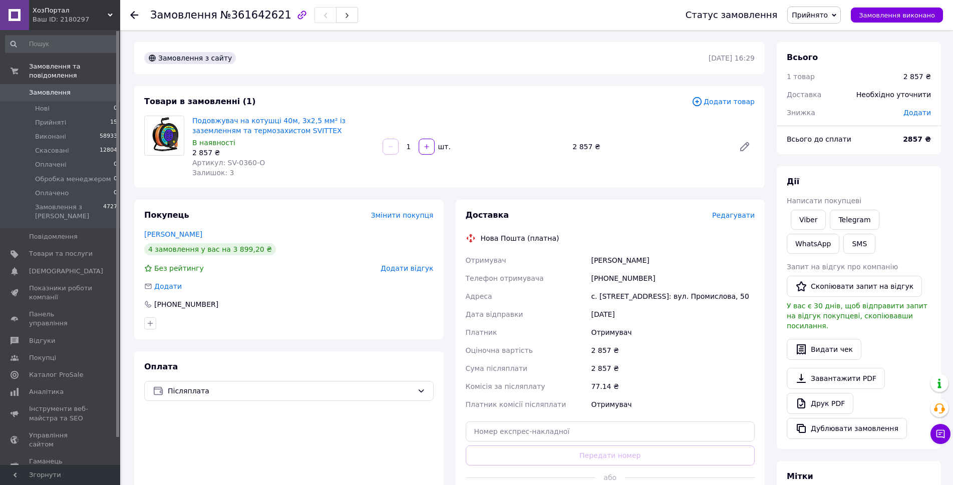
click at [451, 98] on div "Товари в замовленні (1)" at bounding box center [417, 102] width 547 height 12
drag, startPoint x: 223, startPoint y: 162, endPoint x: 262, endPoint y: 162, distance: 39.0
click at [262, 162] on div "Артикул: SV-0360-O" at bounding box center [283, 163] width 182 height 10
copy span "SV-0360-O"
click at [291, 165] on div "Артикул: SV-0360-O" at bounding box center [283, 163] width 182 height 10
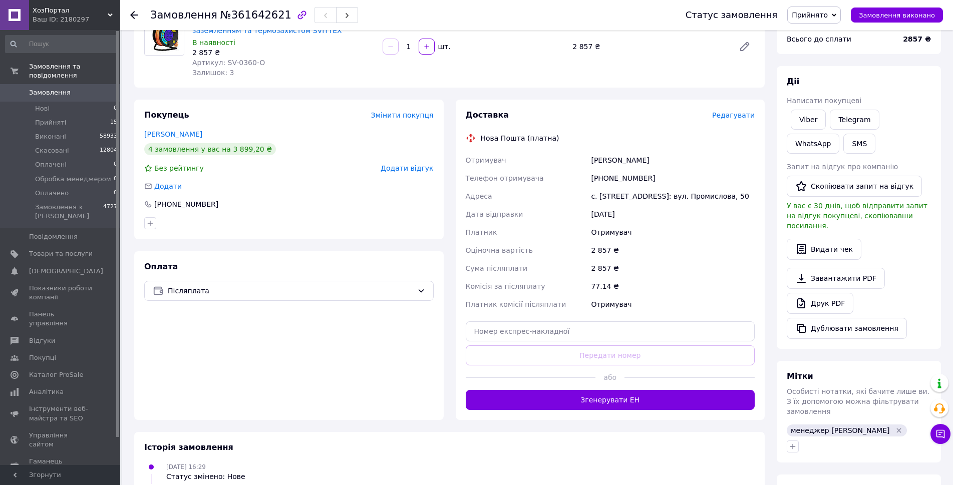
scroll to position [214, 0]
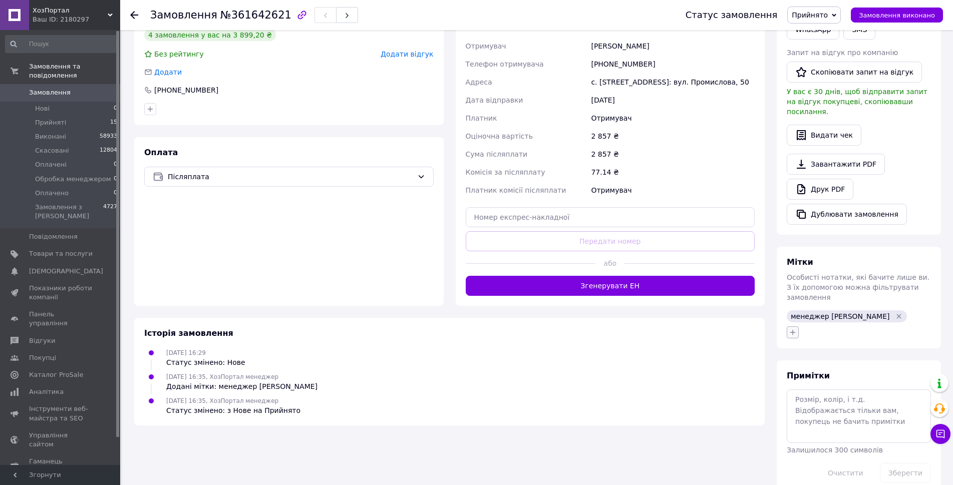
click at [791, 328] on icon "button" at bounding box center [792, 332] width 8 height 8
click at [839, 456] on div "не дозвон" at bounding box center [848, 460] width 113 height 9
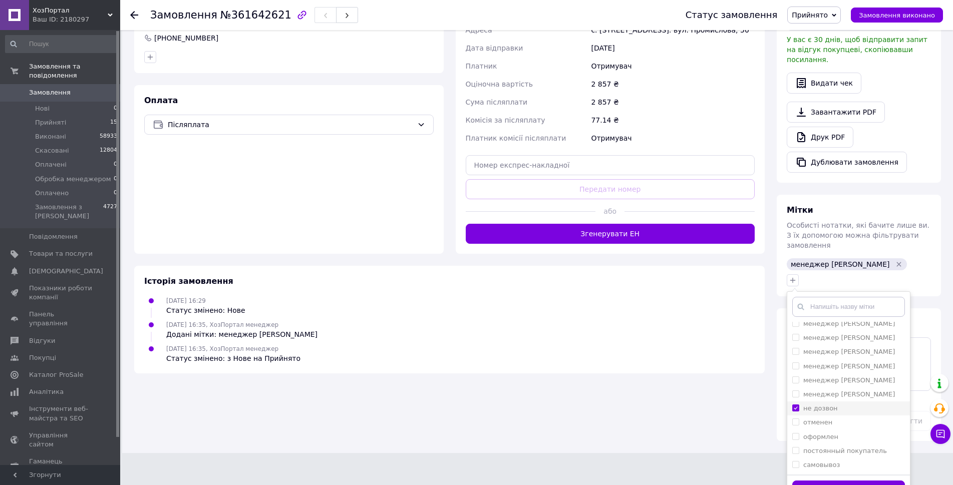
click at [810, 404] on label "не дозвон" at bounding box center [820, 408] width 35 height 8
checkbox input "false"
click at [676, 378] on div "Замовлення з сайту 12.09.2025 | 16:29 Товари в замовленні (1) Додати товар Подо…" at bounding box center [449, 108] width 642 height 665
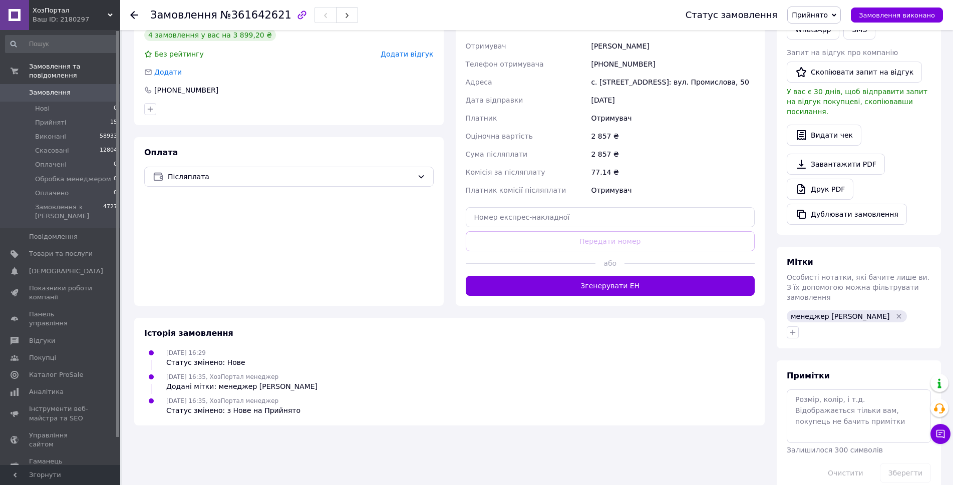
scroll to position [0, 0]
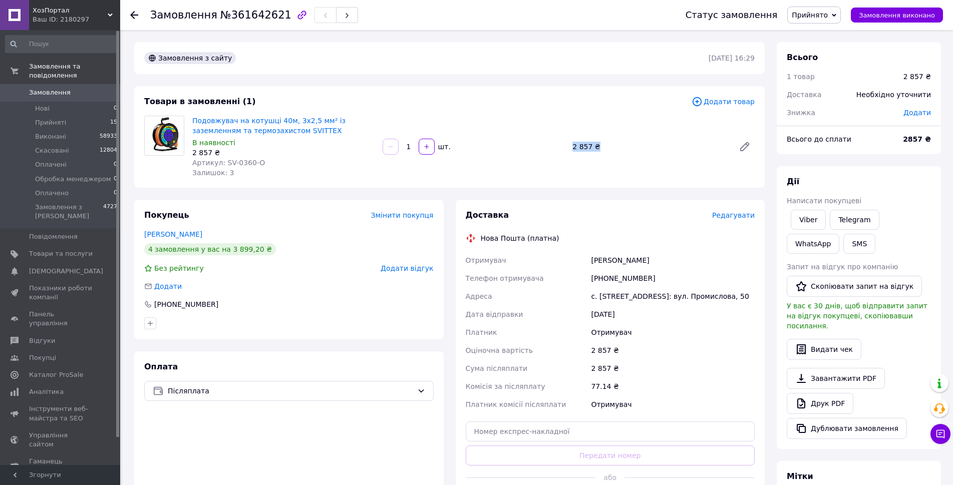
drag, startPoint x: 573, startPoint y: 147, endPoint x: 621, endPoint y: 141, distance: 48.9
click at [621, 141] on div "2 857 ₴" at bounding box center [649, 147] width 162 height 14
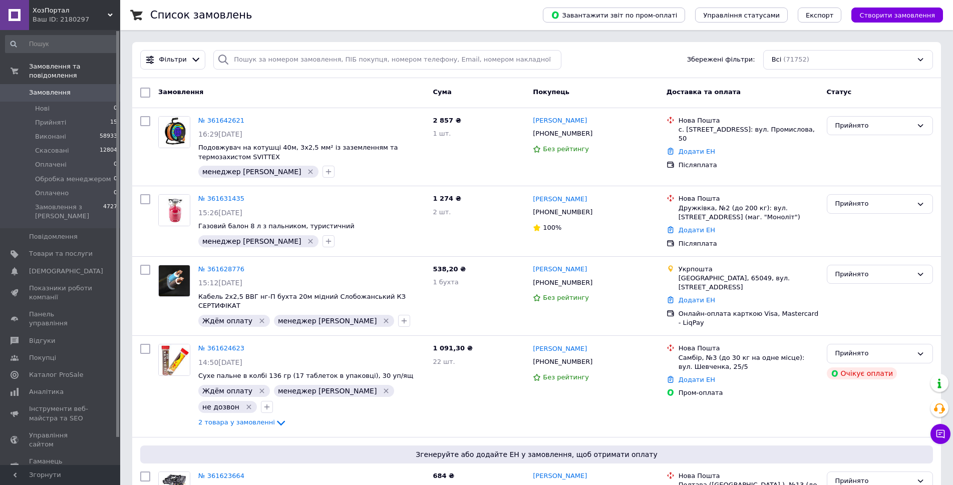
click at [469, 97] on div "Cума" at bounding box center [478, 93] width 100 height 18
click at [481, 92] on div "Cума" at bounding box center [478, 93] width 100 height 18
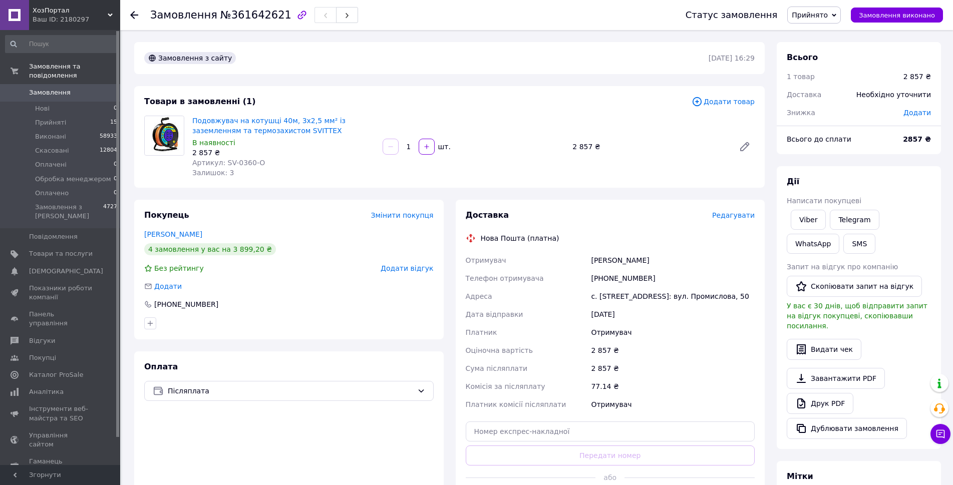
click at [233, 13] on span "№361642621" at bounding box center [255, 15] width 71 height 12
copy span "361642621"
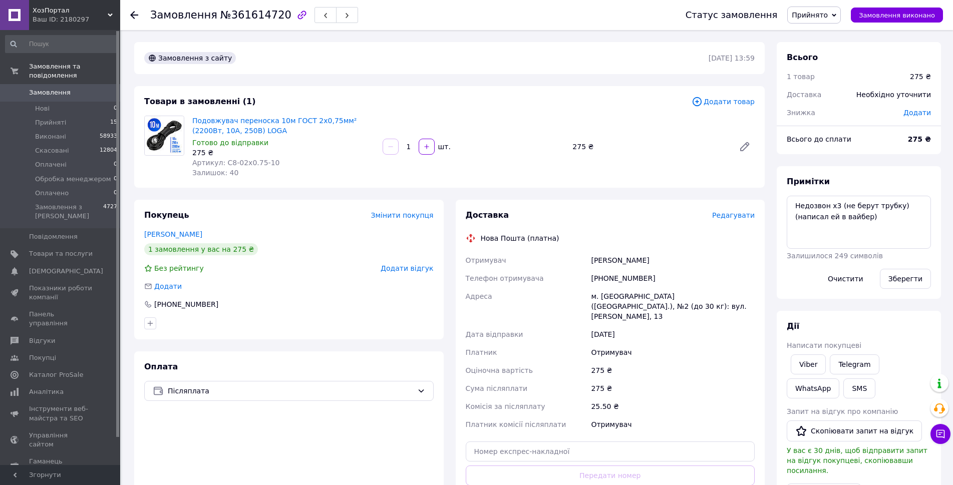
click at [242, 9] on span "№361614720" at bounding box center [255, 15] width 71 height 12
click at [243, 17] on span "№361614720" at bounding box center [255, 15] width 71 height 12
copy span "361614720"
click at [856, 280] on button "Очистити" at bounding box center [845, 279] width 53 height 20
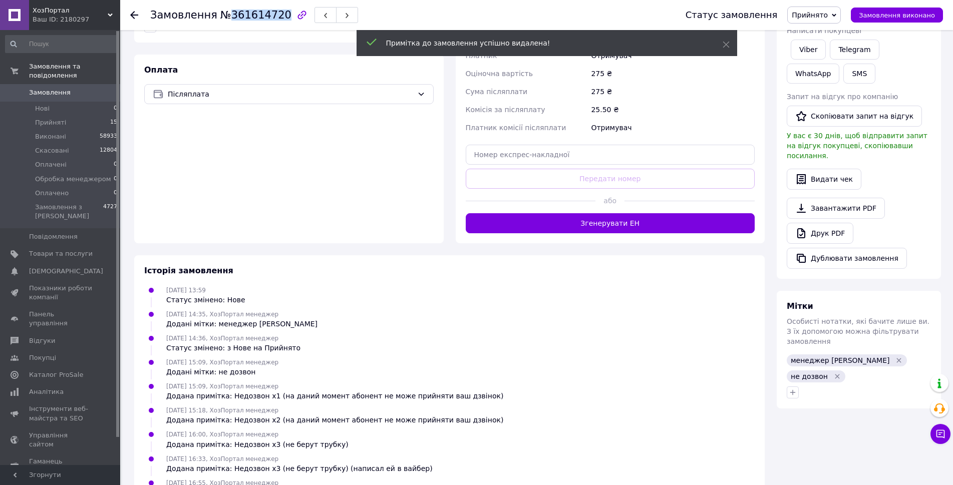
scroll to position [321, 0]
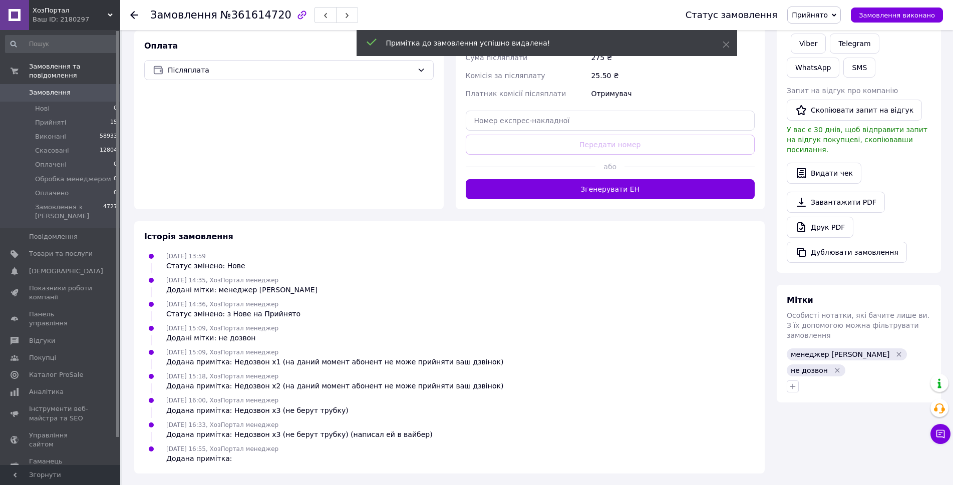
click at [841, 366] on icon "Видалити мітку" at bounding box center [837, 370] width 8 height 8
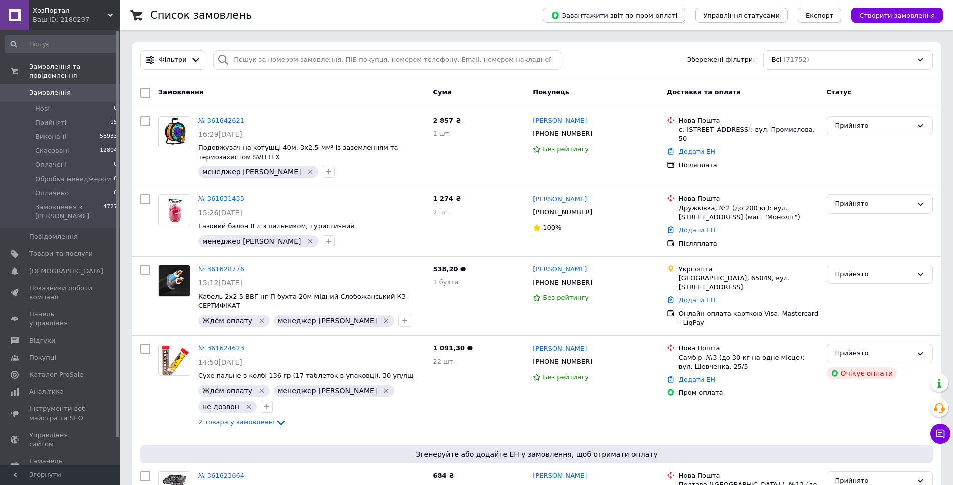
click at [450, 95] on div "Cума" at bounding box center [478, 93] width 100 height 18
drag, startPoint x: 665, startPoint y: 92, endPoint x: 754, endPoint y: 95, distance: 89.7
click at [754, 95] on div "Доставка та оплата" at bounding box center [742, 93] width 160 height 18
drag, startPoint x: 432, startPoint y: 94, endPoint x: 483, endPoint y: 92, distance: 50.1
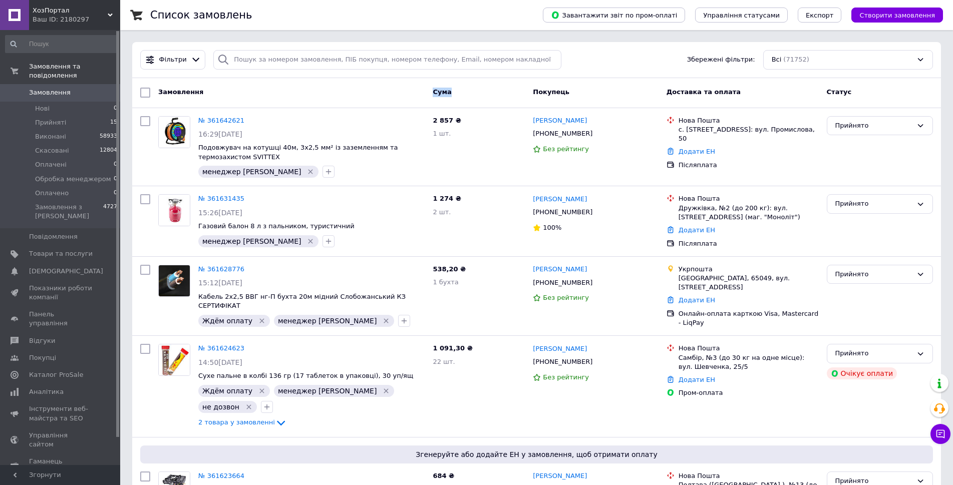
click at [472, 92] on div "Cума" at bounding box center [478, 93] width 100 height 18
click at [495, 93] on div "Cума" at bounding box center [478, 93] width 100 height 18
drag, startPoint x: 530, startPoint y: 91, endPoint x: 584, endPoint y: 92, distance: 53.6
click at [575, 92] on div "Покупець" at bounding box center [595, 93] width 133 height 18
click at [596, 94] on div "Покупець" at bounding box center [595, 93] width 133 height 18
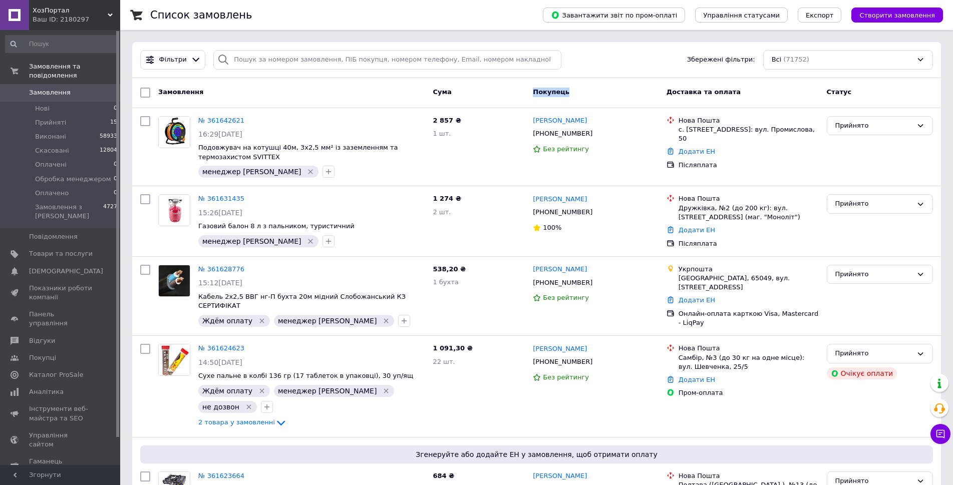
drag, startPoint x: 529, startPoint y: 92, endPoint x: 591, endPoint y: 89, distance: 62.1
click at [580, 89] on div "Покупець" at bounding box center [595, 93] width 133 height 18
click at [593, 89] on div "Покупець" at bounding box center [595, 93] width 133 height 18
drag, startPoint x: 536, startPoint y: 93, endPoint x: 596, endPoint y: 94, distance: 60.1
click at [593, 95] on div "Покупець" at bounding box center [595, 93] width 133 height 18
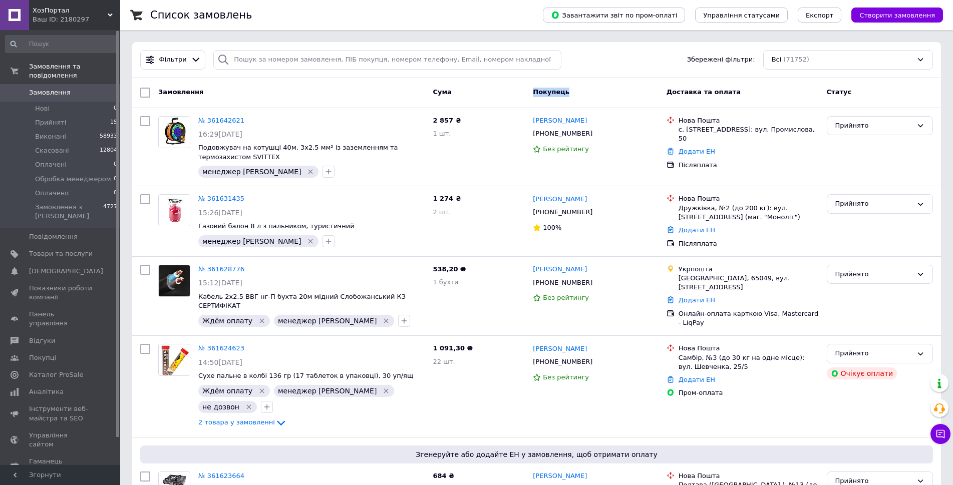
click at [600, 94] on div "Покупець" at bounding box center [595, 93] width 133 height 18
drag, startPoint x: 528, startPoint y: 91, endPoint x: 582, endPoint y: 91, distance: 54.1
click at [576, 91] on div "Замовлення Cума Покупець Доставка та оплата Статус" at bounding box center [536, 93] width 800 height 18
click at [605, 94] on div "Покупець" at bounding box center [595, 93] width 133 height 18
click at [623, 98] on div "Покупець" at bounding box center [595, 93] width 133 height 18
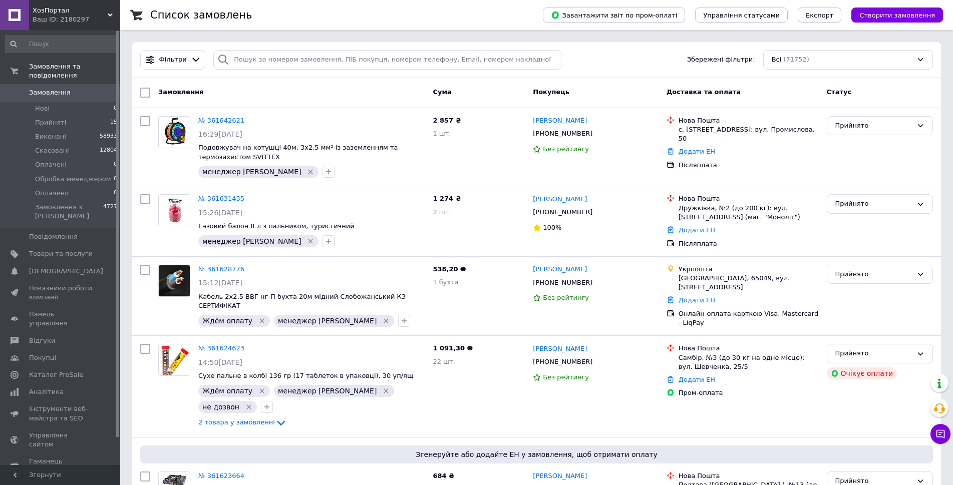
click at [69, 7] on span "ХозПортал" at bounding box center [70, 10] width 75 height 9
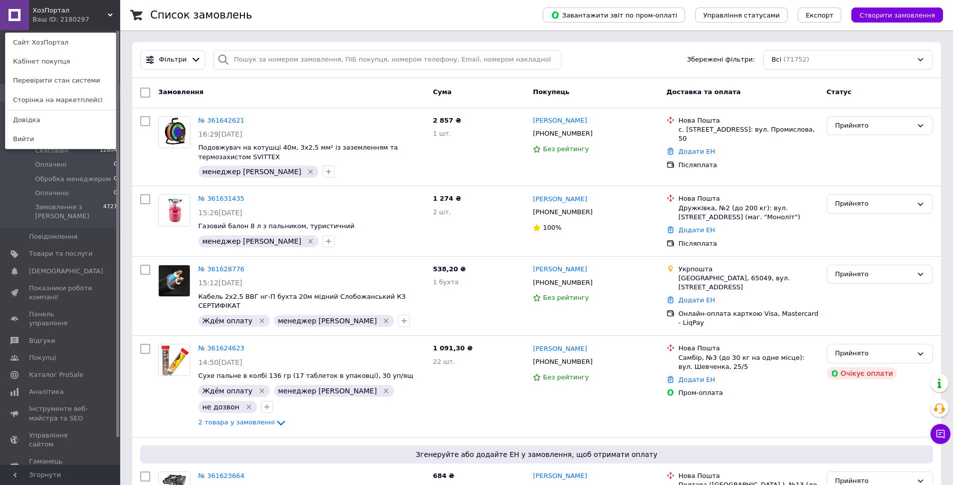
click at [100, 17] on div "ХозПортал Ваш ID: 2180297 Сайт ХозПортал Кабінет покупця Перевірити стан систем…" at bounding box center [60, 15] width 120 height 30
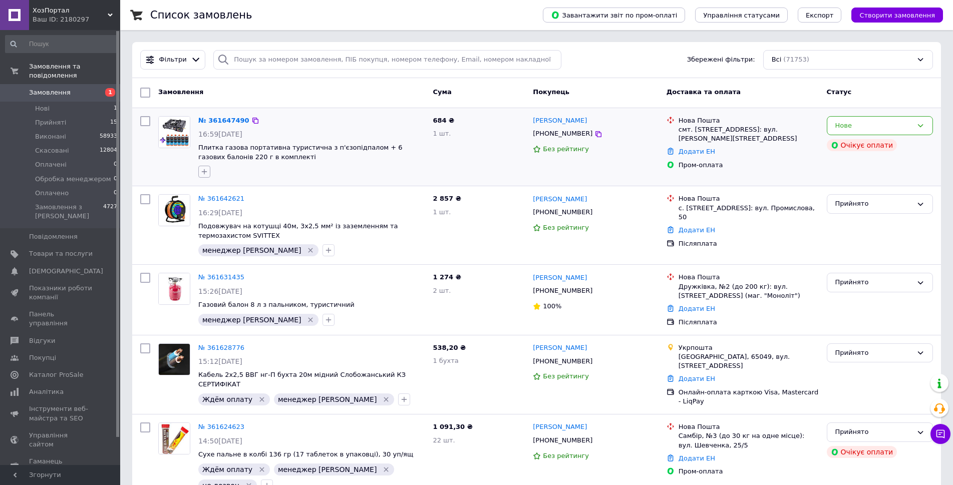
click at [201, 167] on button "button" at bounding box center [204, 172] width 12 height 12
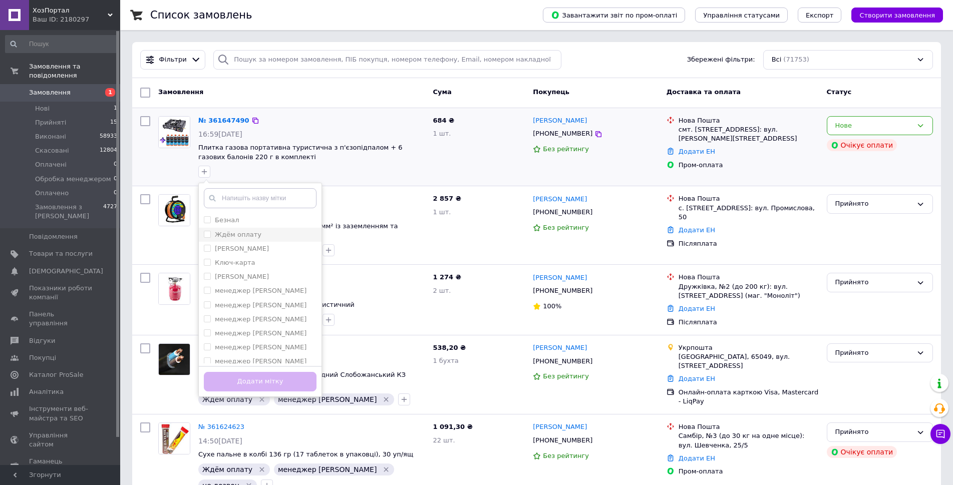
click at [261, 237] on div "Ждём оплату" at bounding box center [260, 234] width 113 height 9
checkbox input "true"
click at [282, 319] on div "менеджер [PERSON_NAME]" at bounding box center [260, 319] width 113 height 9
checkbox input "true"
drag, startPoint x: 285, startPoint y: 377, endPoint x: 293, endPoint y: 341, distance: 37.0
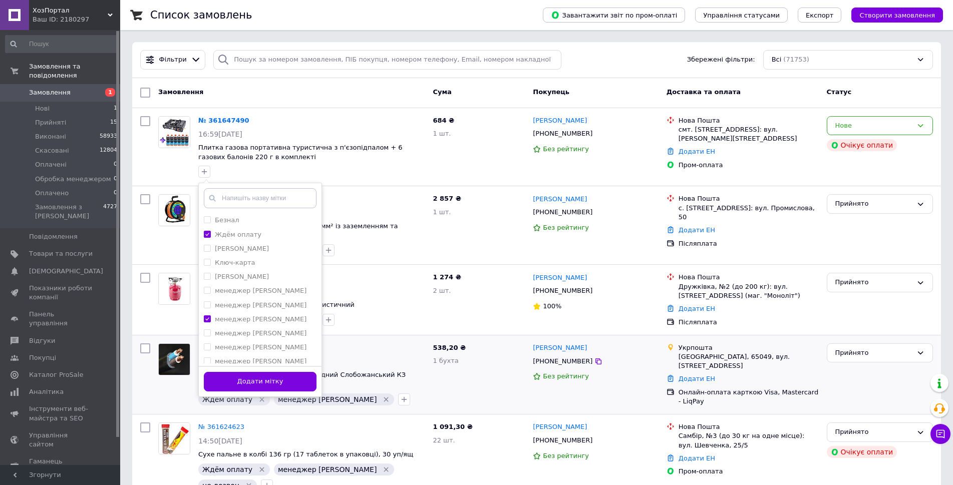
click at [285, 377] on button "Додати мітку" at bounding box center [260, 382] width 113 height 20
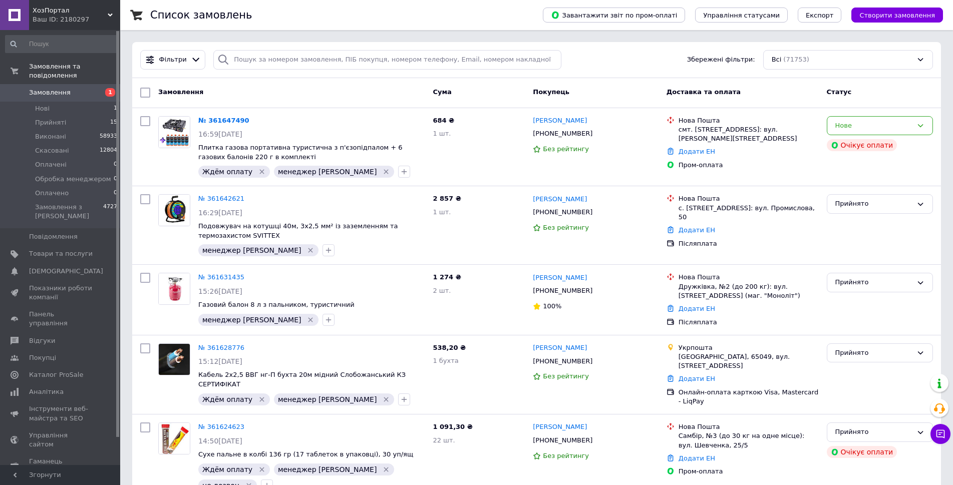
click at [523, 91] on div "Cума" at bounding box center [478, 93] width 100 height 18
click at [505, 89] on div "Cума" at bounding box center [478, 93] width 100 height 18
click at [488, 89] on div "Cума" at bounding box center [478, 93] width 100 height 18
click at [504, 98] on div "Cума" at bounding box center [478, 93] width 100 height 18
click at [626, 93] on div "Покупець" at bounding box center [595, 93] width 133 height 18
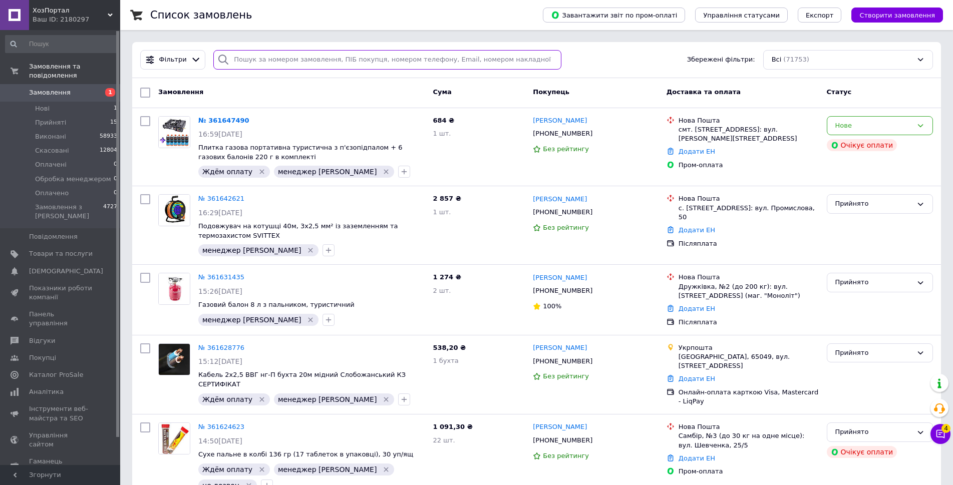
click at [357, 66] on input "search" at bounding box center [387, 60] width 348 height 20
paste input "361620464"
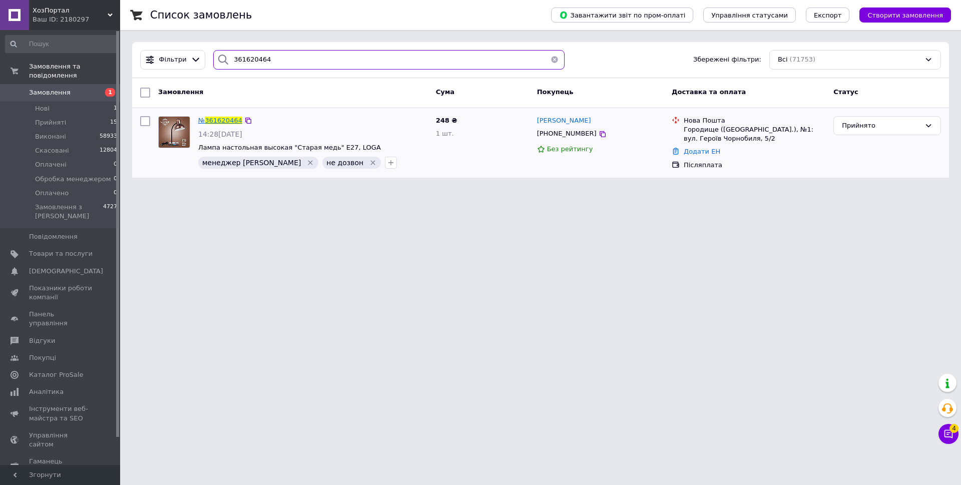
type input "361620464"
drag, startPoint x: 279, startPoint y: 60, endPoint x: 208, endPoint y: 56, distance: 71.2
click at [209, 56] on div "361620464" at bounding box center [388, 60] width 359 height 20
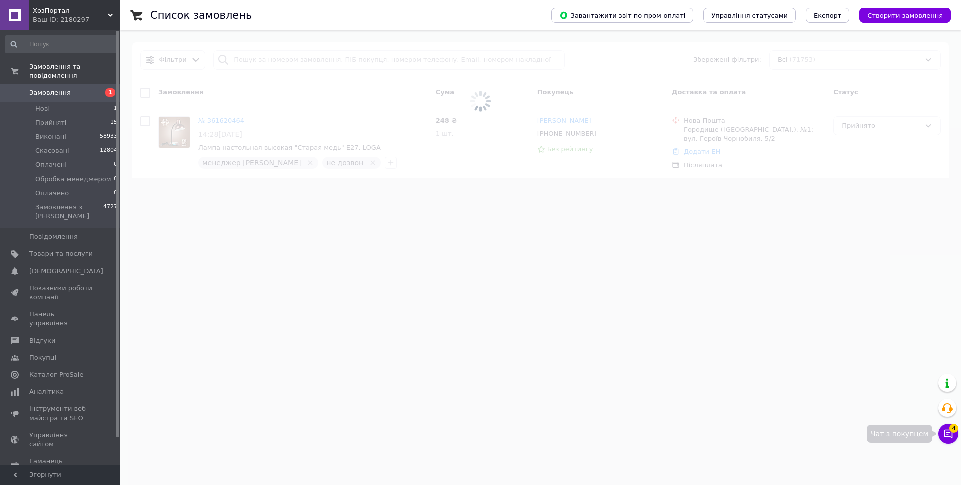
click at [944, 429] on icon at bounding box center [949, 434] width 10 height 10
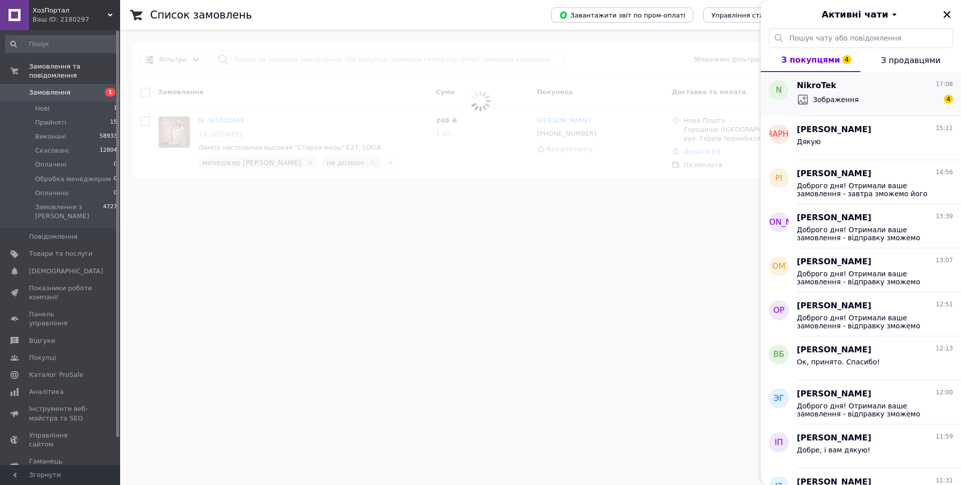
click at [858, 78] on div "NikroTek 17:08 Зображення 4" at bounding box center [879, 94] width 164 height 44
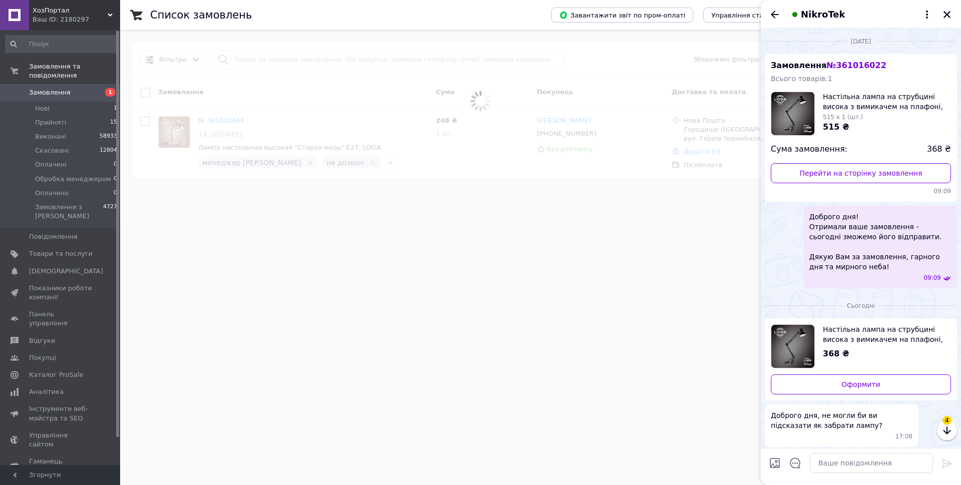
scroll to position [121, 0]
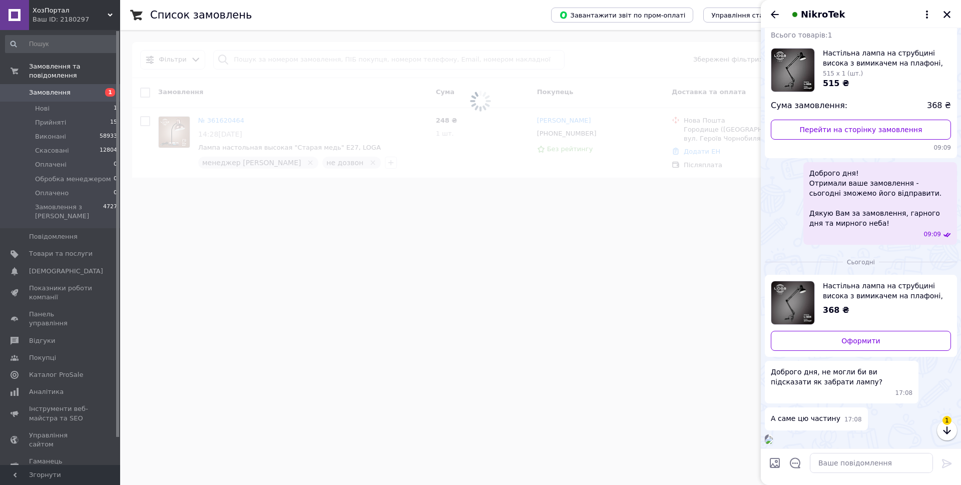
click at [903, 434] on div "17:08" at bounding box center [861, 439] width 192 height 10
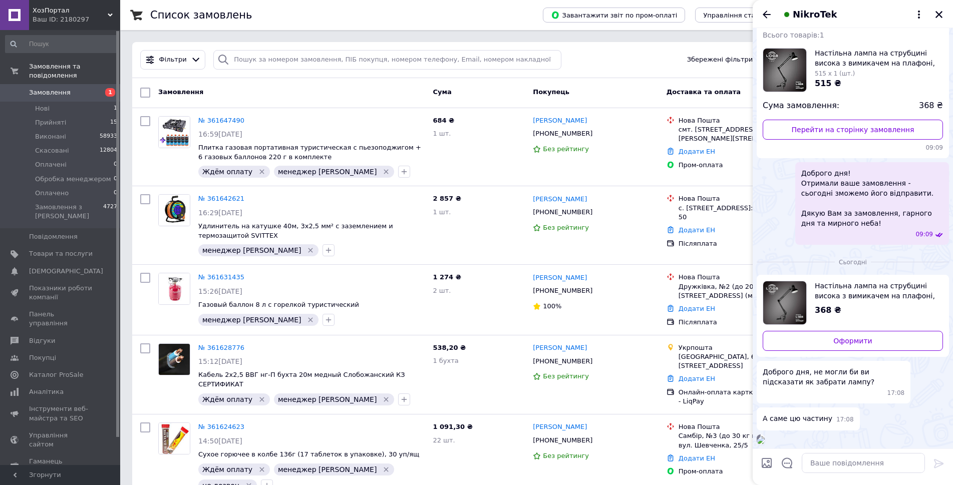
scroll to position [183, 0]
click at [764, 436] on img at bounding box center [760, 440] width 8 height 8
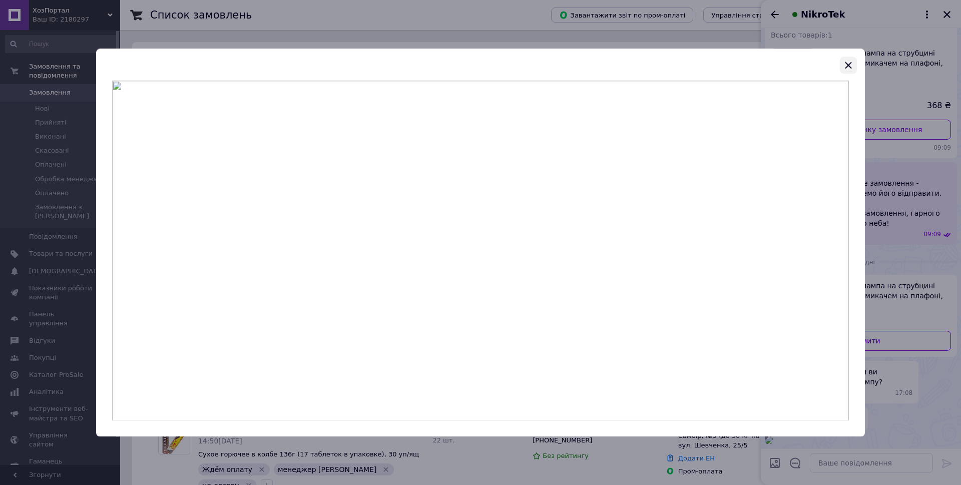
click at [849, 64] on icon "button" at bounding box center [848, 65] width 12 height 12
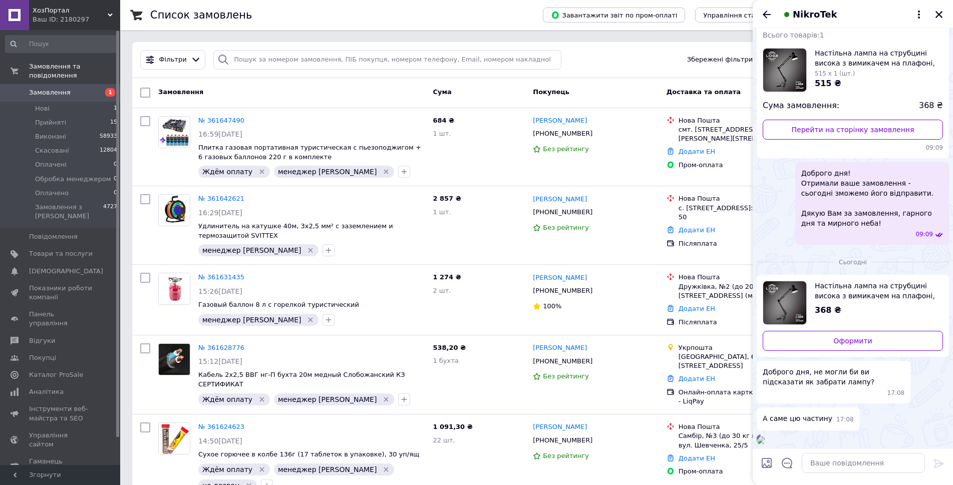
click at [908, 434] on div "17:08" at bounding box center [852, 439] width 192 height 10
click at [864, 461] on textarea at bounding box center [862, 463] width 123 height 20
click at [938, 14] on icon "Закрити" at bounding box center [938, 14] width 7 height 7
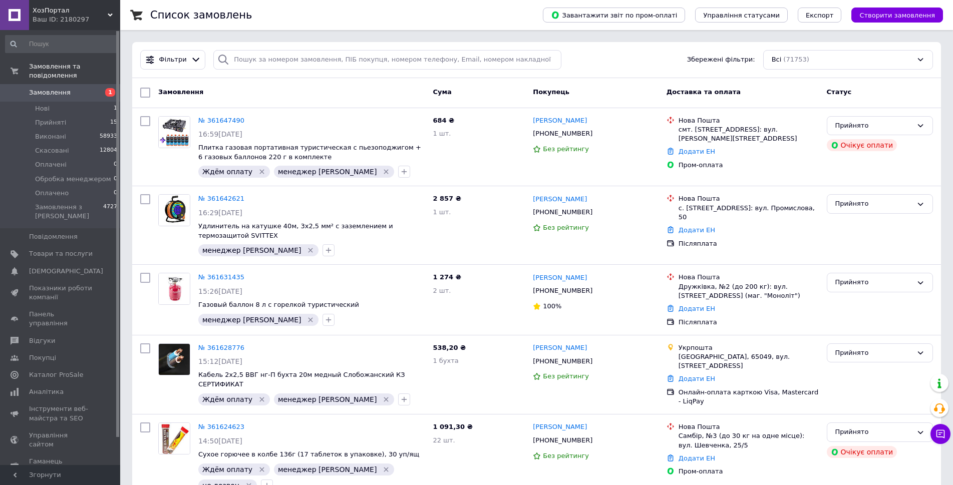
click at [595, 95] on div "Покупець" at bounding box center [595, 93] width 133 height 18
click at [599, 98] on div "Покупець" at bounding box center [595, 93] width 133 height 18
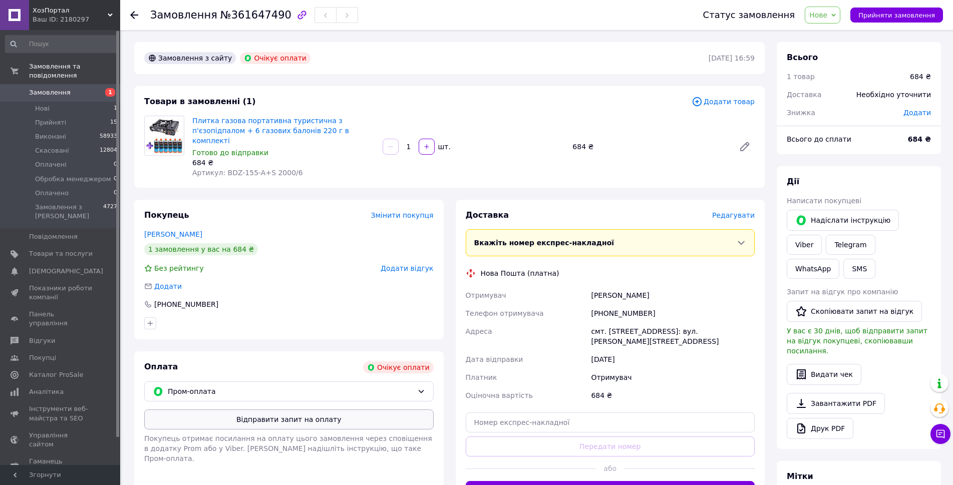
click at [348, 410] on button "Відправити запит на оплату" at bounding box center [288, 419] width 289 height 20
click at [823, 216] on button "Надіслати інструкцію" at bounding box center [842, 220] width 112 height 21
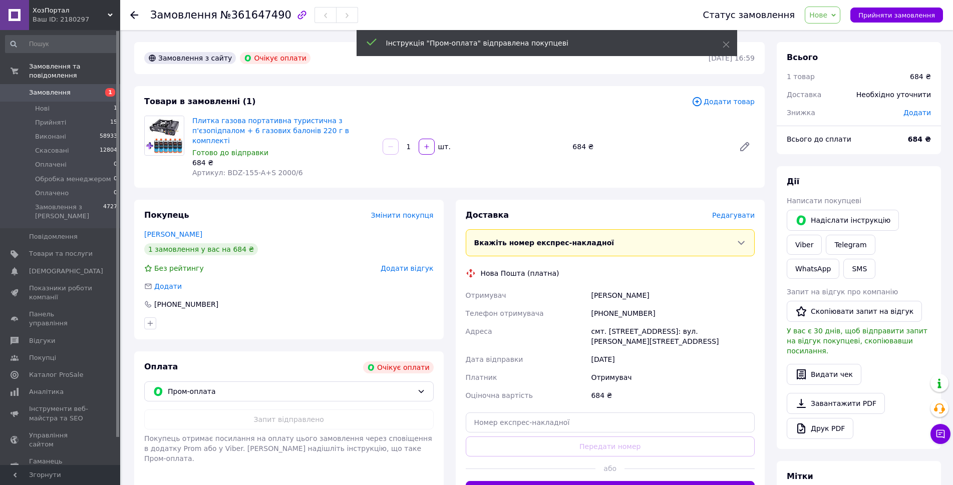
click at [827, 12] on span "Нове" at bounding box center [818, 15] width 18 height 8
click at [834, 32] on li "Прийнято" at bounding box center [848, 35] width 86 height 15
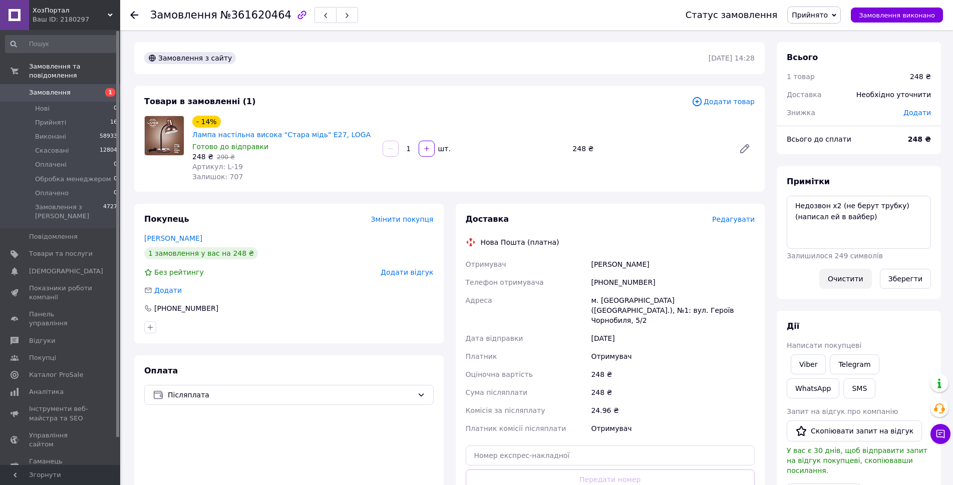
click at [835, 276] on button "Очистити" at bounding box center [845, 279] width 53 height 20
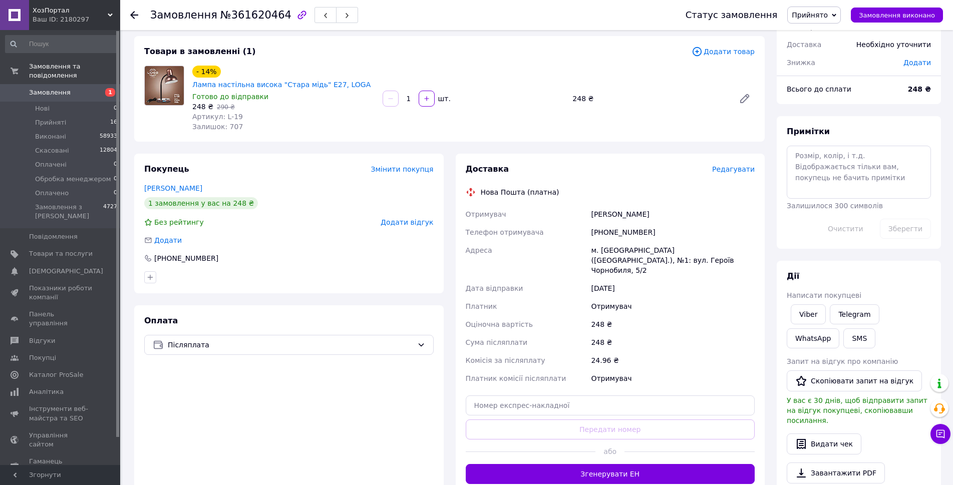
scroll to position [265, 0]
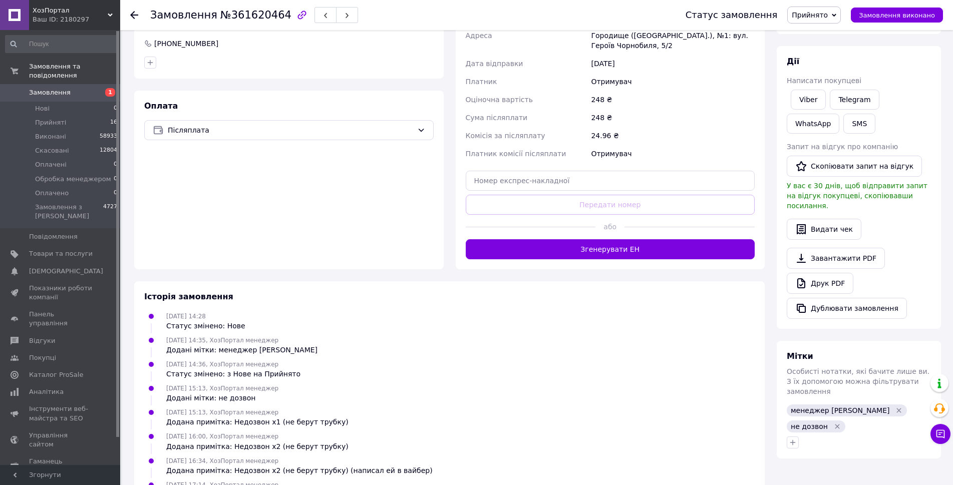
click at [841, 422] on icon "Видалити мітку" at bounding box center [837, 426] width 8 height 8
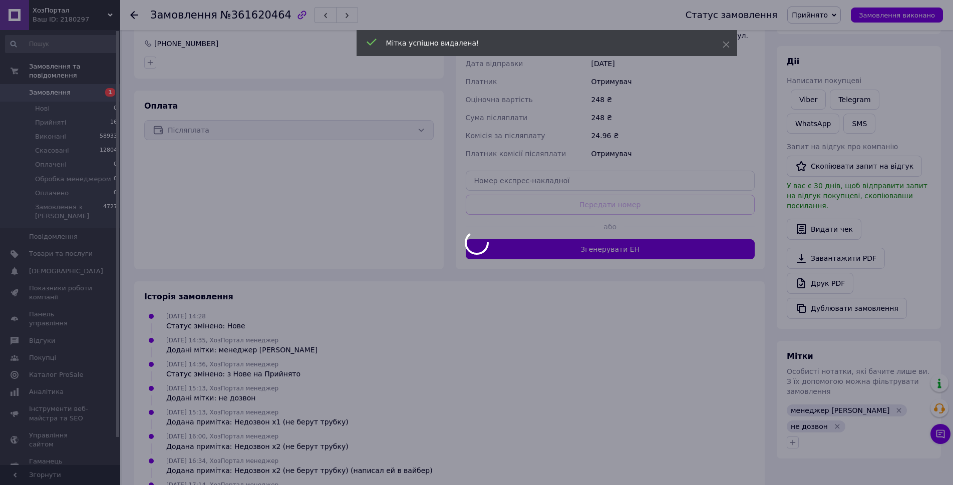
scroll to position [0, 0]
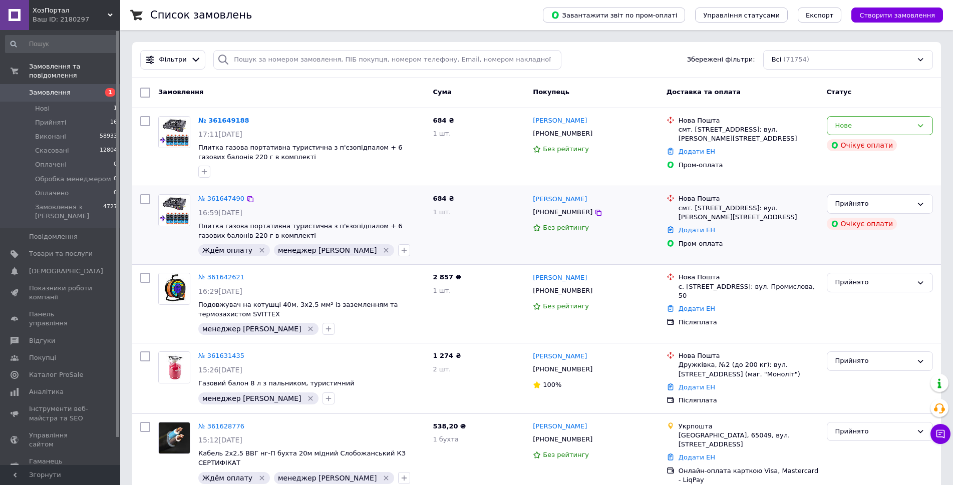
click at [258, 252] on icon "Видалити мітку" at bounding box center [262, 250] width 8 height 8
click at [207, 174] on icon "button" at bounding box center [204, 172] width 8 height 8
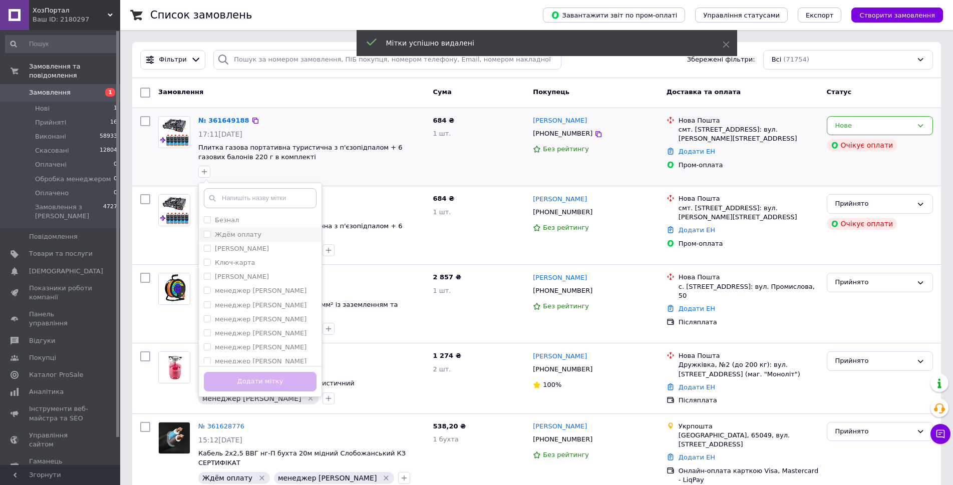
click at [254, 232] on label "Ждём оплату" at bounding box center [238, 235] width 47 height 8
checkbox input "true"
click at [280, 321] on div "менеджер [PERSON_NAME]" at bounding box center [260, 319] width 113 height 9
checkbox input "true"
click at [283, 378] on button "Додати мітку" at bounding box center [260, 382] width 113 height 20
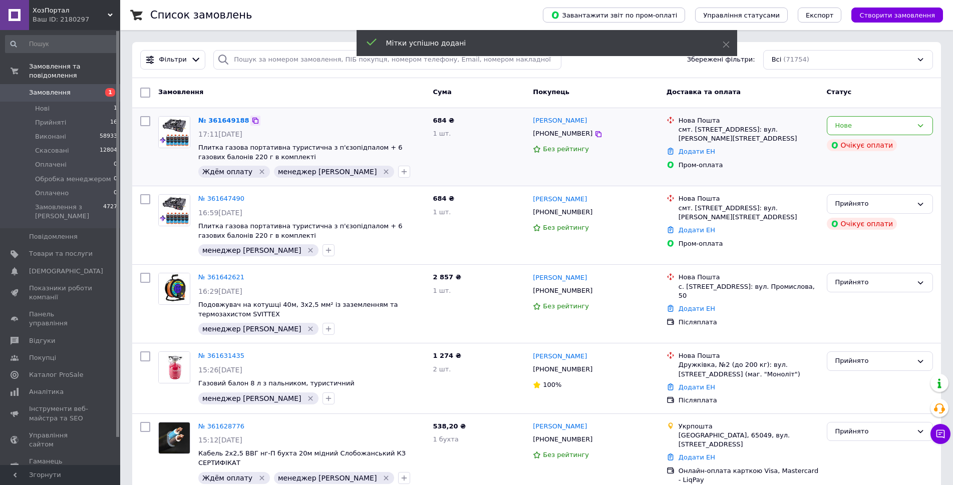
click at [251, 122] on icon at bounding box center [255, 121] width 8 height 8
click at [896, 205] on div "Прийнято" at bounding box center [873, 204] width 77 height 11
click at [877, 244] on li "Скасовано" at bounding box center [879, 243] width 105 height 19
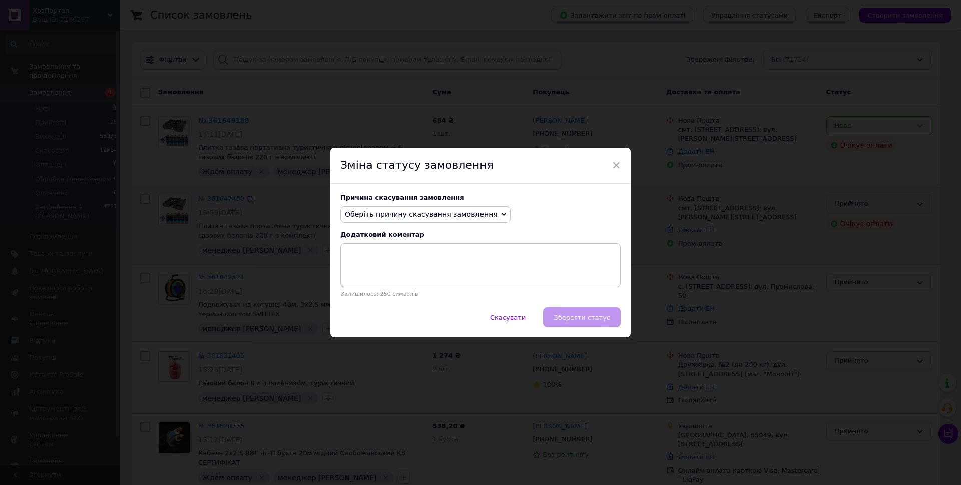
click at [412, 213] on span "Оберіть причину скасування замовлення" at bounding box center [421, 214] width 153 height 8
click at [402, 290] on li "Замовлення-дублікат" at bounding box center [425, 290] width 169 height 14
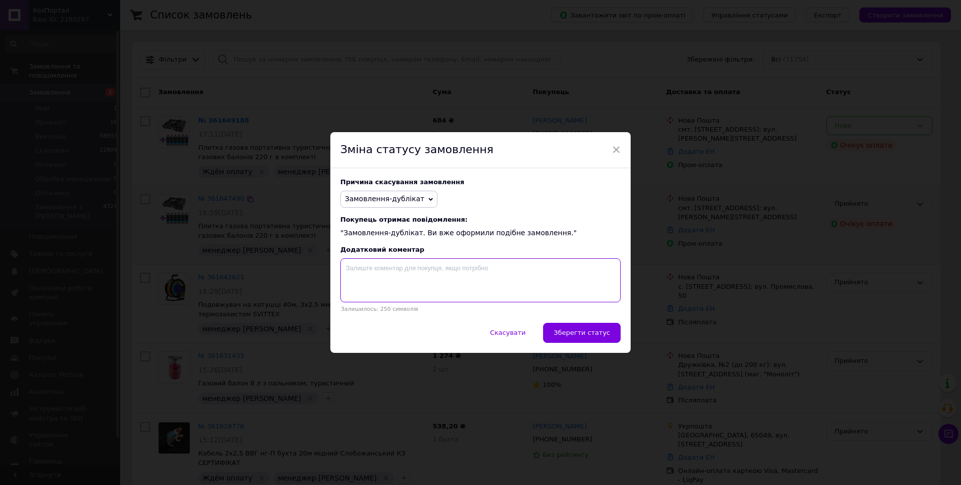
click at [419, 270] on textarea at bounding box center [480, 280] width 280 height 44
paste textarea "361649188"
type textarea "361649188"
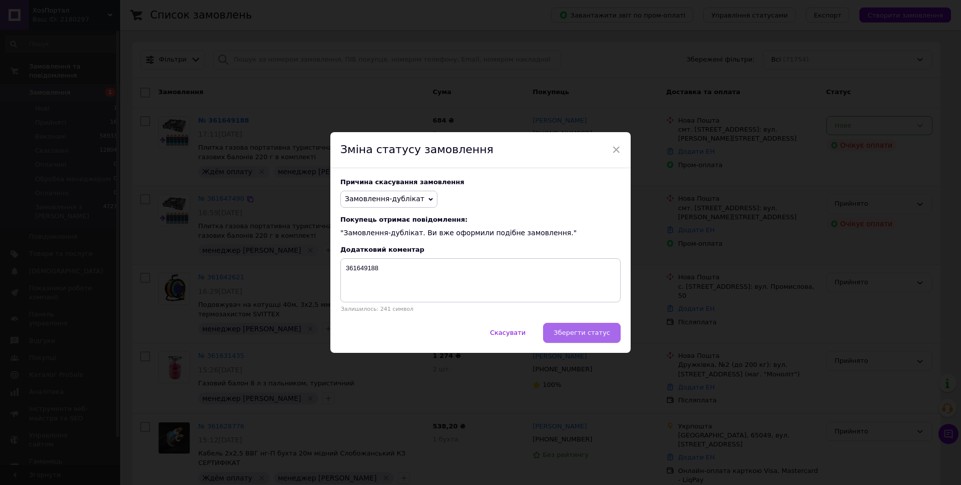
click at [599, 339] on button "Зберегти статус" at bounding box center [582, 333] width 78 height 20
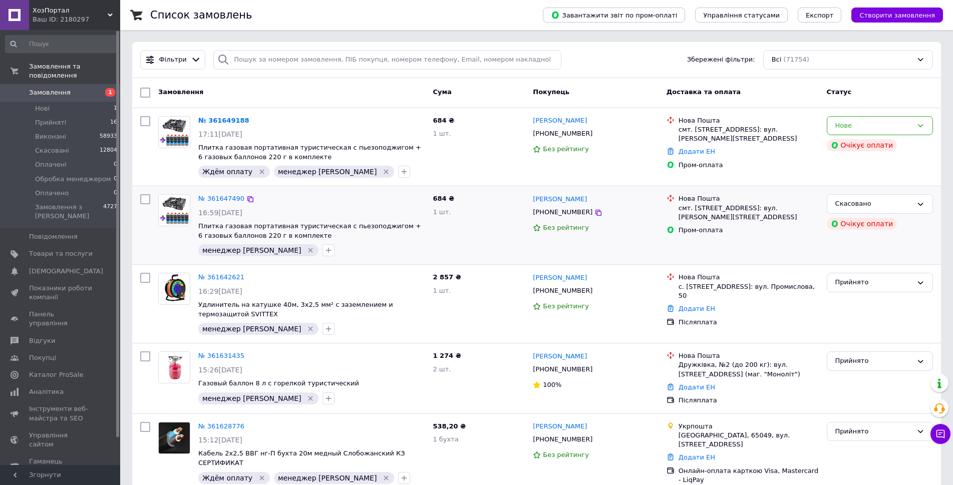
click at [499, 92] on div "Cума" at bounding box center [478, 93] width 100 height 18
click at [497, 89] on div "Cума" at bounding box center [478, 93] width 100 height 18
click at [499, 97] on div "Cума" at bounding box center [478, 93] width 100 height 18
drag, startPoint x: 426, startPoint y: 91, endPoint x: 472, endPoint y: 89, distance: 45.6
click at [472, 89] on div "Замовлення Cума Покупець Доставка та оплата Статус" at bounding box center [536, 93] width 800 height 18
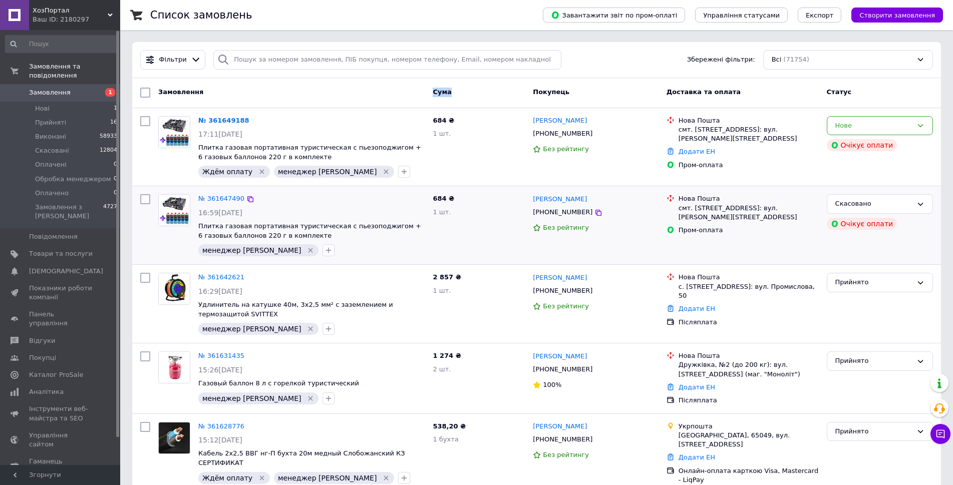
click at [480, 90] on div "Cума" at bounding box center [478, 93] width 100 height 18
click at [508, 90] on div "Cума" at bounding box center [478, 93] width 100 height 18
click at [476, 83] on div "Замовлення Cума Покупець Доставка та оплата Статус" at bounding box center [536, 93] width 808 height 30
click at [498, 95] on div "Cума" at bounding box center [478, 93] width 100 height 18
click at [503, 95] on div "Cума" at bounding box center [478, 93] width 100 height 18
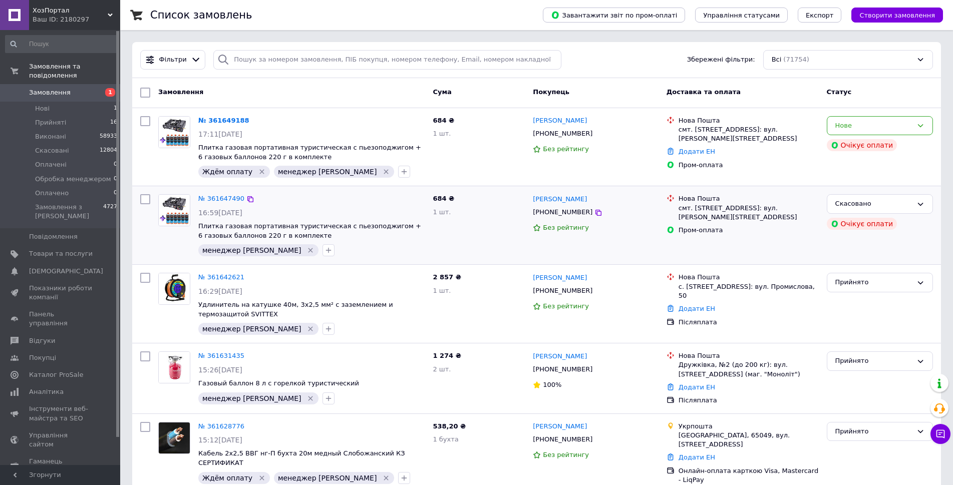
click at [495, 95] on div "Cума" at bounding box center [478, 93] width 100 height 18
click at [500, 88] on div "Cума" at bounding box center [478, 93] width 100 height 18
click at [500, 98] on div "Cума" at bounding box center [478, 93] width 100 height 18
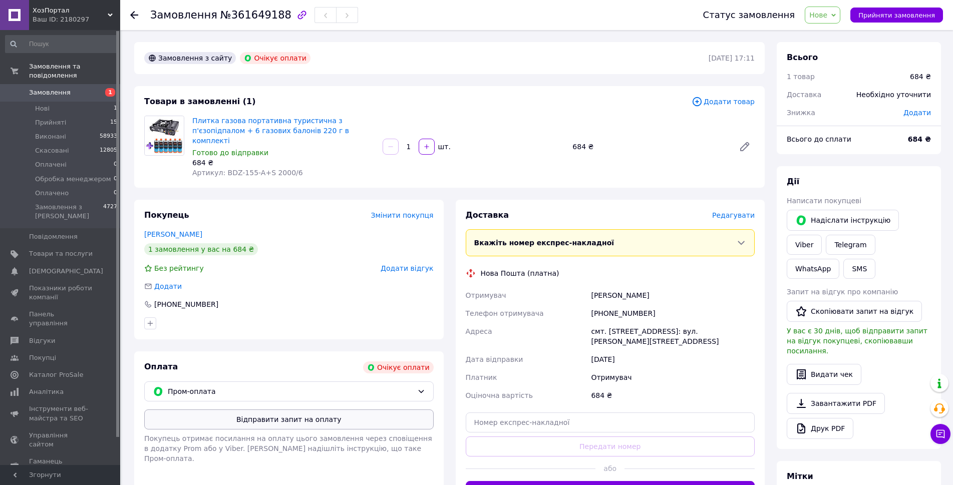
click at [343, 416] on button "Відправити запит на оплату" at bounding box center [288, 419] width 289 height 20
click at [820, 219] on button "Надіслати інструкцію" at bounding box center [842, 220] width 112 height 21
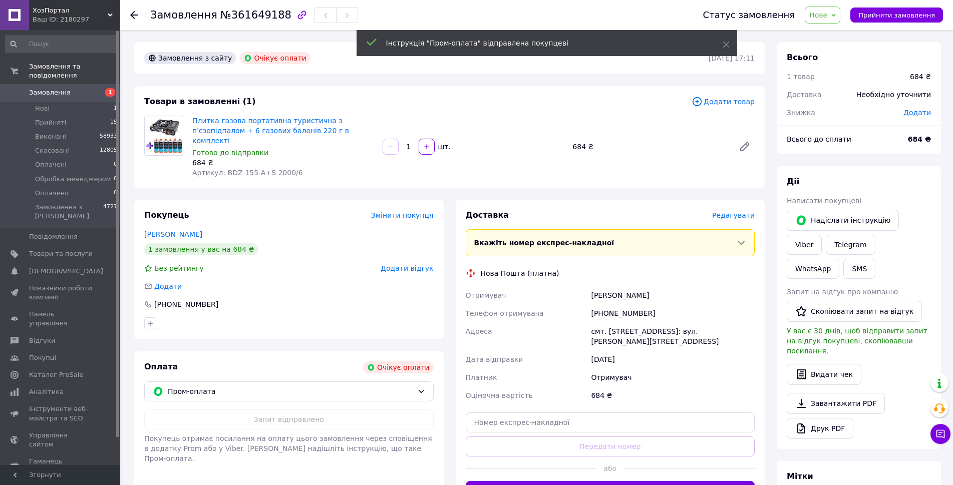
click at [827, 16] on span "Нове" at bounding box center [818, 15] width 18 height 8
click at [832, 28] on li "Прийнято" at bounding box center [848, 35] width 86 height 15
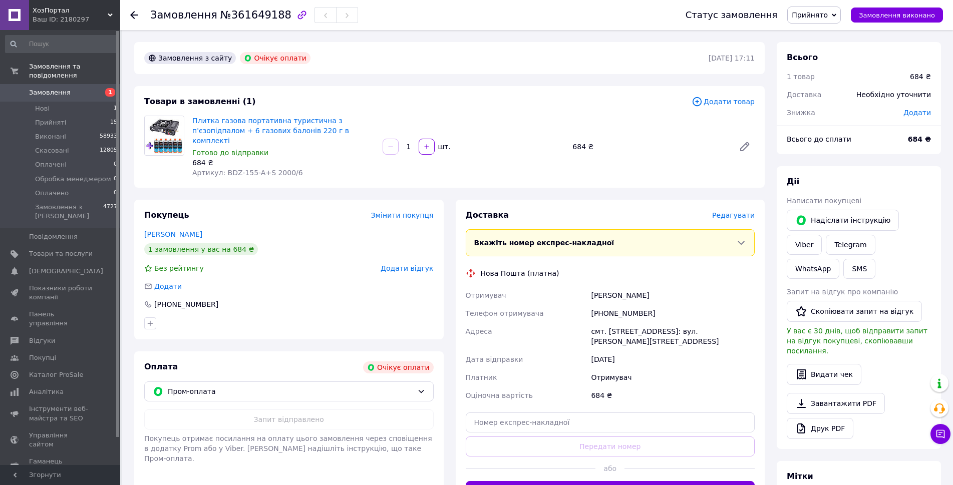
click at [524, 97] on div "Товари в замовленні (1)" at bounding box center [417, 102] width 547 height 12
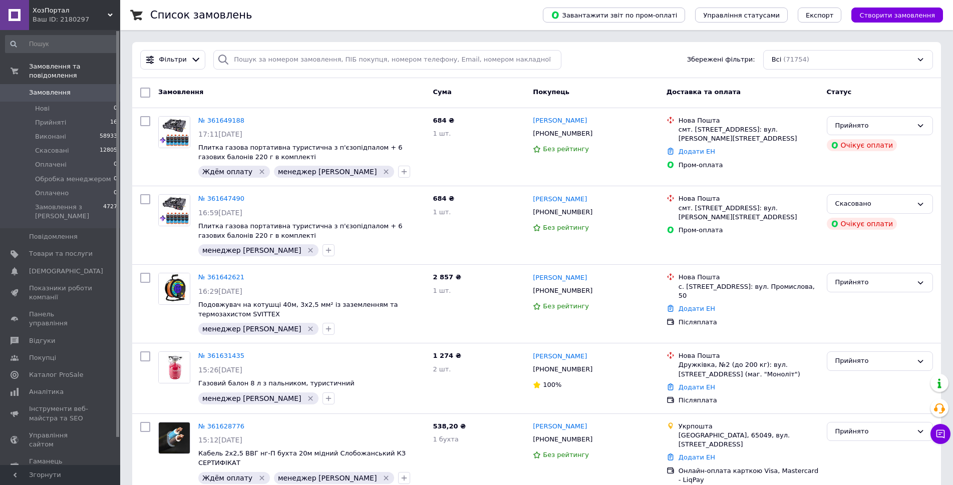
click at [508, 93] on div "Cума" at bounding box center [478, 93] width 100 height 18
click at [484, 91] on div "Cума" at bounding box center [478, 93] width 100 height 18
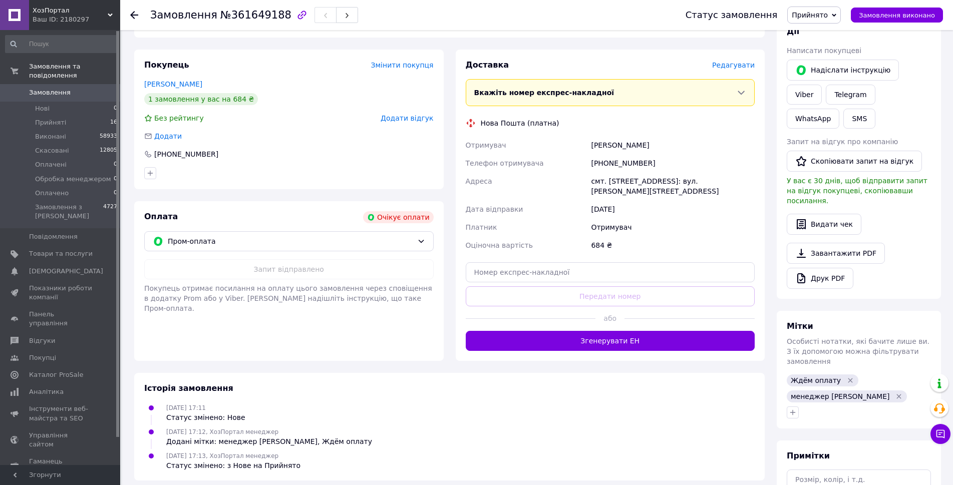
scroll to position [190, 0]
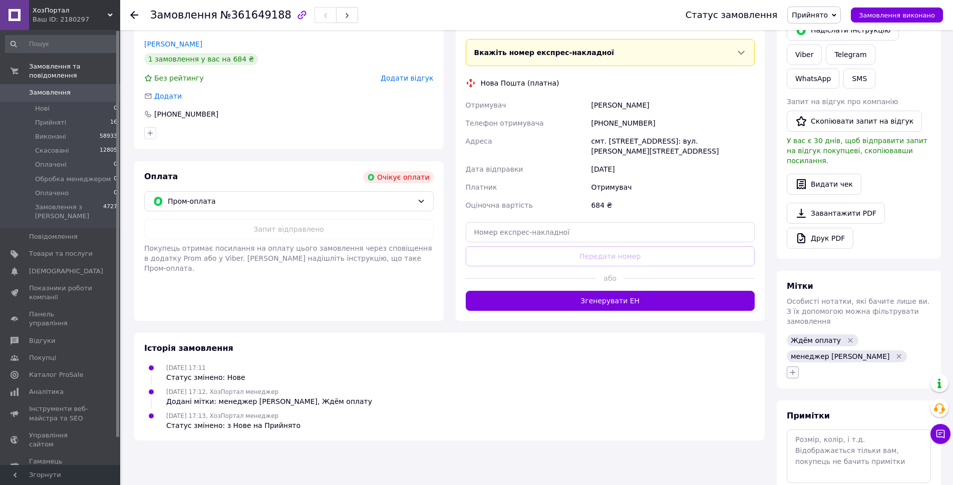
click at [791, 366] on button "button" at bounding box center [792, 372] width 12 height 12
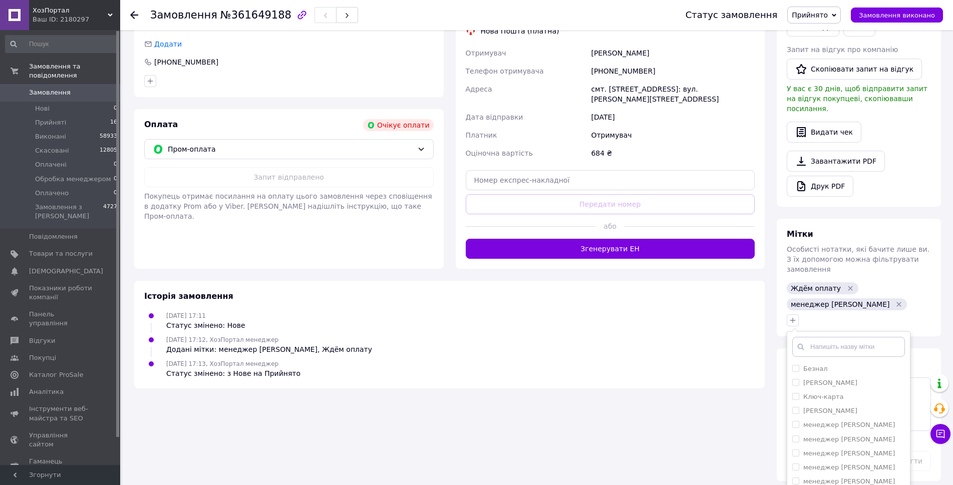
scroll to position [104, 0]
click at [829, 445] on label "не дозвон" at bounding box center [820, 449] width 35 height 8
checkbox input "true"
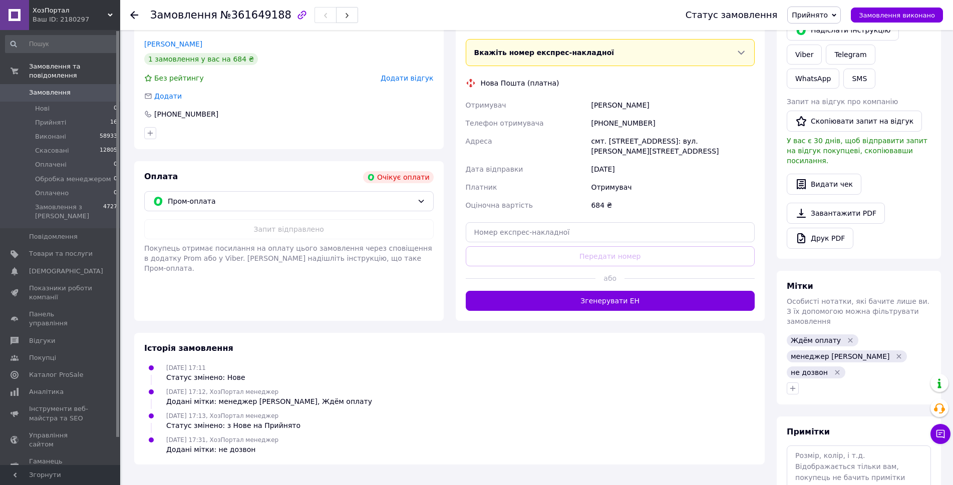
scroll to position [206, 0]
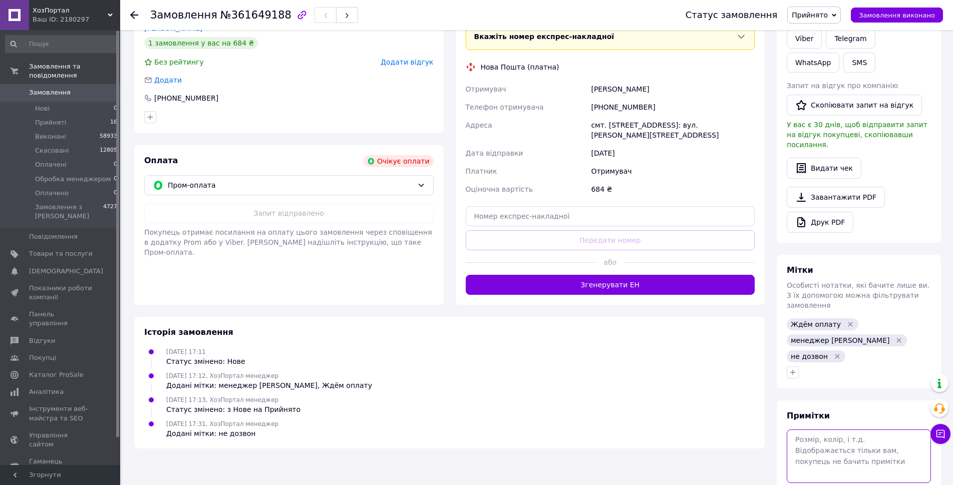
click at [822, 429] on textarea at bounding box center [858, 455] width 144 height 53
paste textarea "Недозвон х1 (не берут трубку)"
type textarea "Недозвон х1 (не берут трубку)"
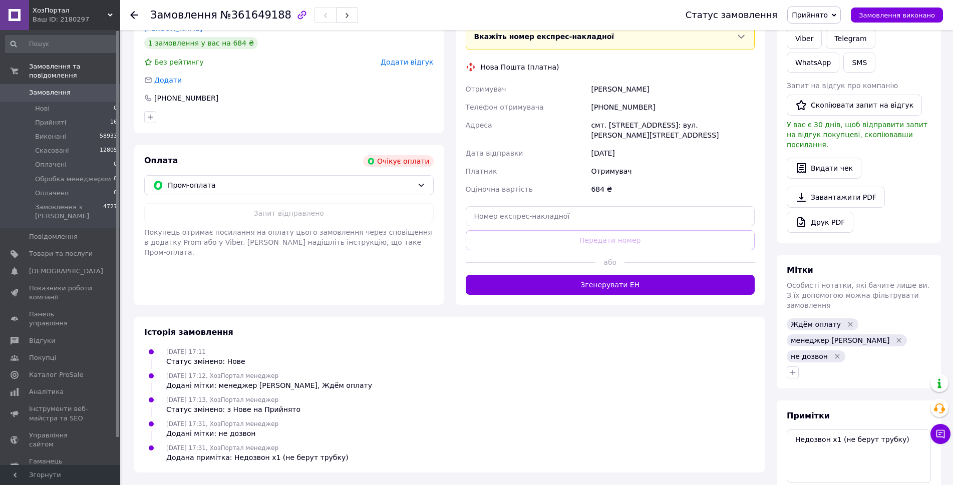
click at [256, 19] on span "№361649188" at bounding box center [255, 15] width 71 height 12
copy span "361649188"
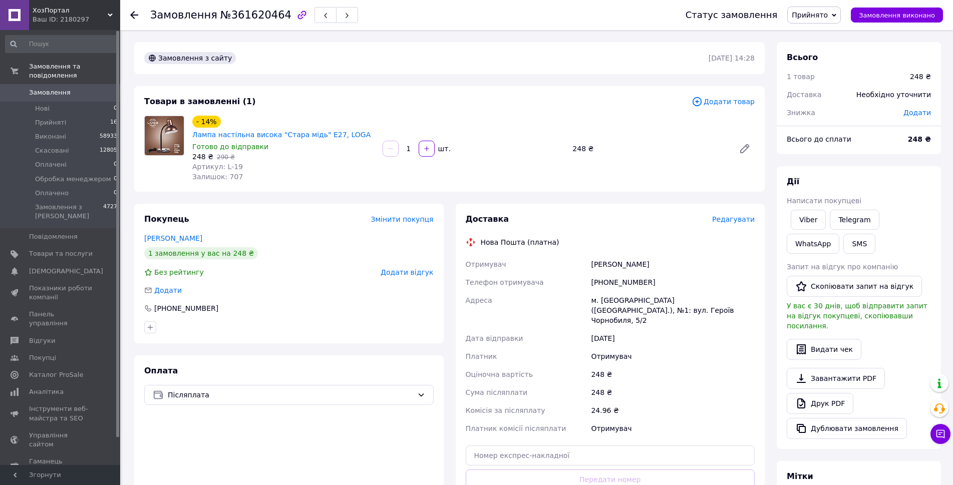
scroll to position [313, 0]
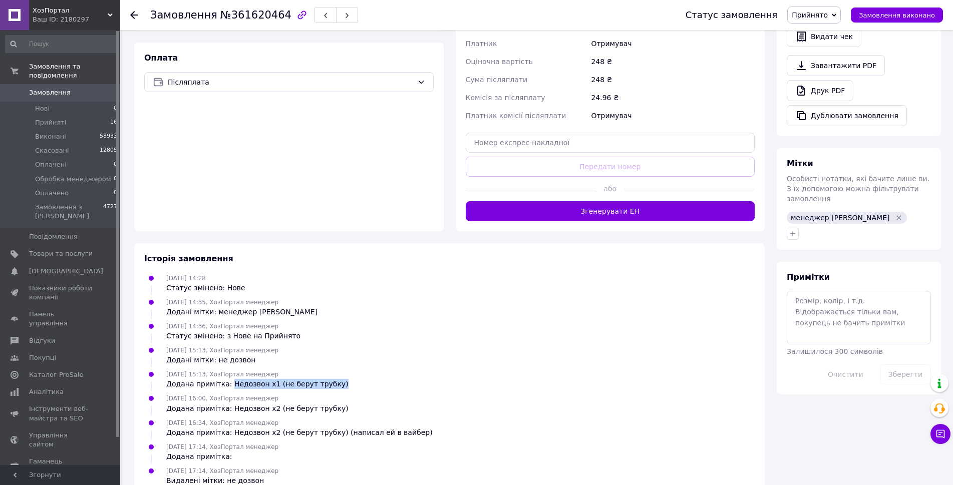
drag, startPoint x: 337, startPoint y: 358, endPoint x: 226, endPoint y: 363, distance: 111.2
click at [226, 369] on div "[DATE] 15:13, ХозПортал менеджер Додана примітка: Недозвон х1 (не берут трубку)" at bounding box center [449, 379] width 618 height 20
copy div "Недозвон х1 (не берут трубку)"
click at [252, 12] on span "№361620464" at bounding box center [255, 15] width 71 height 12
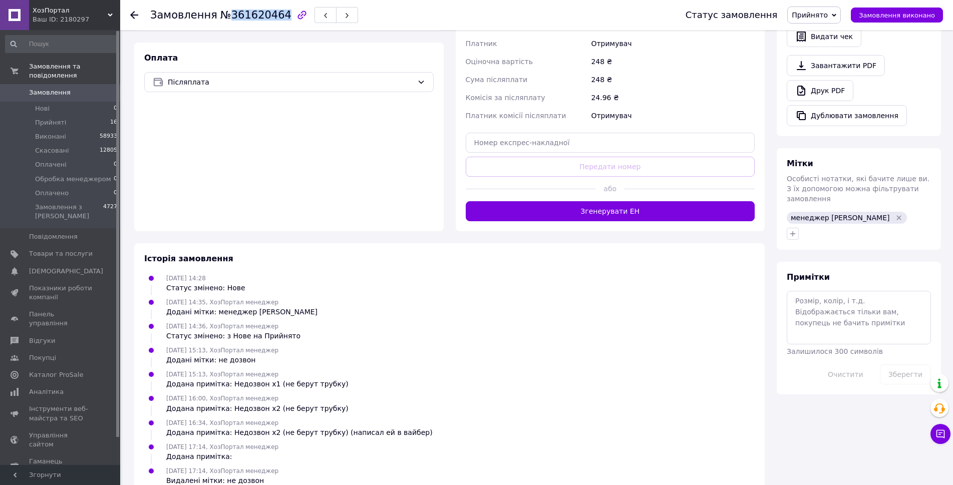
copy span "361620464"
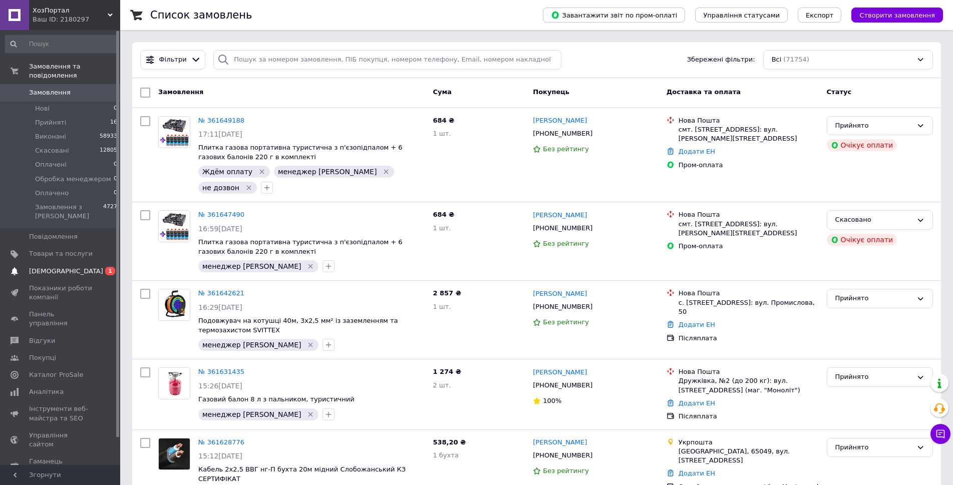
click at [81, 267] on span "[DEMOGRAPHIC_DATA]" at bounding box center [61, 271] width 64 height 9
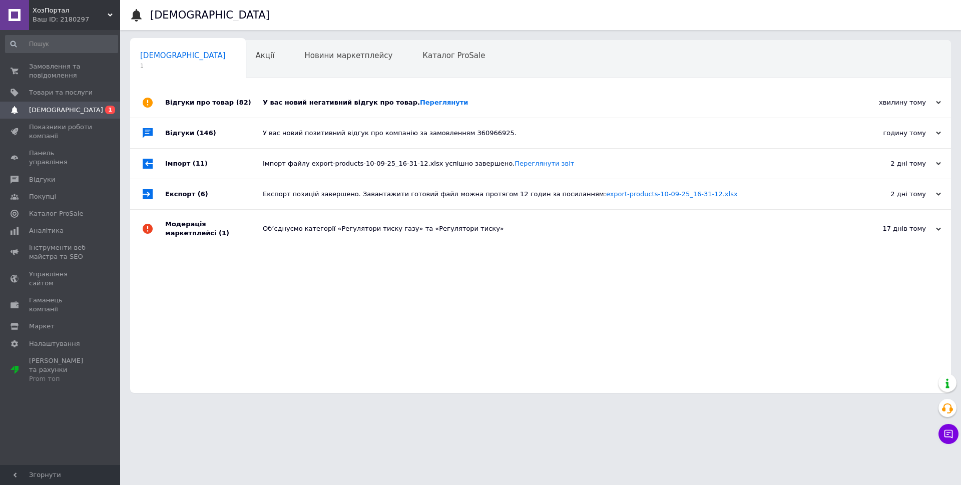
click at [519, 105] on div "У вас новий негативний відгук про товар. [GEOGRAPHIC_DATA]" at bounding box center [552, 102] width 578 height 9
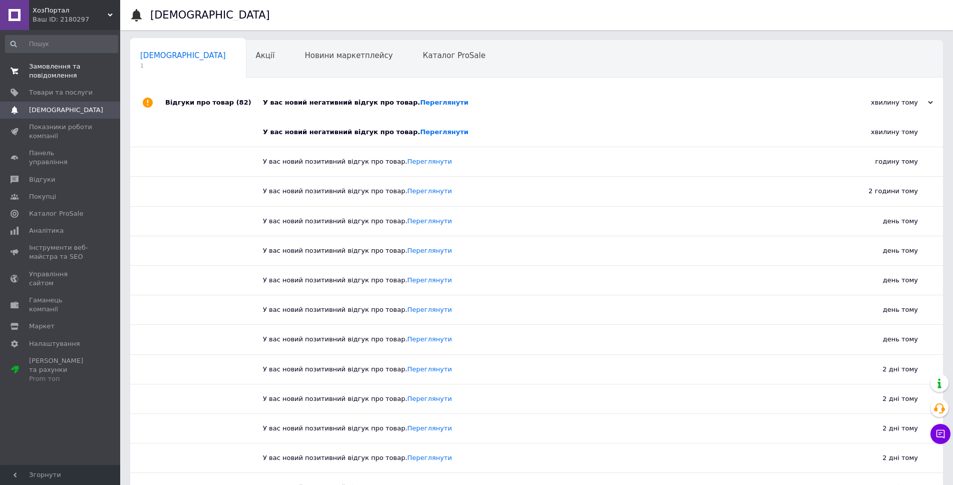
click at [62, 73] on span "Замовлення та повідомлення" at bounding box center [61, 71] width 64 height 18
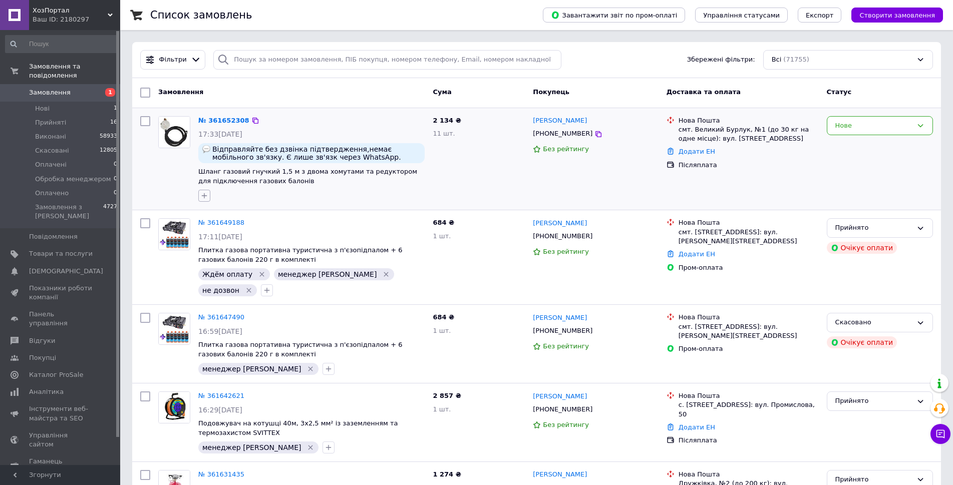
click at [204, 197] on icon "button" at bounding box center [204, 196] width 8 height 8
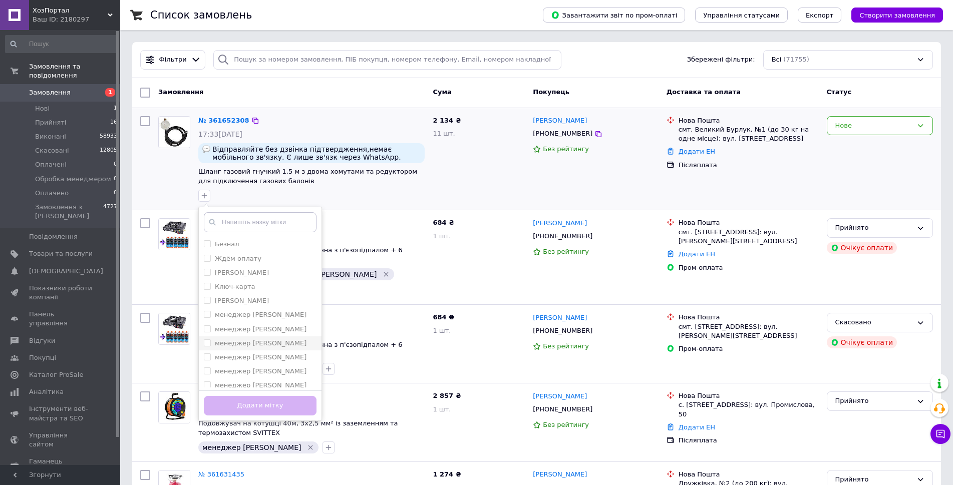
click at [259, 342] on label "менеджер [PERSON_NAME]" at bounding box center [261, 343] width 92 height 8
checkbox input "true"
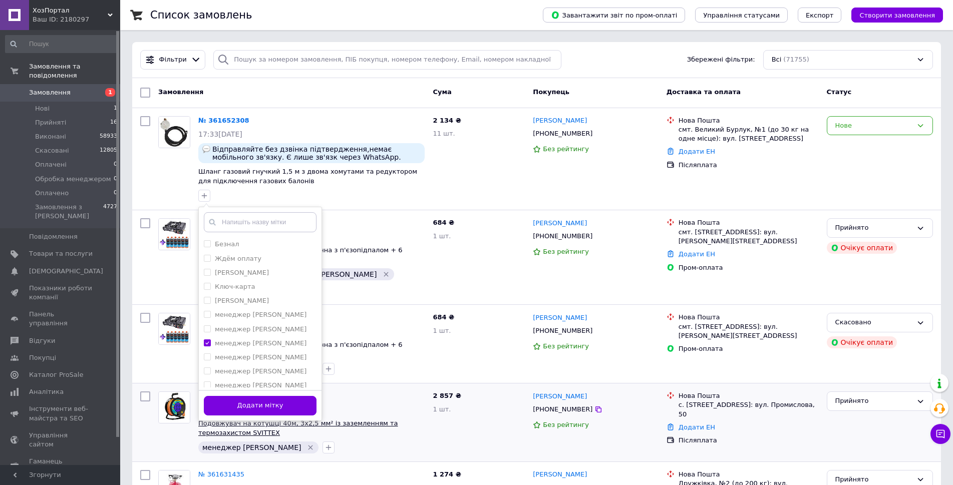
drag, startPoint x: 285, startPoint y: 402, endPoint x: 305, endPoint y: 403, distance: 20.0
click at [285, 403] on button "Додати мітку" at bounding box center [260, 406] width 113 height 20
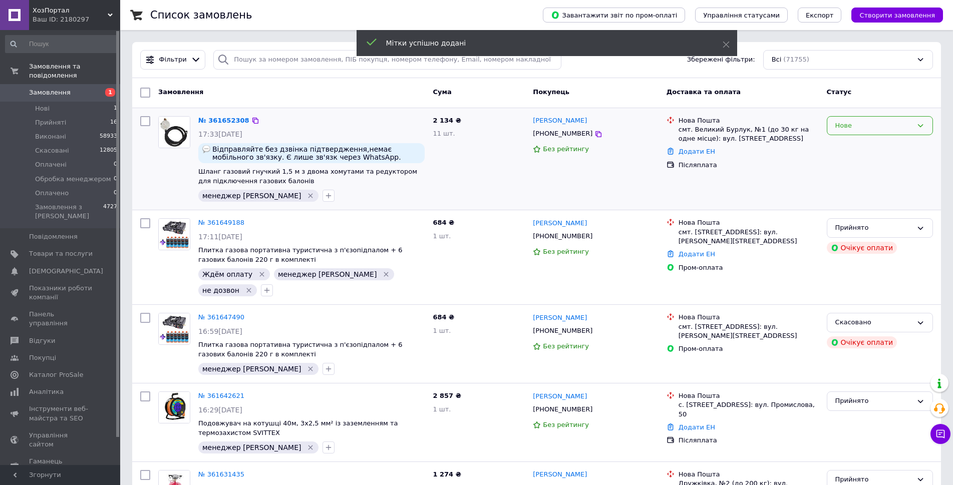
click at [901, 126] on div "Нове" at bounding box center [873, 126] width 77 height 11
click at [882, 146] on li "Прийнято" at bounding box center [879, 146] width 105 height 19
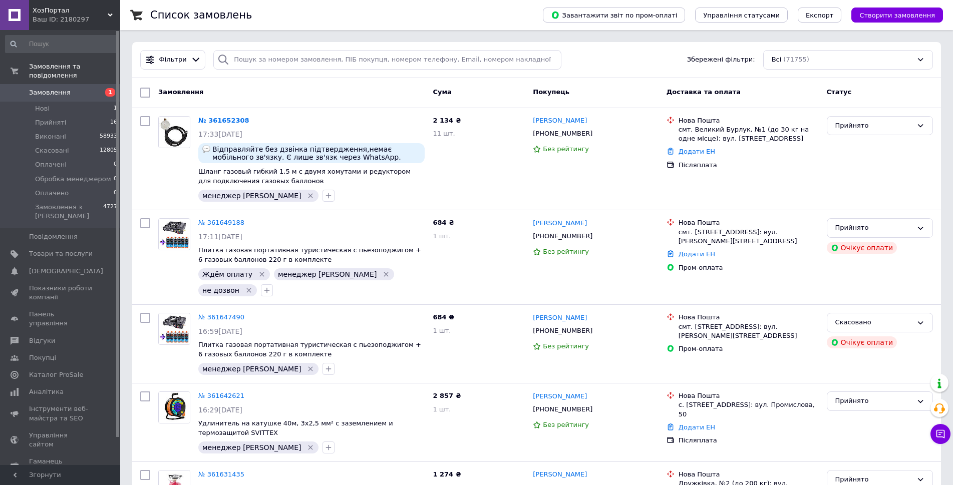
click at [942, 432] on icon at bounding box center [940, 434] width 10 height 10
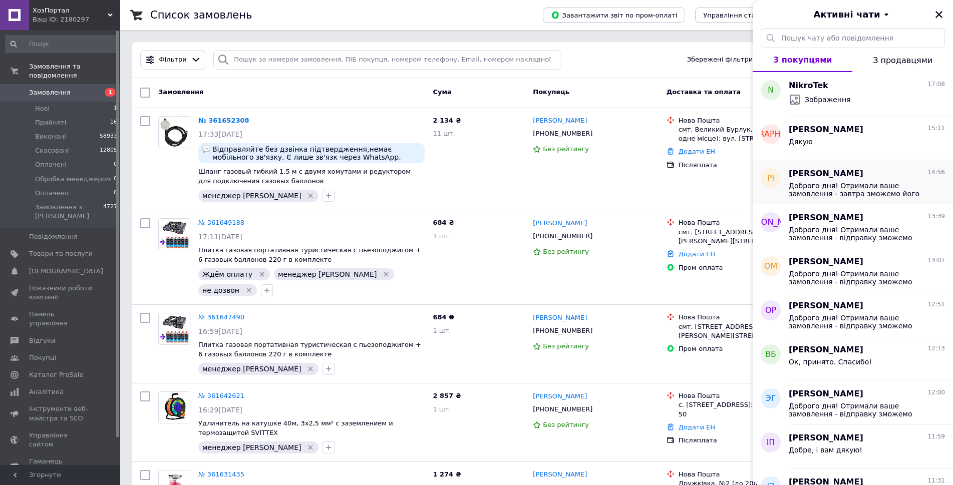
click at [863, 186] on span "Доброго дня! Отримали ваше замовлення - завтра зможемо його відправити. Дякую В…" at bounding box center [859, 190] width 142 height 16
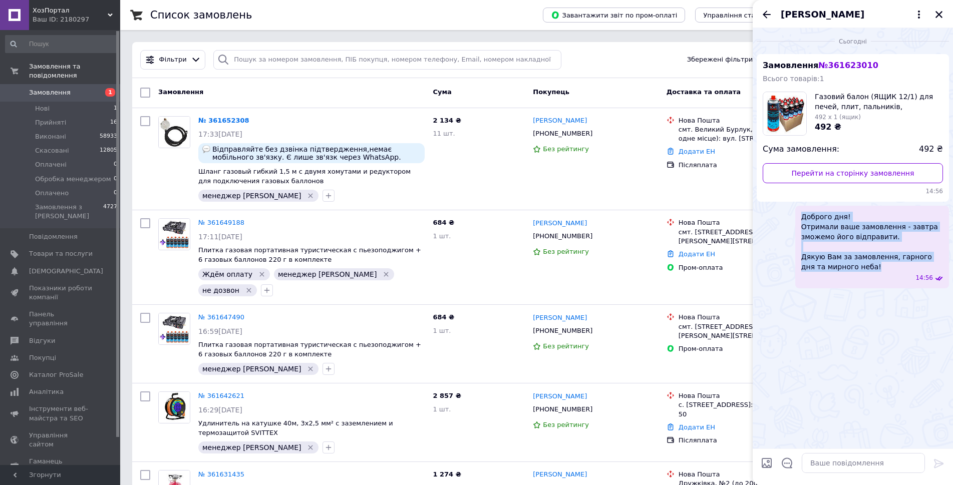
drag, startPoint x: 857, startPoint y: 268, endPoint x: 777, endPoint y: 213, distance: 97.6
click at [777, 213] on div "Доброго дня! Отримали ваше замовлення - завтра зможемо його відправити. Дякую В…" at bounding box center [852, 247] width 192 height 83
copy span "Доброго дня! Отримали ваше замовлення - завтра зможемо його відправити. Дякую В…"
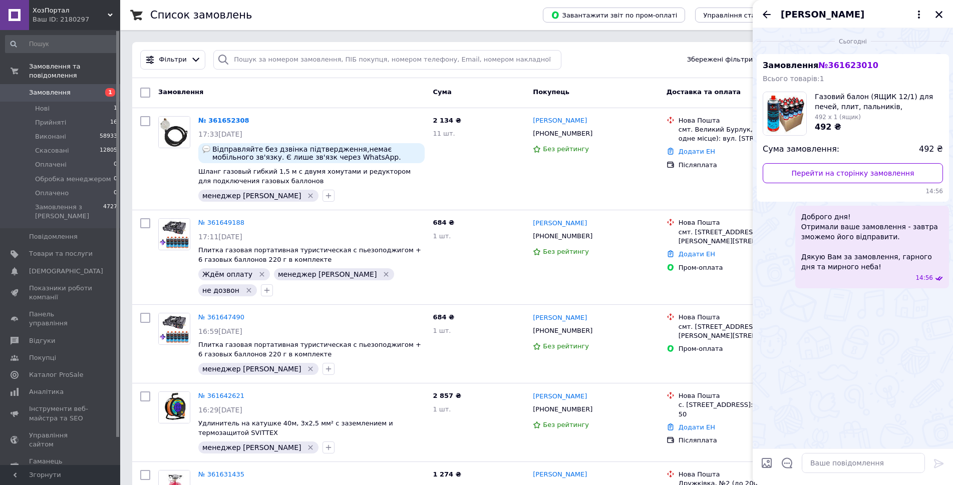
click at [835, 321] on div "Сьогодні Замовлення № 361623010 Всього товарів: 1 Газовий балон (ЯЩИК 12/1) для…" at bounding box center [852, 238] width 200 height 420
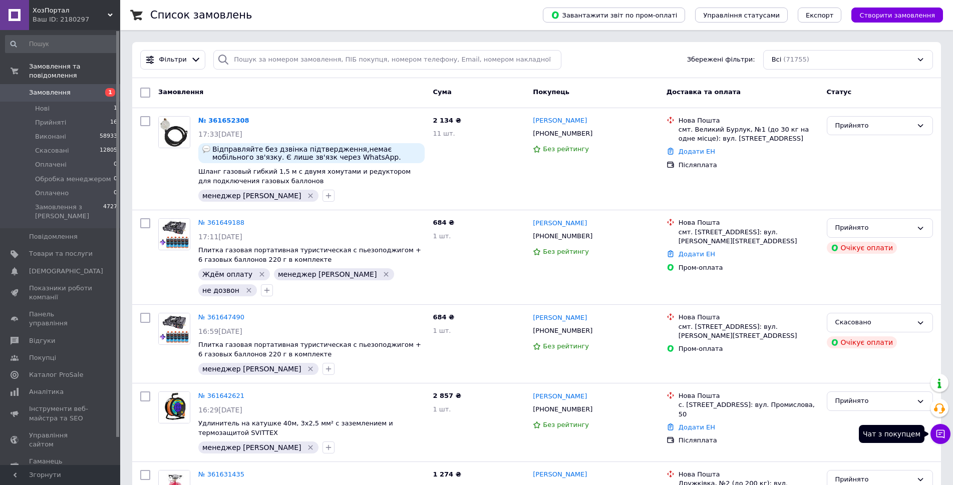
click at [942, 429] on icon at bounding box center [940, 434] width 10 height 10
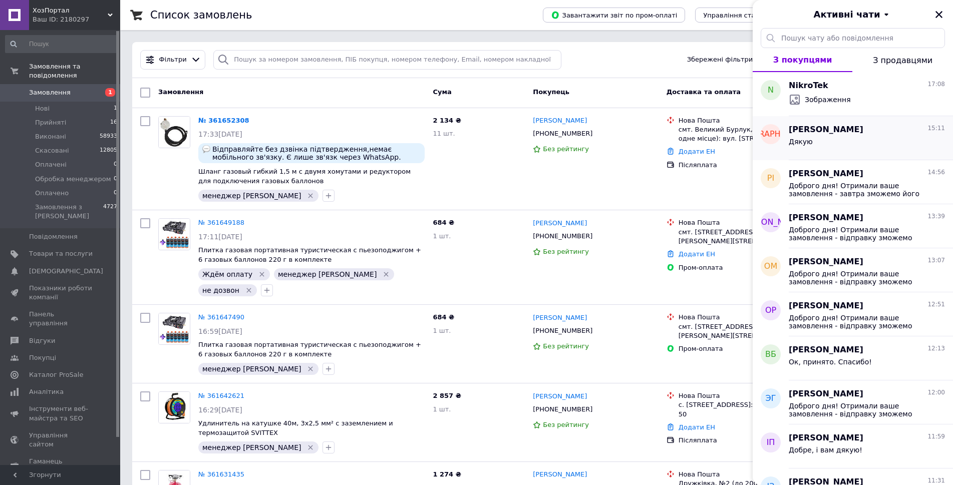
click div "Дякую"
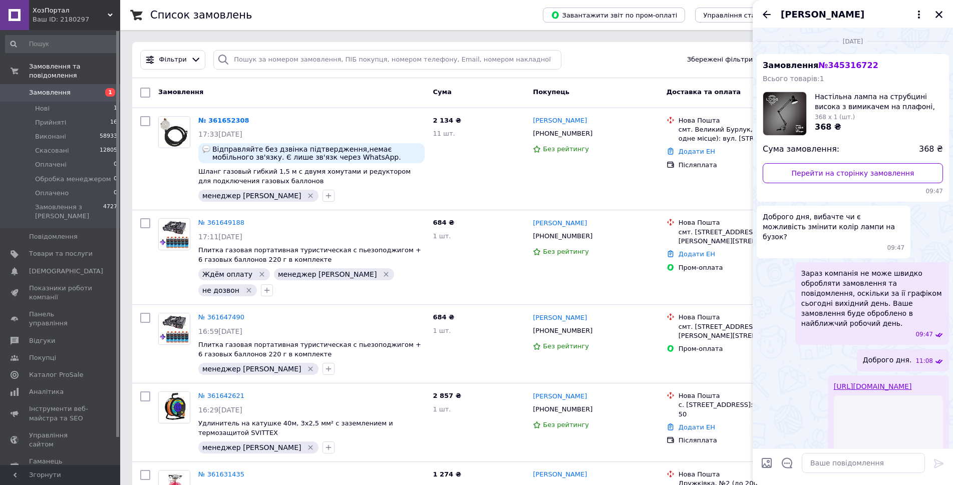
scroll to position [525, 0]
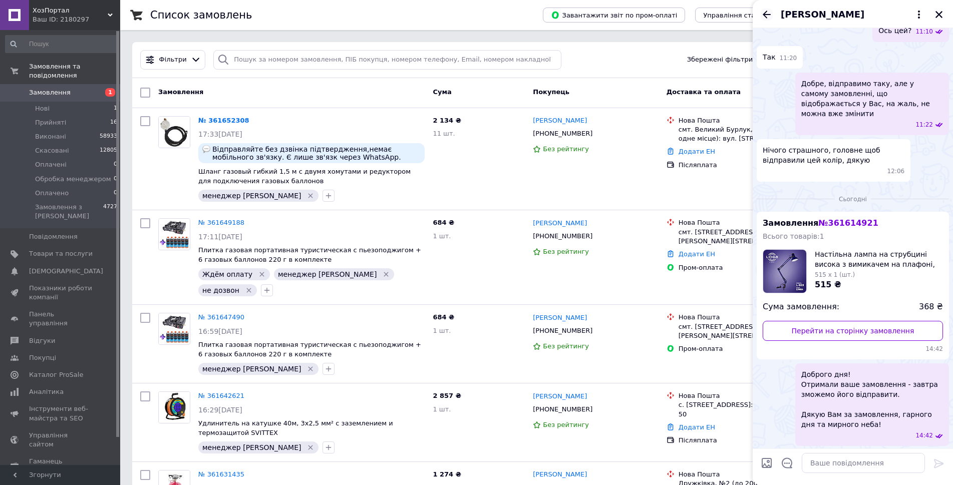
click icon "Назад"
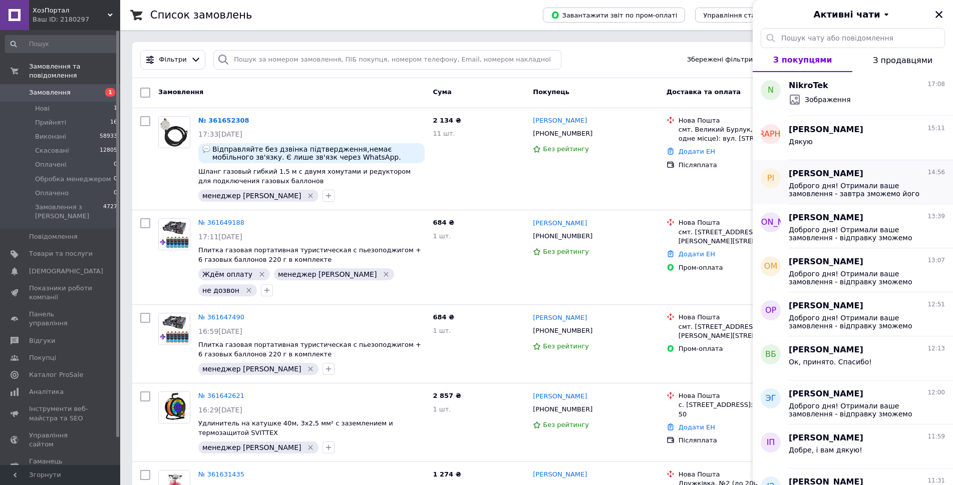
click div "Рома Ісарик 14:56"
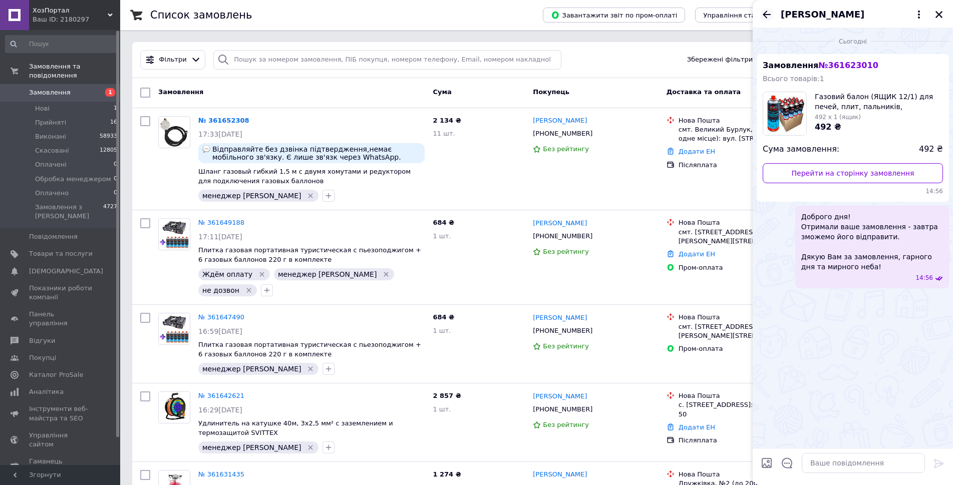
click icon "Назад"
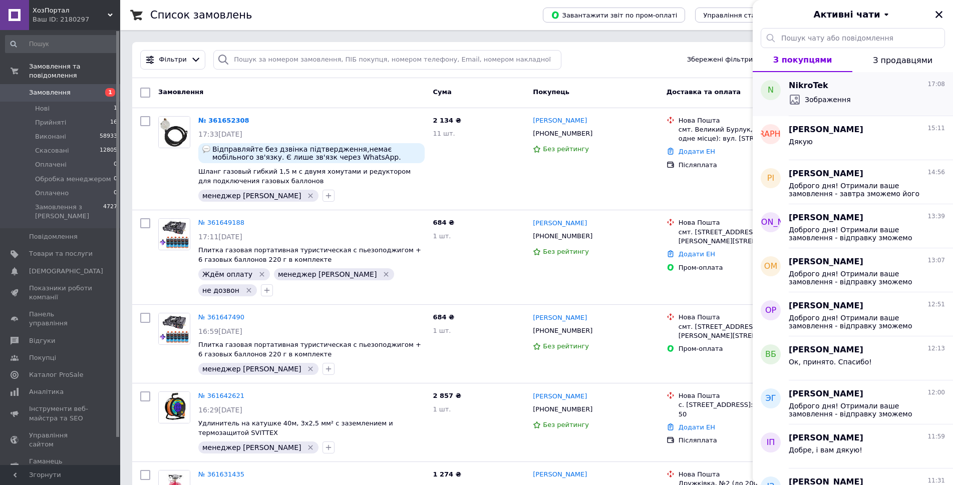
click span "Зображення"
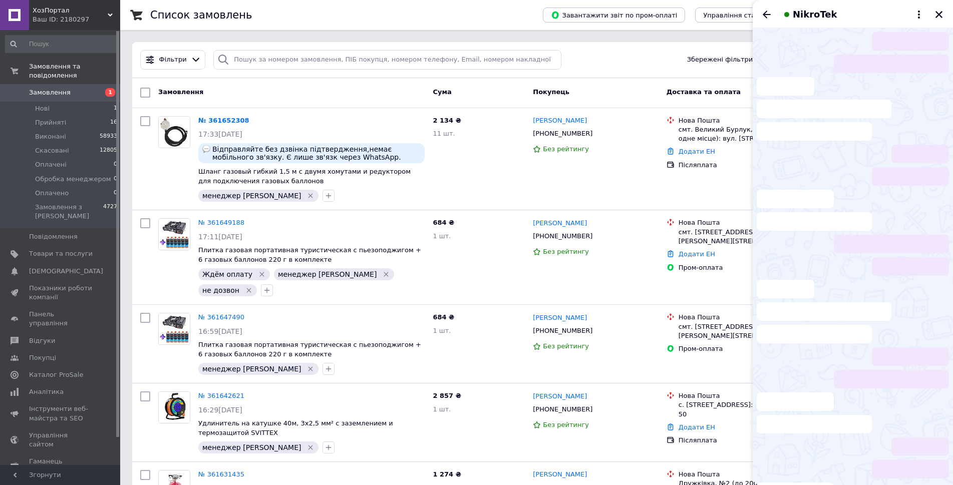
scroll to position [121, 0]
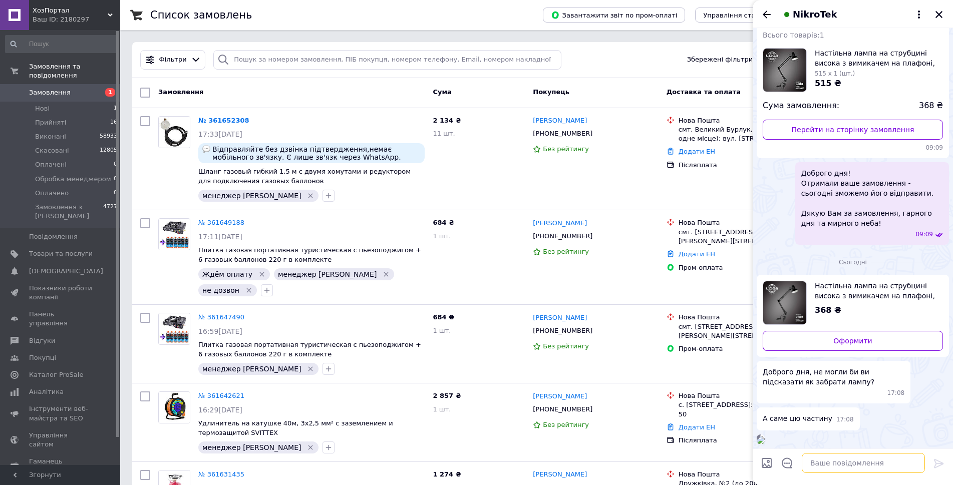
click textarea
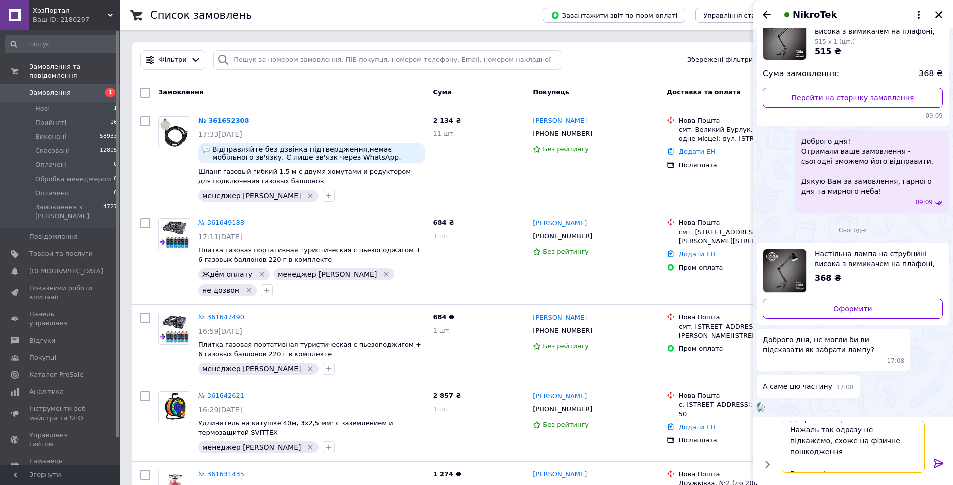
scroll to position [18, 0]
type textarea "Доброго вечора Нажаль так одразу не підкажемо, схоже на фізичне пошкодження Ви …"
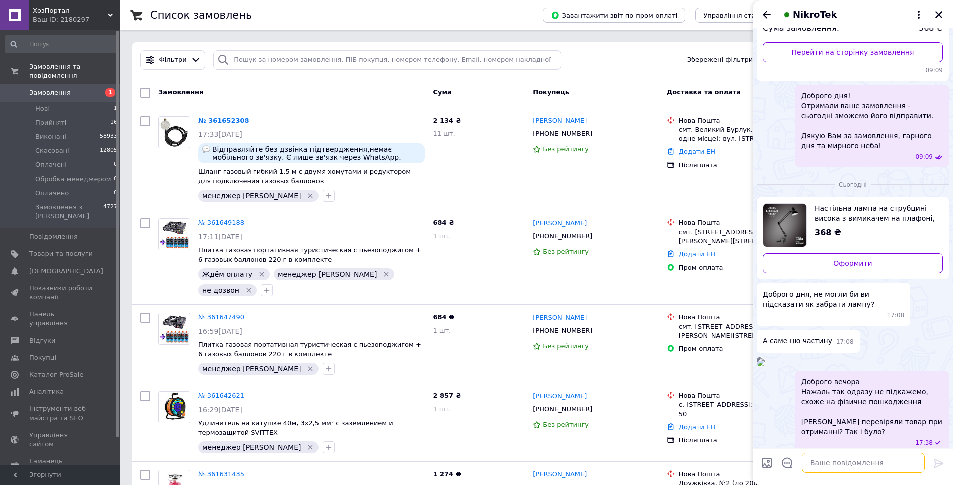
scroll to position [270, 0]
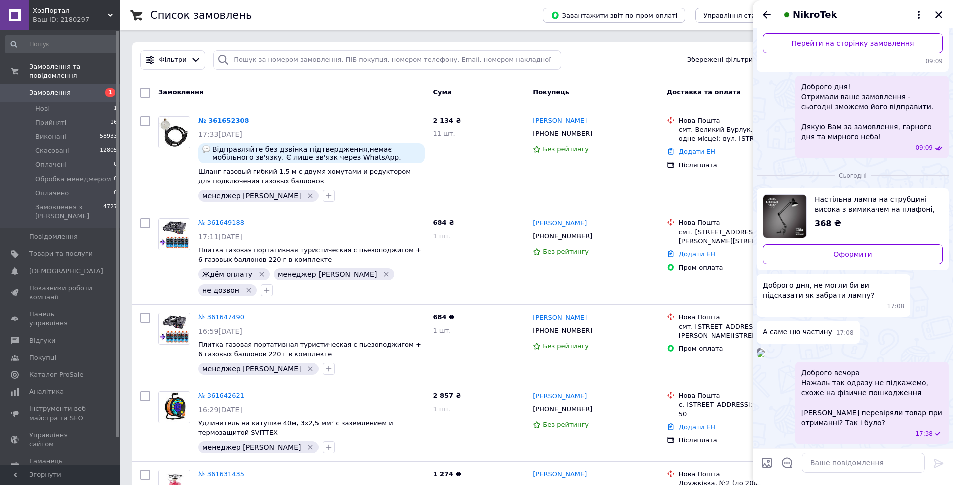
click div "Доброго вечора Нажаль так одразу не підкажемо, схоже на фізичне пошкодження Ви …"
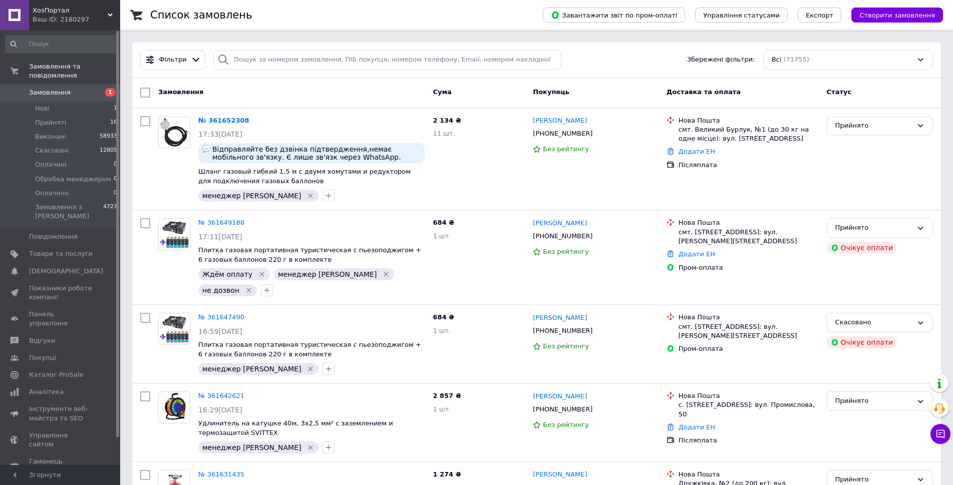
click div "Cума"
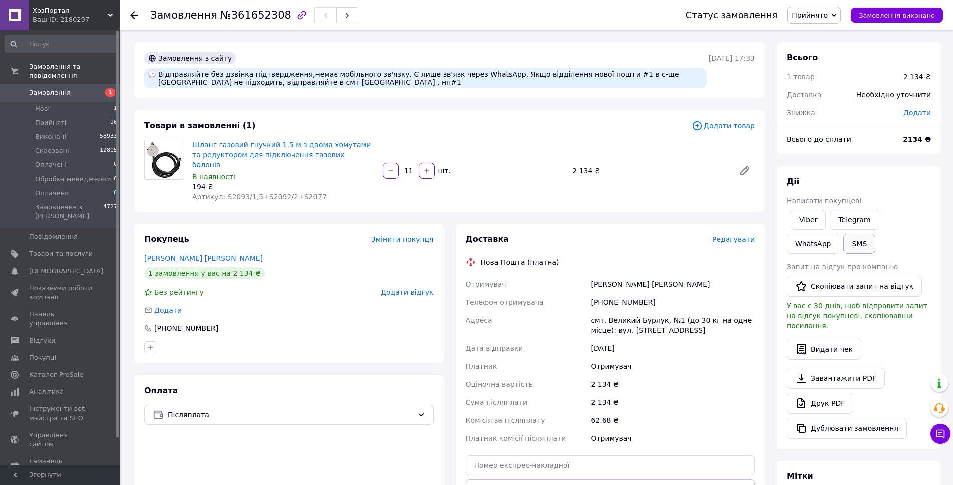
click at [843, 250] on button "SMS" at bounding box center [859, 244] width 32 height 20
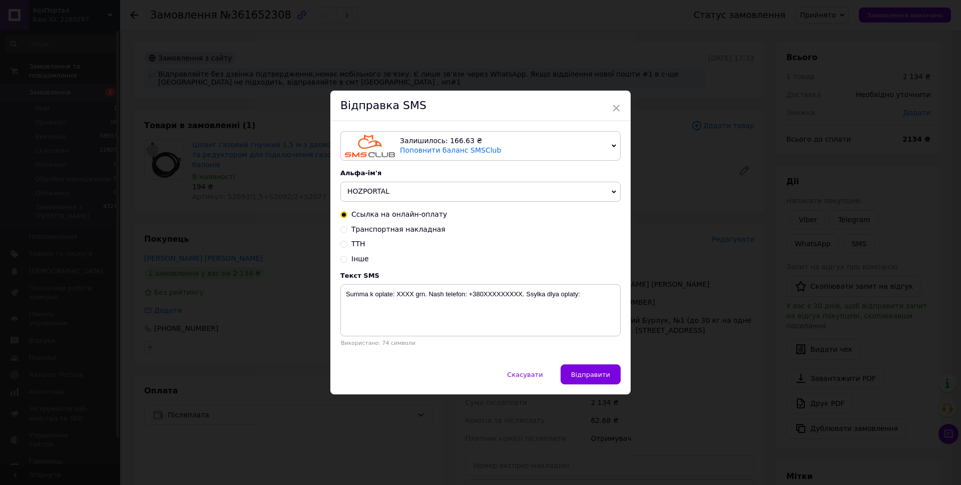
click at [340, 259] on input "Інше" at bounding box center [343, 258] width 7 height 7
radio input "true"
radio input "false"
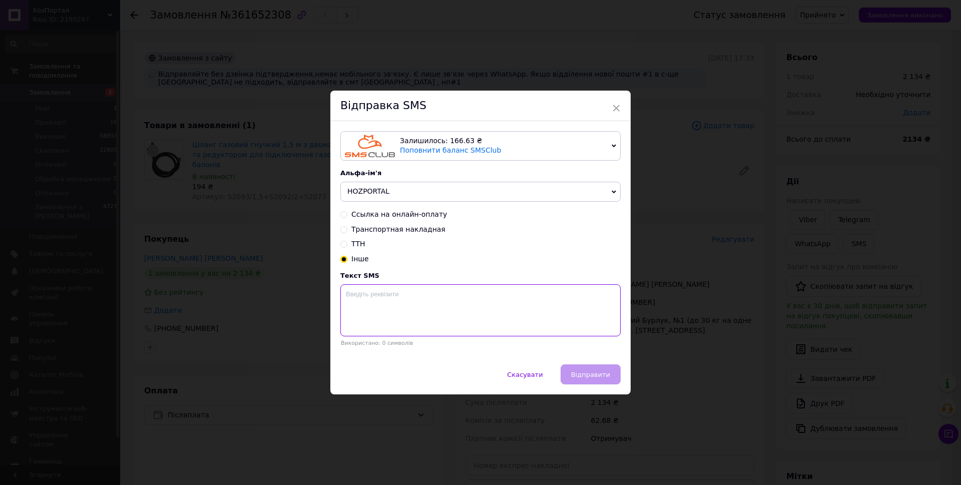
click at [392, 298] on textarea at bounding box center [480, 310] width 280 height 52
paste textarea "Доброго дня! Отримали ваше замовлення - завтра зможемо його відправити. Дякую В…"
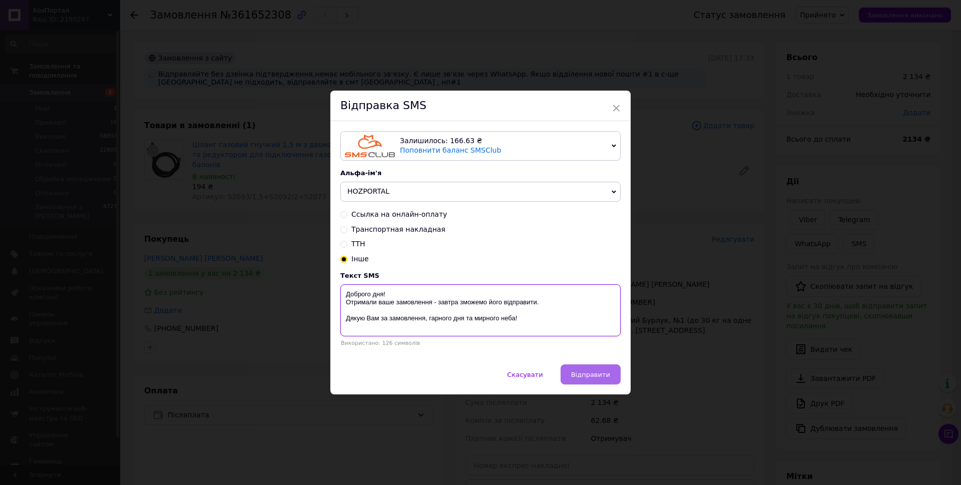
type textarea "Доброго дня! Отримали ваше замовлення - завтра зможемо його відправити. Дякую В…"
click at [603, 374] on span "Відправити" at bounding box center [590, 375] width 39 height 8
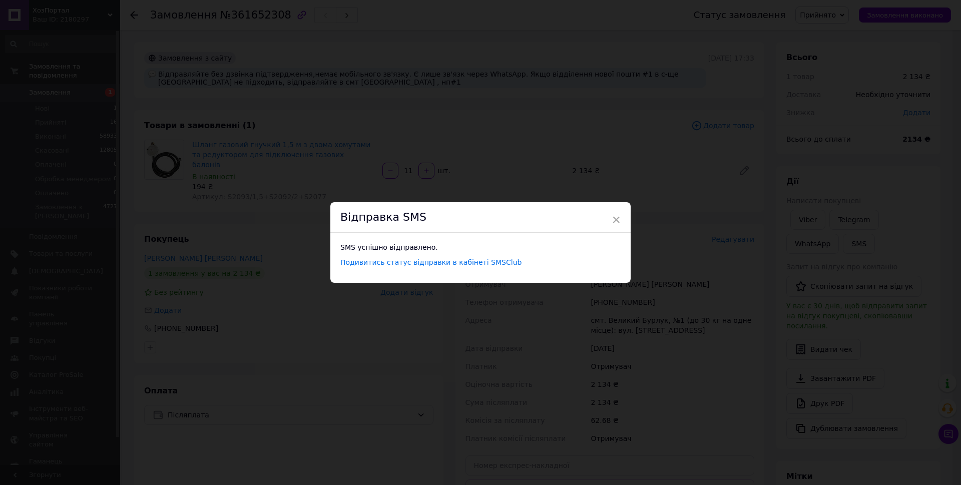
click at [287, 231] on div "× Відправка SMS SMS успішно відправлено. Подивитись статус відправки в кабінеті…" at bounding box center [480, 242] width 961 height 485
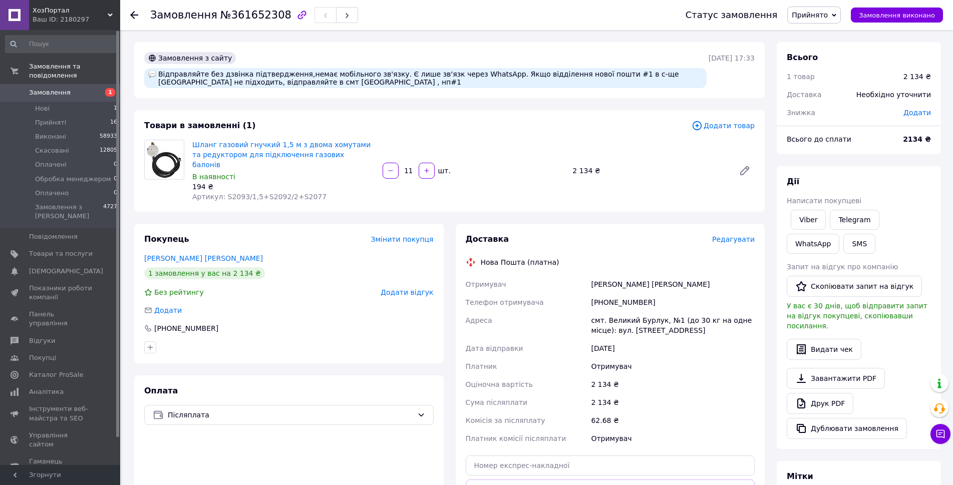
click at [263, 13] on span "№361652308" at bounding box center [255, 15] width 71 height 12
copy span "361652308"
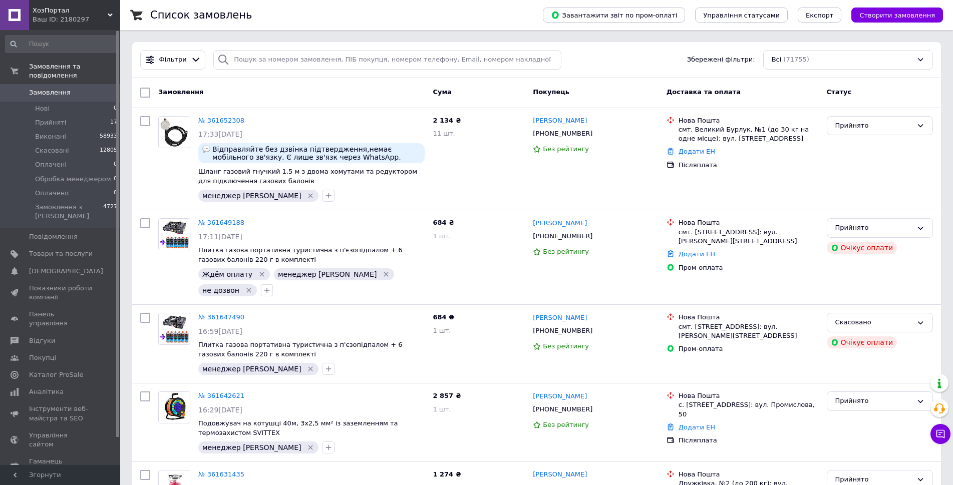
click at [512, 99] on div "Cума" at bounding box center [478, 93] width 100 height 18
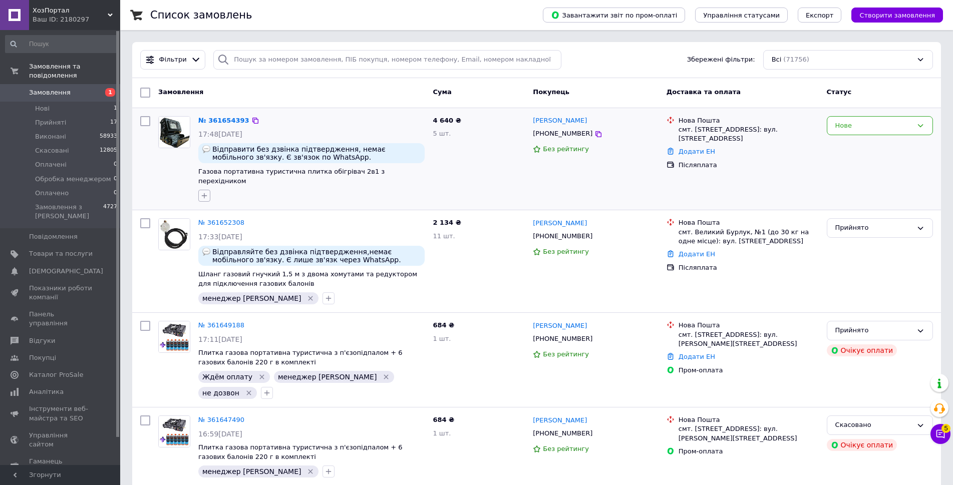
click at [207, 192] on icon "button" at bounding box center [204, 196] width 8 height 8
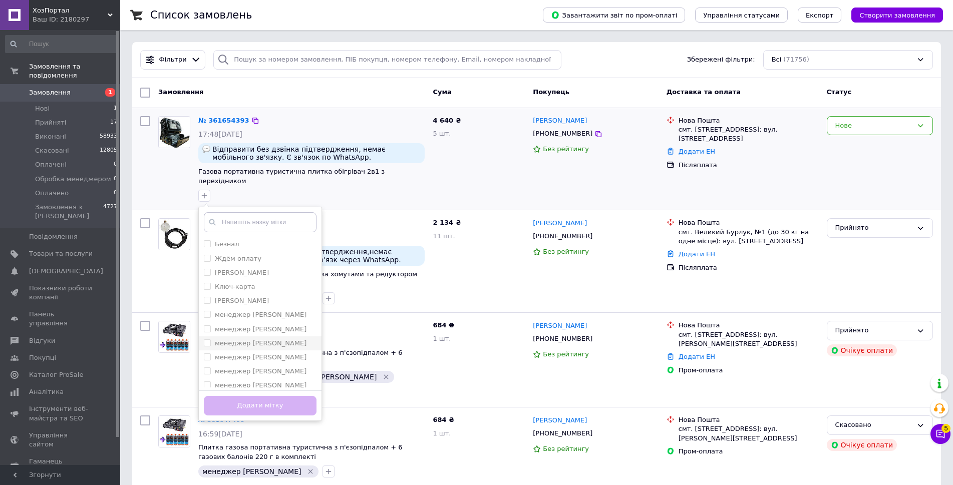
click at [273, 339] on div "менеджер [PERSON_NAME]" at bounding box center [260, 343] width 113 height 9
checkbox input "true"
click at [298, 396] on button "Додати мітку" at bounding box center [260, 406] width 113 height 20
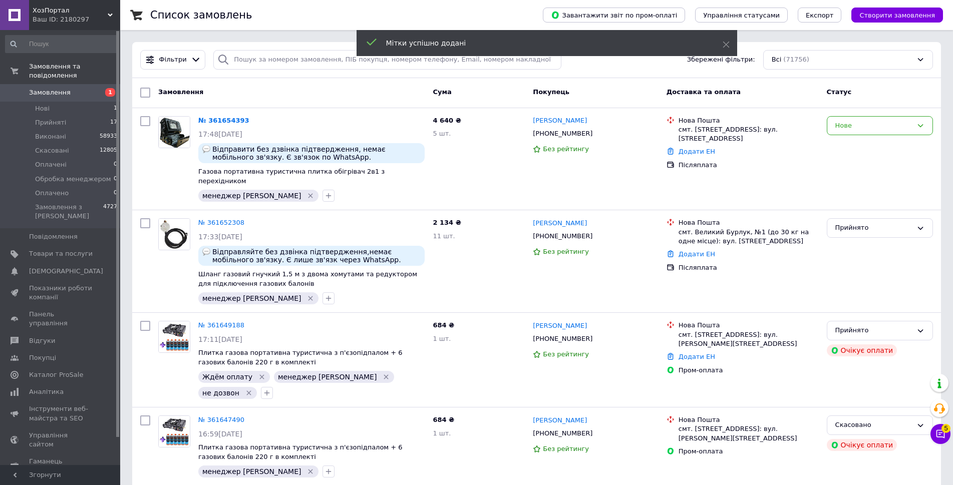
click at [942, 438] on icon at bounding box center [940, 434] width 10 height 10
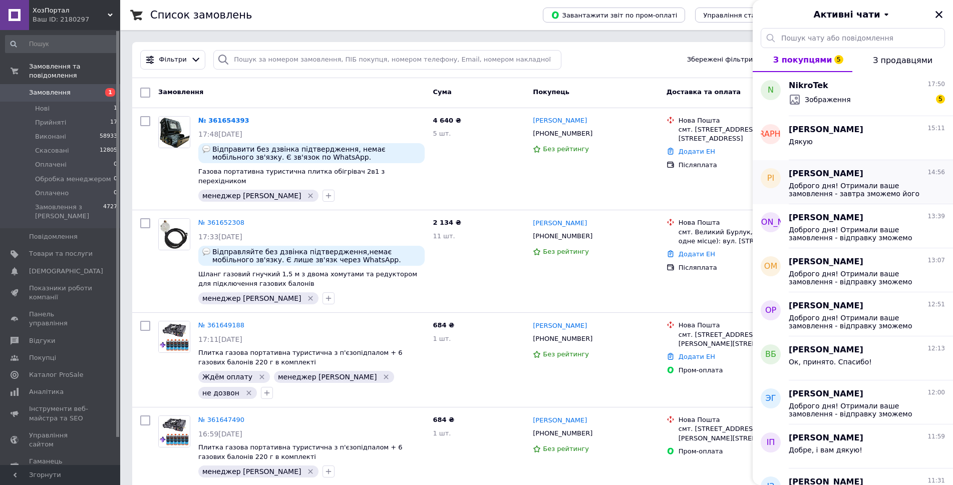
click at [855, 179] on div "Рома Ісарик 14:56" at bounding box center [866, 174] width 156 height 12
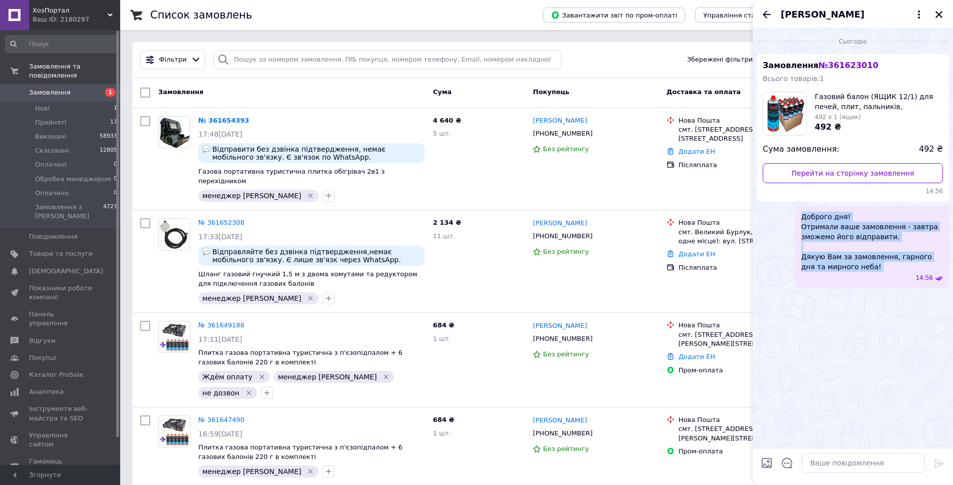
drag, startPoint x: 856, startPoint y: 273, endPoint x: 788, endPoint y: 208, distance: 93.8
click at [788, 208] on div "Доброго дня! Отримали ваше замовлення - завтра зможемо його відправити. Дякую В…" at bounding box center [852, 247] width 192 height 83
copy span "Доброго дня! Отримали ваше замовлення - завтра зможемо його відправити. Дякую В…"
drag, startPoint x: 837, startPoint y: 317, endPoint x: 831, endPoint y: 312, distance: 8.5
click at [837, 317] on div "Сьогодні Замовлення № 361623010 Всього товарів: 1 Газовий балон (ЯЩИК 12/1) для…" at bounding box center [852, 238] width 200 height 420
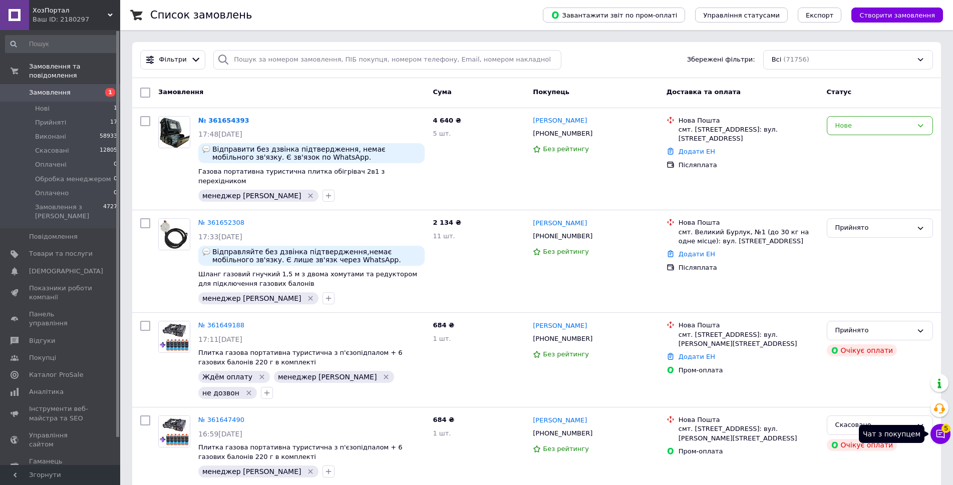
click at [937, 429] on button "Чат з покупцем 5" at bounding box center [940, 434] width 20 height 20
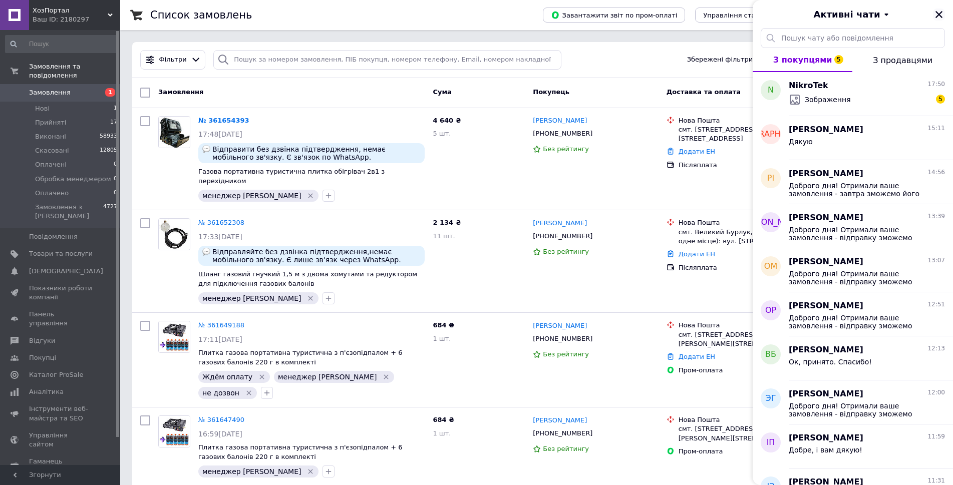
click at [940, 19] on icon "Закрити" at bounding box center [938, 14] width 9 height 9
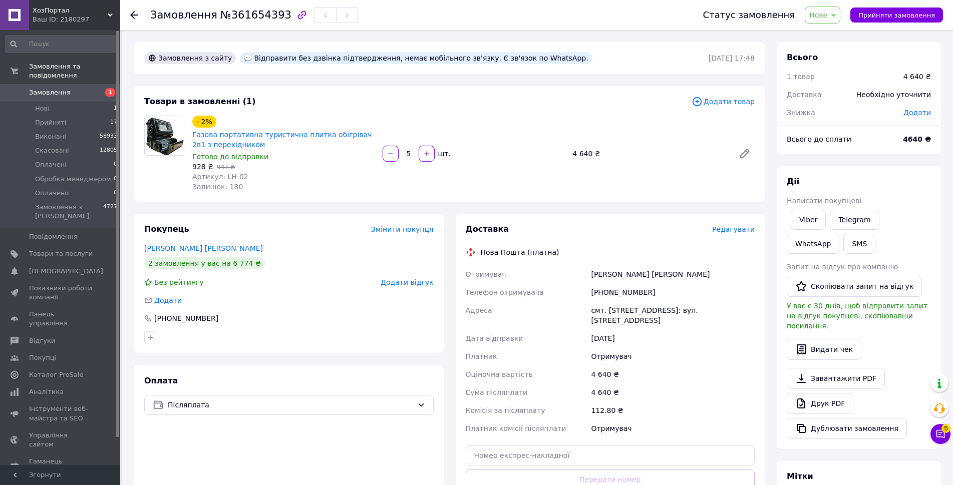
click at [825, 18] on span "Нове" at bounding box center [818, 15] width 18 height 8
click at [827, 28] on li "Прийнято" at bounding box center [848, 35] width 86 height 15
click at [843, 243] on button "SMS" at bounding box center [859, 244] width 32 height 20
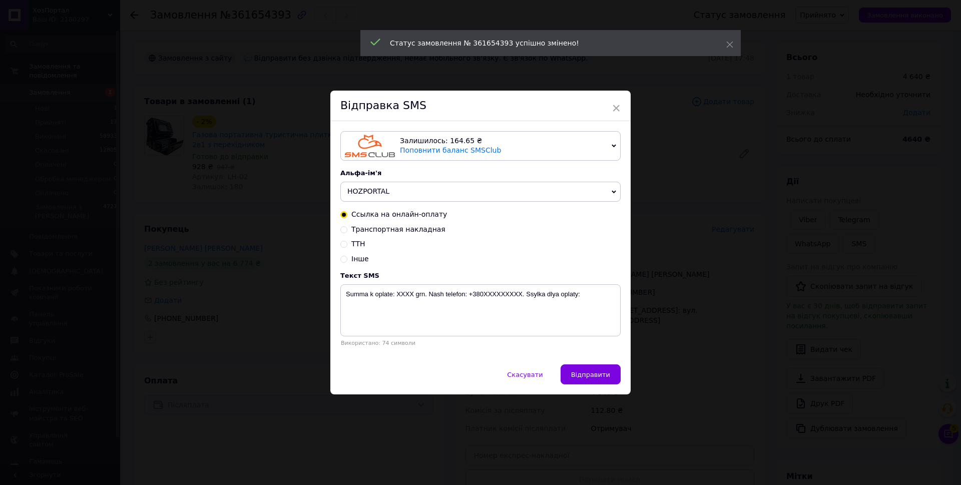
click at [342, 258] on input "Інше" at bounding box center [343, 258] width 7 height 7
radio input "true"
radio input "false"
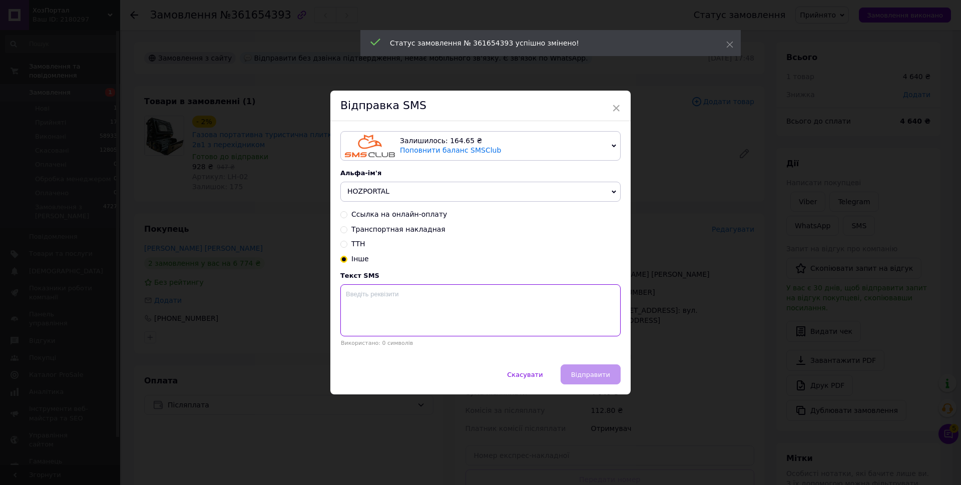
drag, startPoint x: 387, startPoint y: 300, endPoint x: 408, endPoint y: 310, distance: 22.8
click at [390, 301] on textarea at bounding box center [480, 310] width 280 height 52
paste textarea "Доброго дня! Отримали ваше замовлення - завтра зможемо його відправити. Дякую В…"
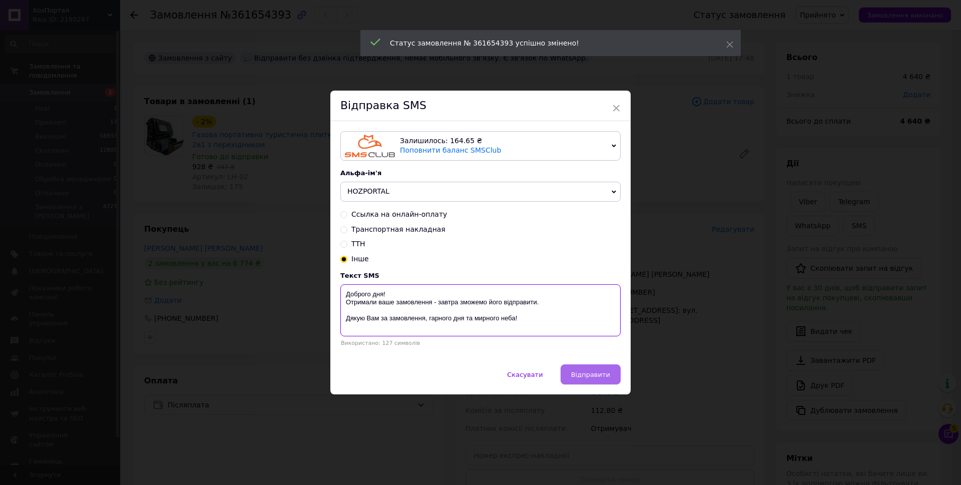
type textarea "Доброго дня! Отримали ваше замовлення - завтра зможемо його відправити. Дякую В…"
click at [595, 378] on span "Відправити" at bounding box center [590, 375] width 39 height 8
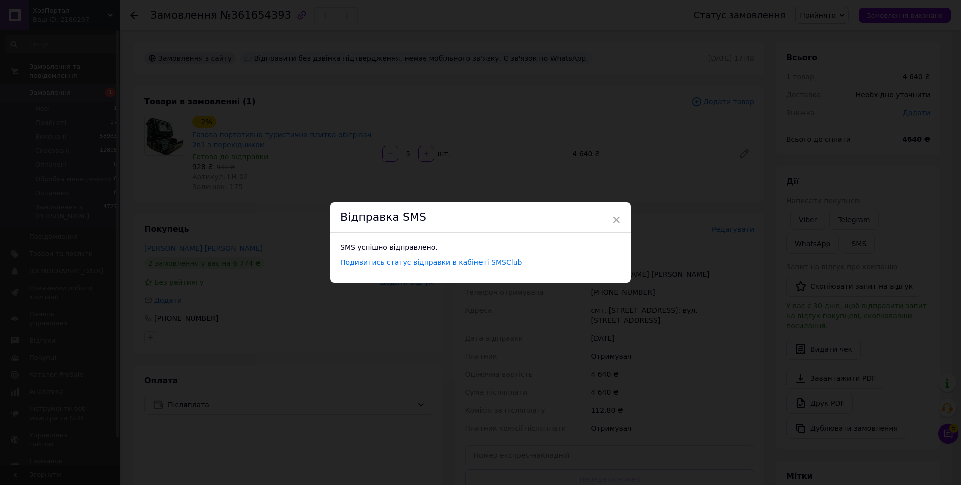
click at [261, 141] on div "× Відправка SMS SMS успішно відправлено. Подивитись статус відправки в кабінеті…" at bounding box center [480, 242] width 961 height 485
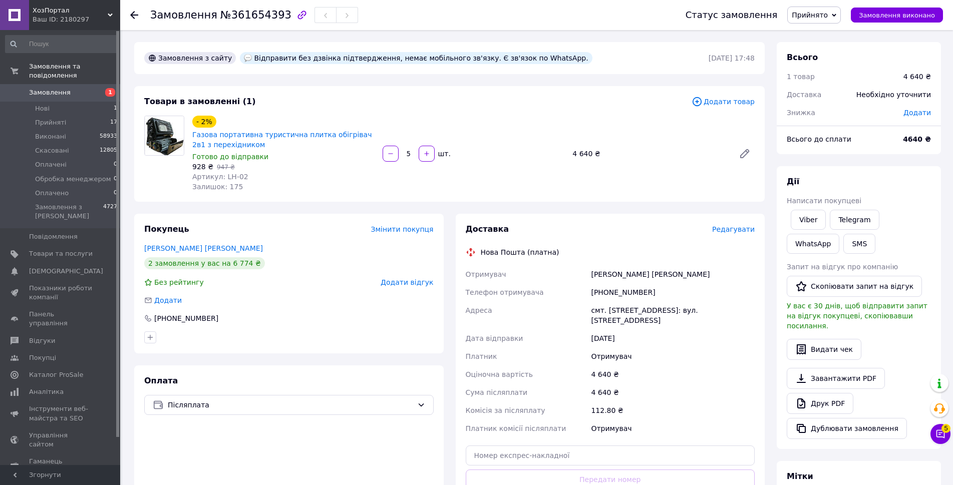
click at [243, 19] on span "№361654393" at bounding box center [255, 15] width 71 height 12
copy span "361654393"
